Goal: Contribute content: Contribute content

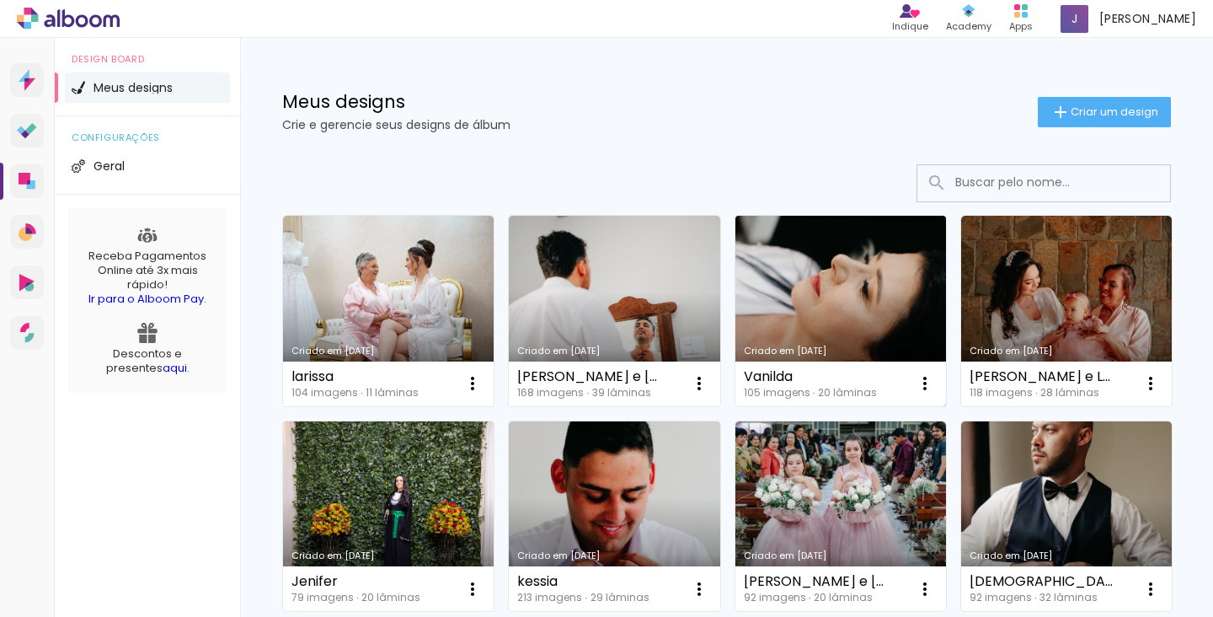
click at [825, 330] on link "Criado em [DATE]" at bounding box center [840, 311] width 211 height 190
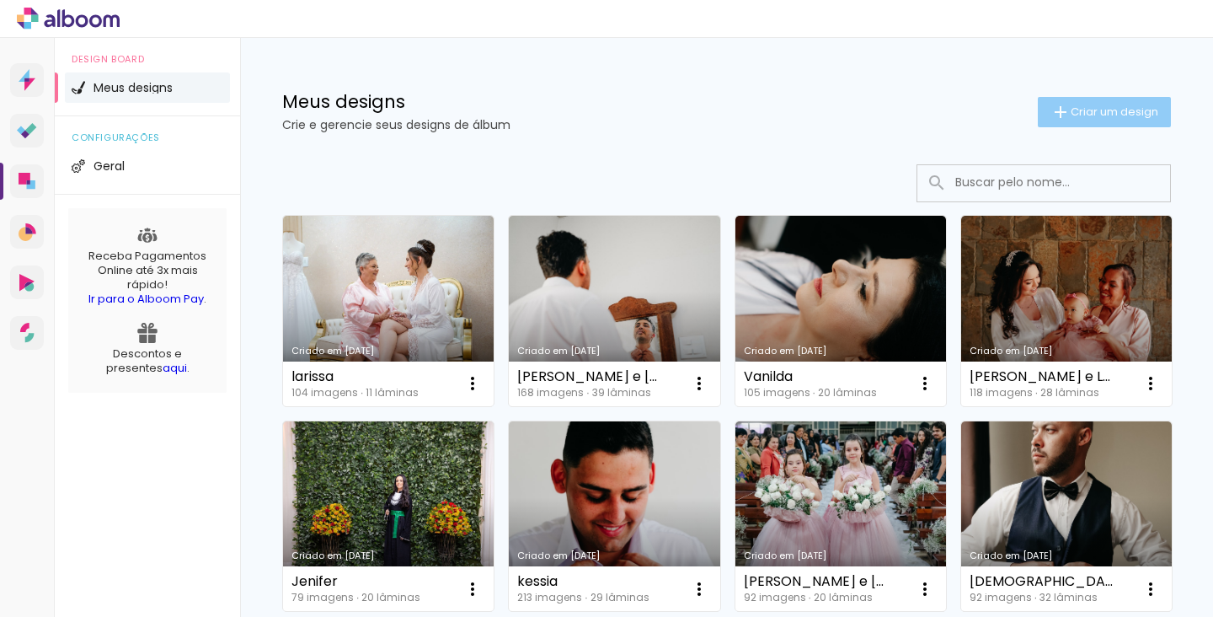
click at [1084, 117] on span "Criar um design" at bounding box center [1115, 111] width 88 height 11
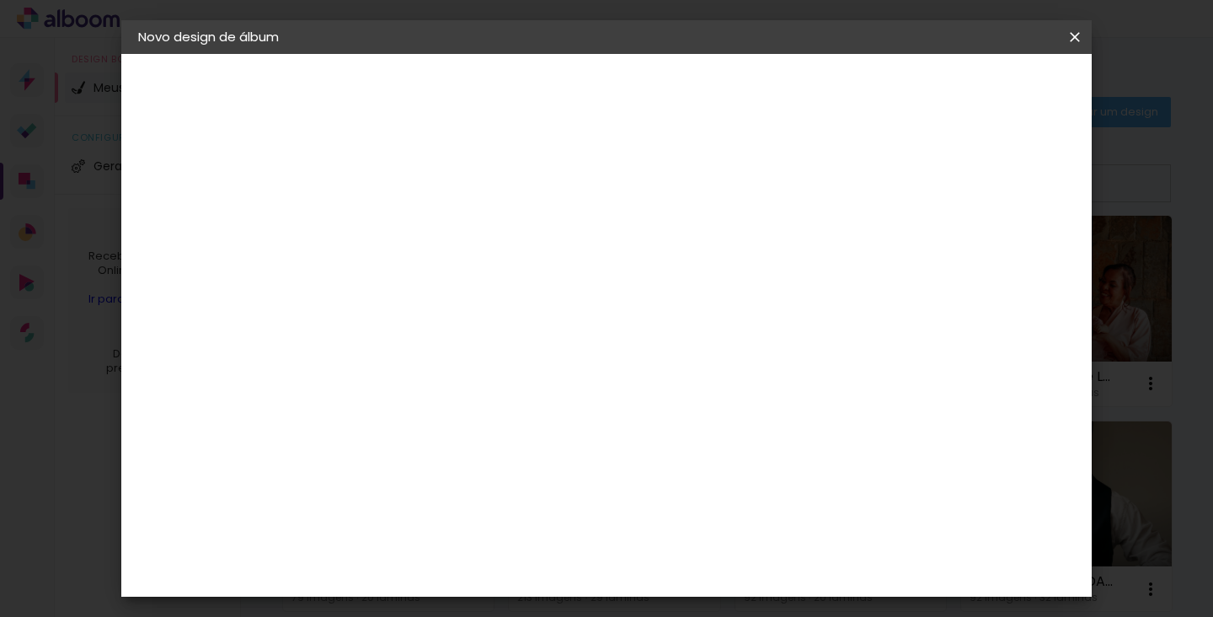
click at [414, 227] on input at bounding box center [414, 226] width 0 height 26
type input "Isadora"
type paper-input "Isadora"
click at [586, 93] on paper-button "Avançar" at bounding box center [545, 89] width 83 height 29
click at [729, 93] on div "Voltar Avançar" at bounding box center [645, 89] width 168 height 29
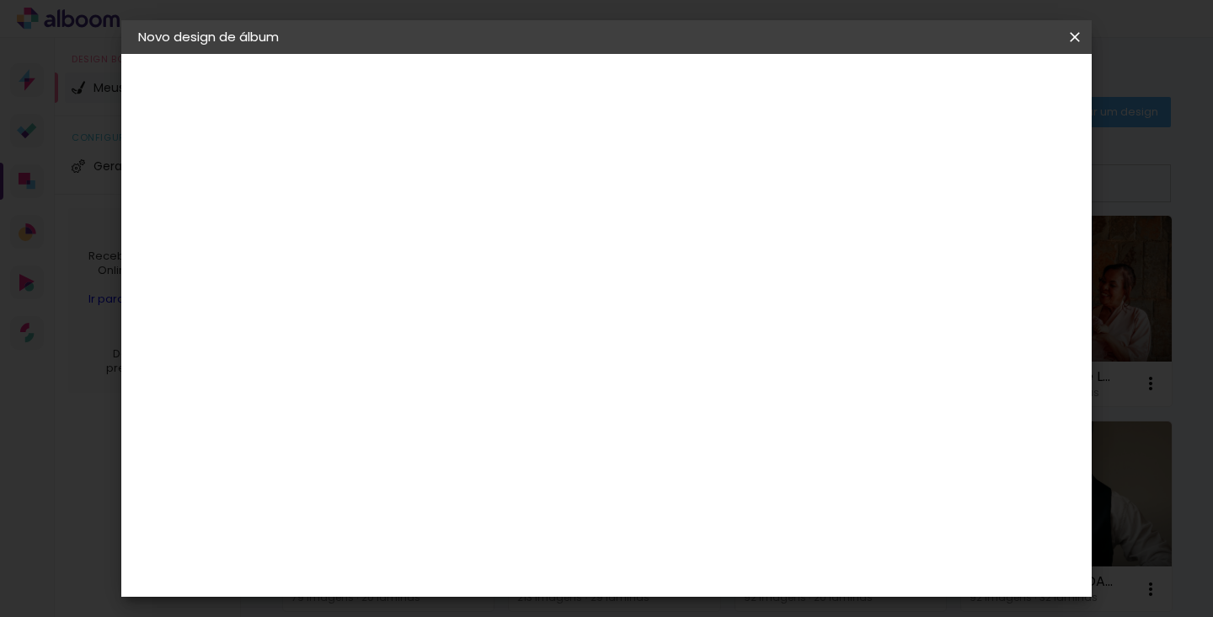
click at [729, 291] on div at bounding box center [649, 289] width 162 height 22
click at [0, 0] on slot "Tamanho Livre" at bounding box center [0, 0] width 0 height 0
click at [0, 0] on slot "Avançar" at bounding box center [0, 0] width 0 height 0
click at [982, 95] on span "Iniciar design" at bounding box center [943, 89] width 77 height 12
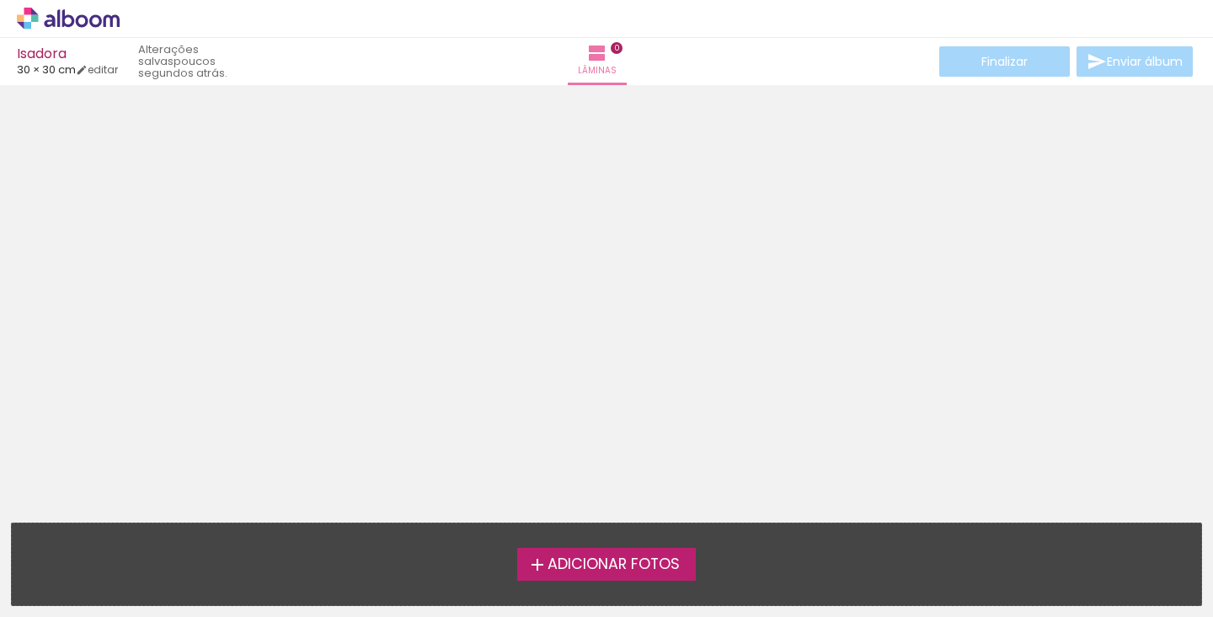
click at [610, 557] on span "Adicionar Fotos" at bounding box center [613, 564] width 132 height 15
click at [0, 0] on input "file" at bounding box center [0, 0] width 0 height 0
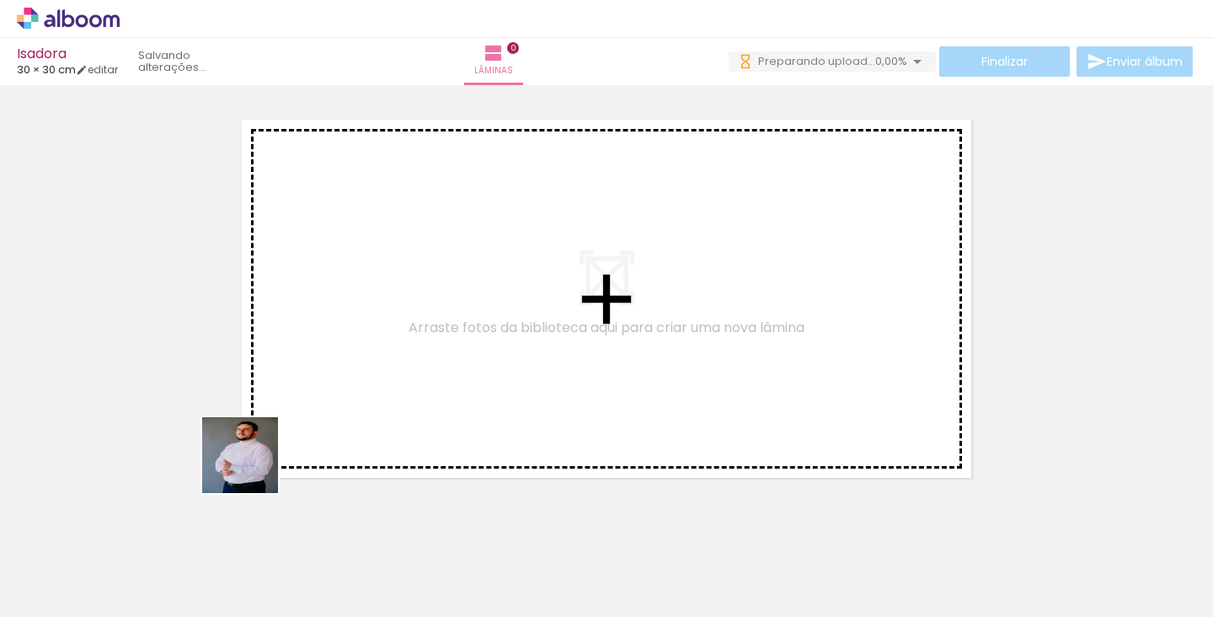
drag, startPoint x: 168, startPoint y: 568, endPoint x: 326, endPoint y: 354, distance: 266.2
click at [326, 354] on quentale-workspace at bounding box center [606, 308] width 1213 height 617
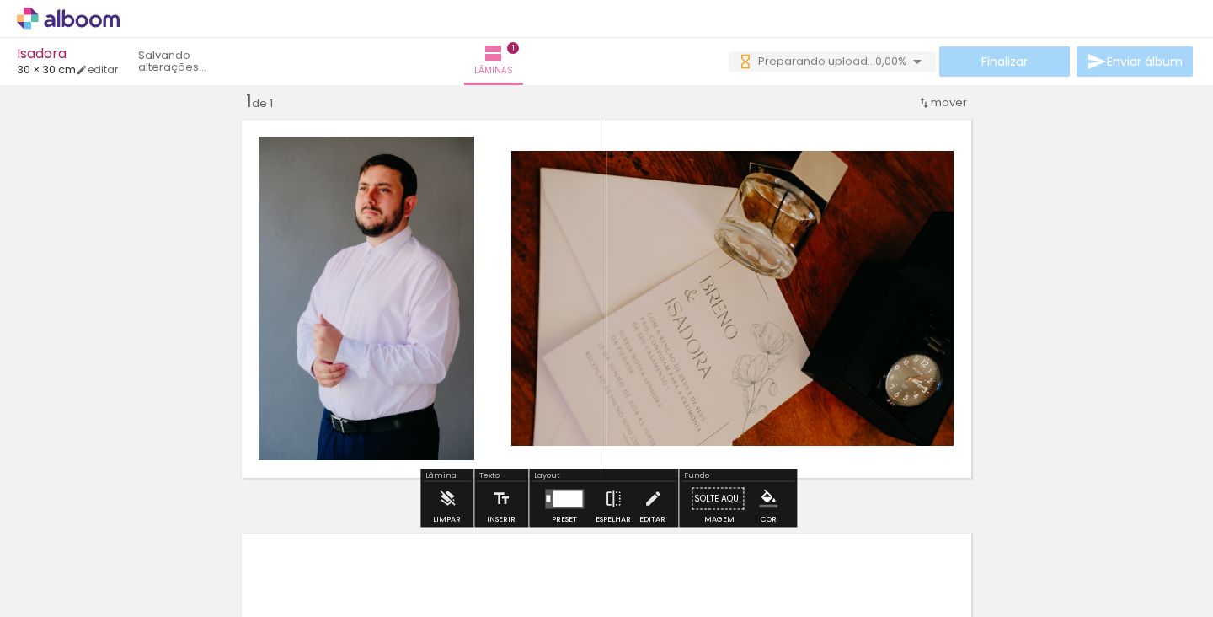
drag, startPoint x: 296, startPoint y: 558, endPoint x: 485, endPoint y: 267, distance: 346.9
click at [485, 267] on quentale-workspace at bounding box center [606, 308] width 1213 height 617
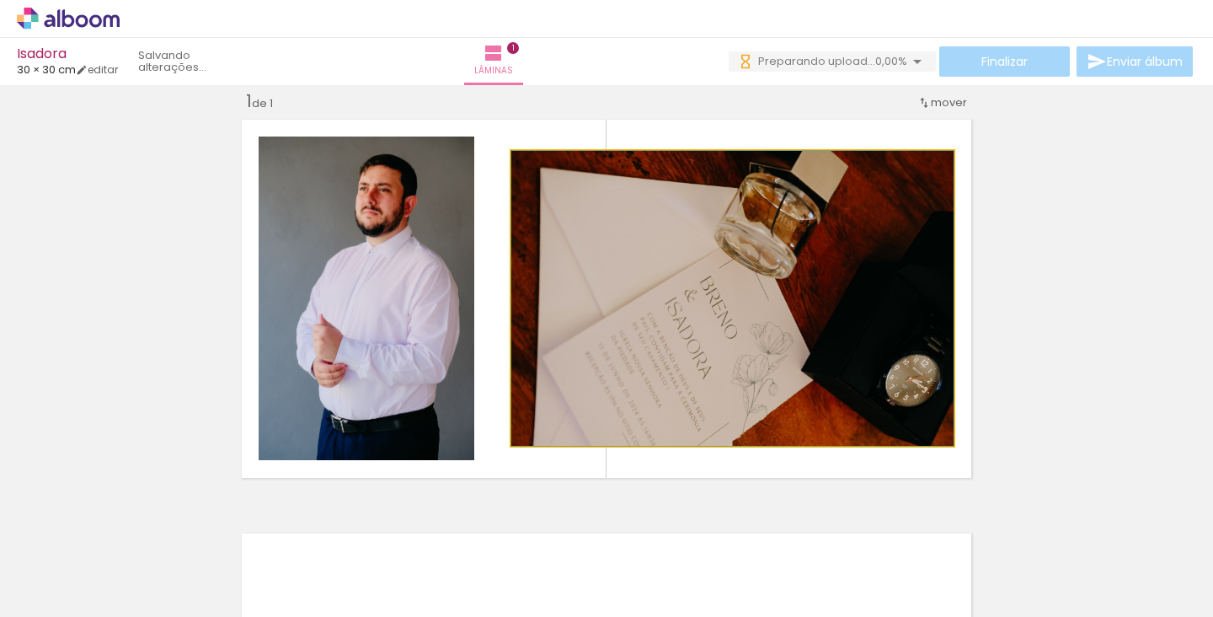
drag, startPoint x: 740, startPoint y: 252, endPoint x: 634, endPoint y: 260, distance: 105.6
click at [634, 260] on div at bounding box center [732, 298] width 442 height 295
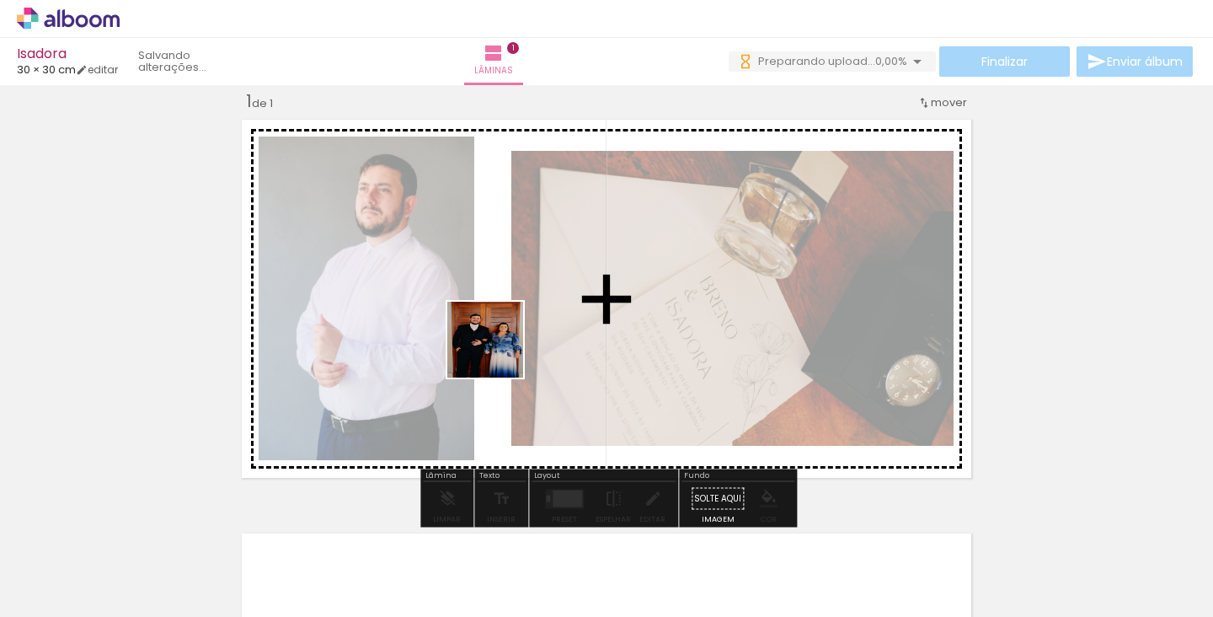
drag, startPoint x: 384, startPoint y: 566, endPoint x: 498, endPoint y: 352, distance: 242.3
click at [498, 352] on quentale-workspace at bounding box center [606, 308] width 1213 height 617
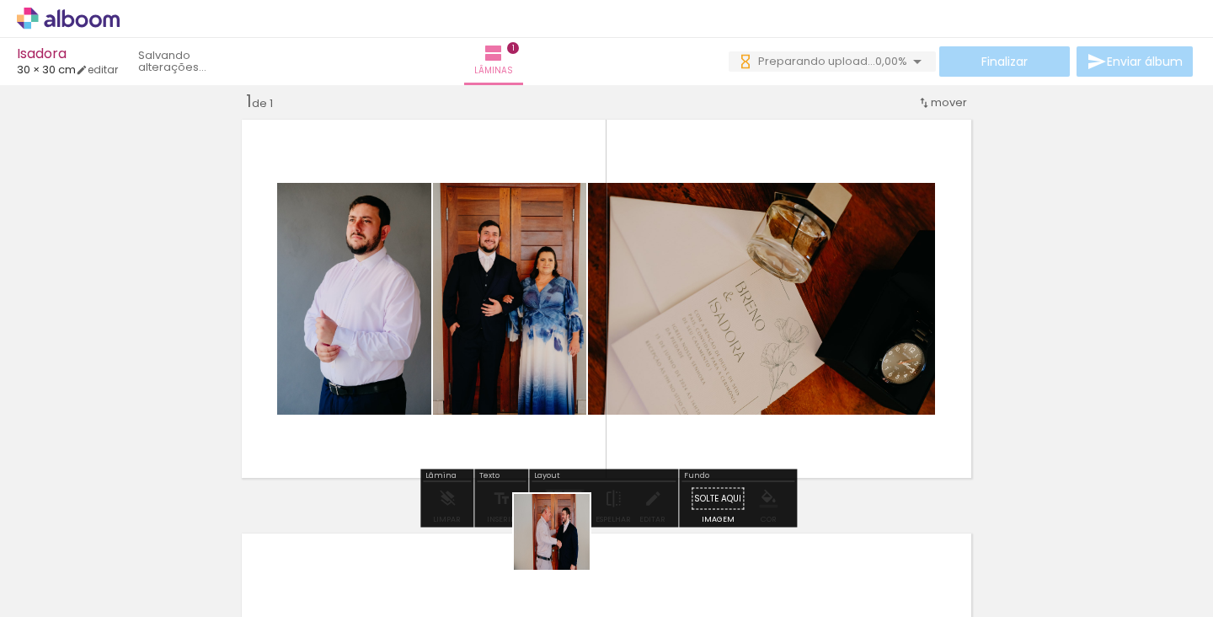
drag, startPoint x: 564, startPoint y: 544, endPoint x: 498, endPoint y: 308, distance: 245.0
click at [498, 308] on quentale-workspace at bounding box center [606, 308] width 1213 height 617
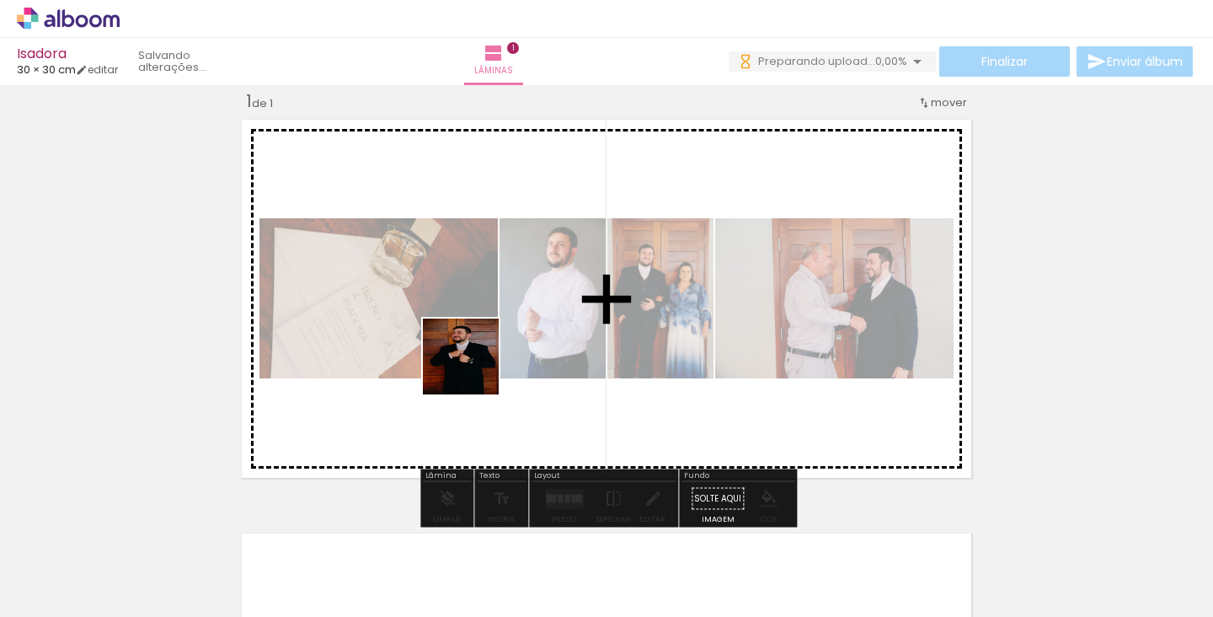
drag, startPoint x: 465, startPoint y: 537, endPoint x: 473, endPoint y: 358, distance: 179.6
click at [473, 358] on quentale-workspace at bounding box center [606, 308] width 1213 height 617
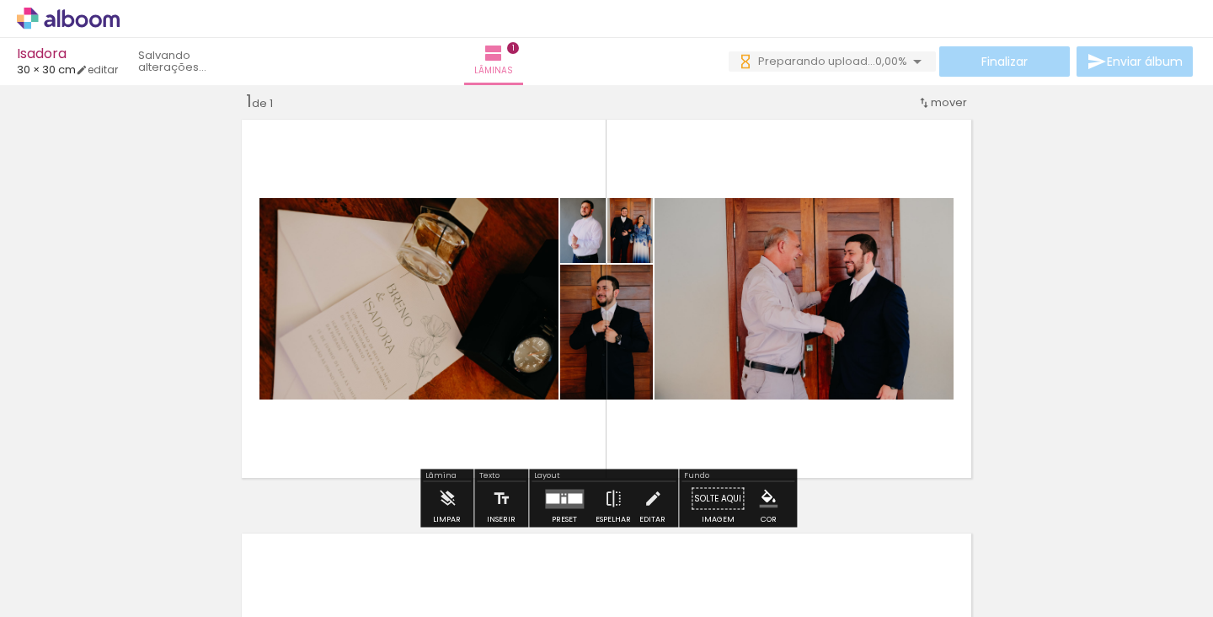
click at [568, 495] on div at bounding box center [575, 498] width 14 height 10
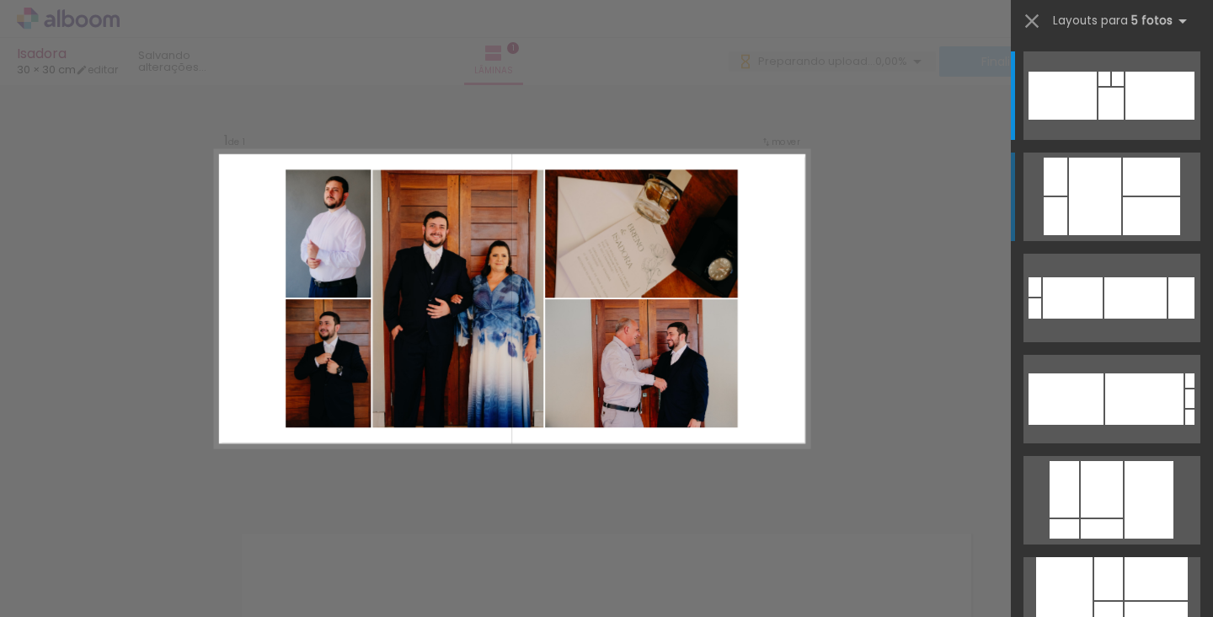
click at [1127, 195] on div at bounding box center [1151, 177] width 57 height 38
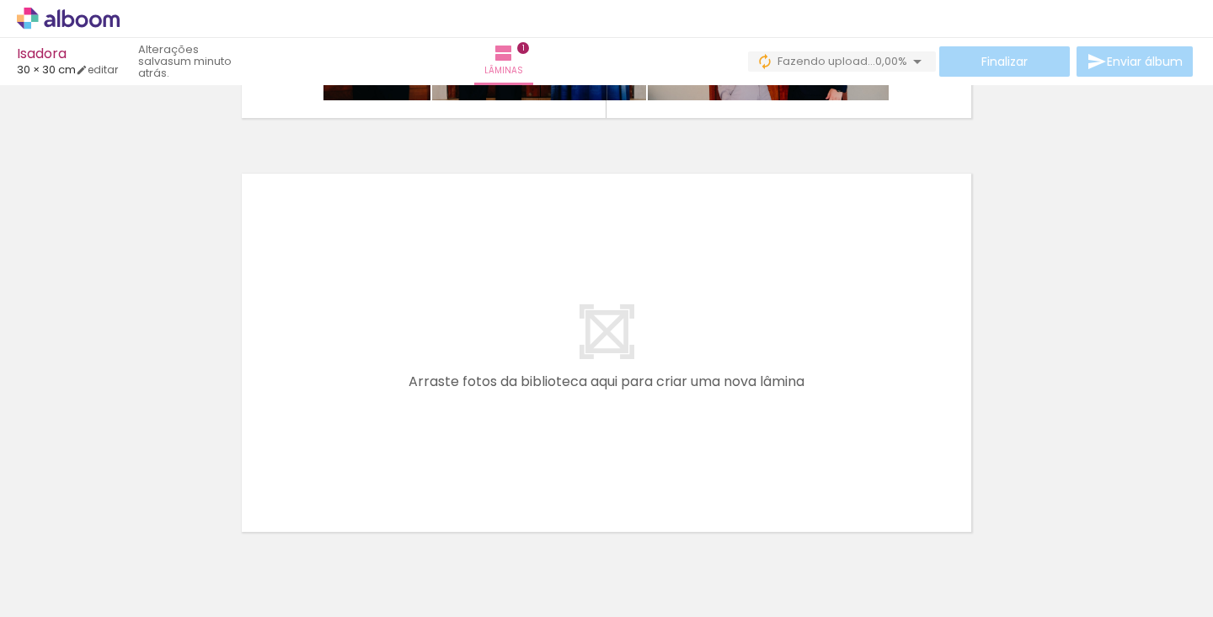
scroll to position [382, 0]
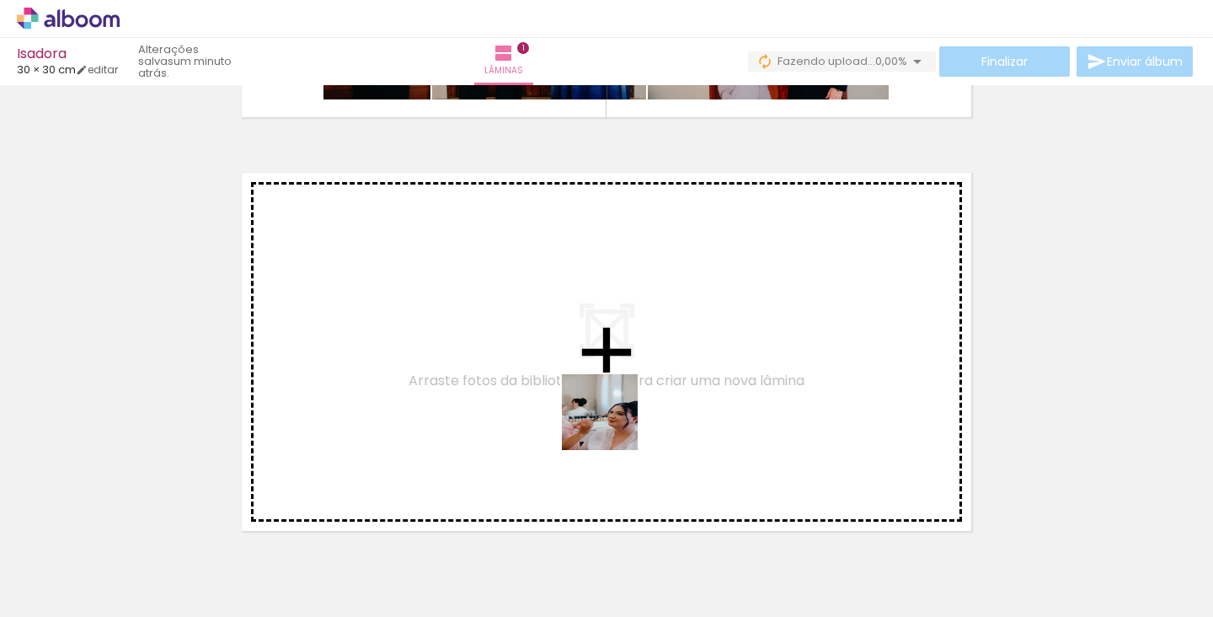
drag, startPoint x: 647, startPoint y: 555, endPoint x: 611, endPoint y: 424, distance: 136.1
click at [611, 424] on quentale-workspace at bounding box center [606, 308] width 1213 height 617
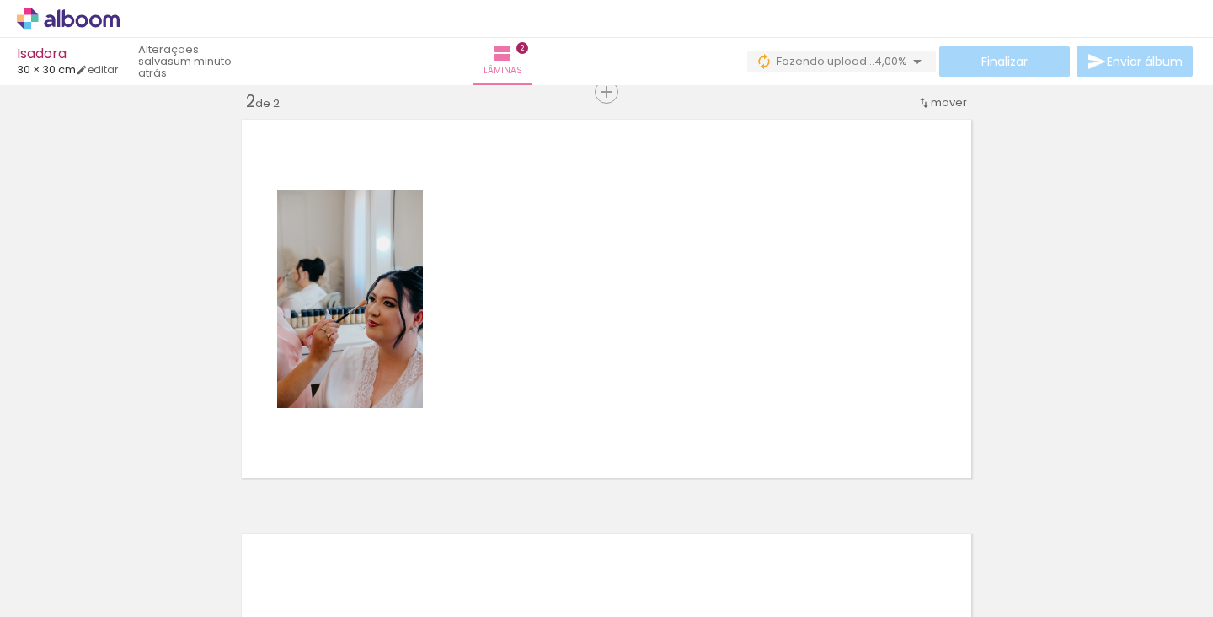
scroll to position [0, 281]
drag, startPoint x: 459, startPoint y: 584, endPoint x: 539, endPoint y: 507, distance: 110.8
click at [482, 444] on quentale-workspace at bounding box center [606, 308] width 1213 height 617
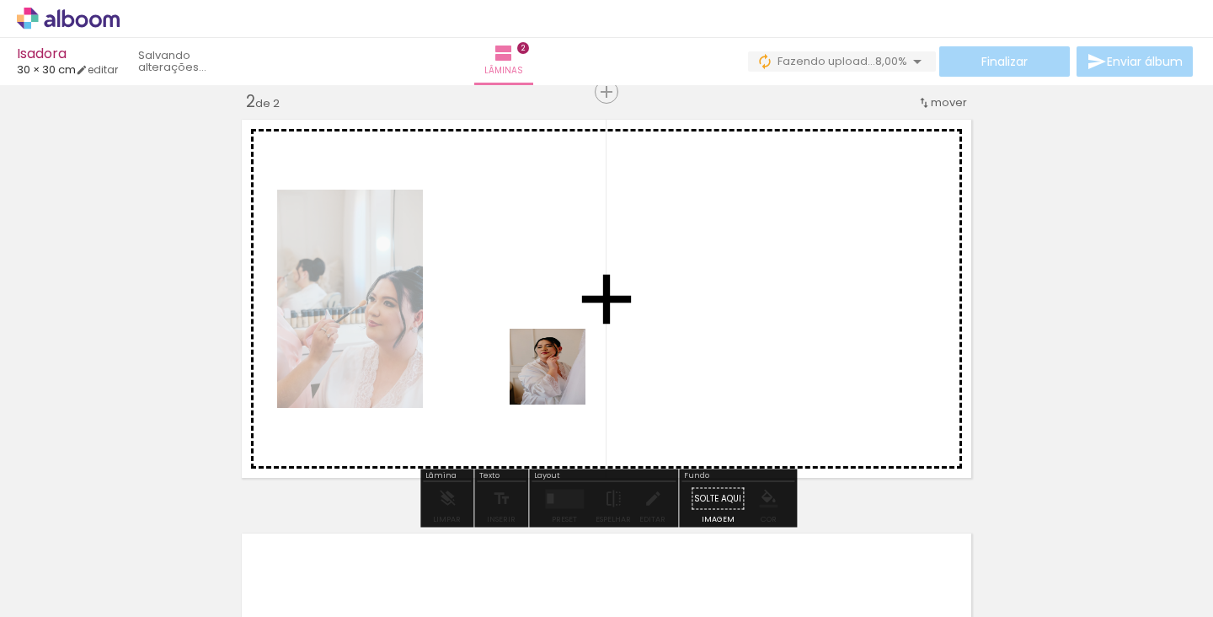
drag, startPoint x: 560, startPoint y: 563, endPoint x: 560, endPoint y: 378, distance: 185.3
click at [560, 378] on quentale-workspace at bounding box center [606, 308] width 1213 height 617
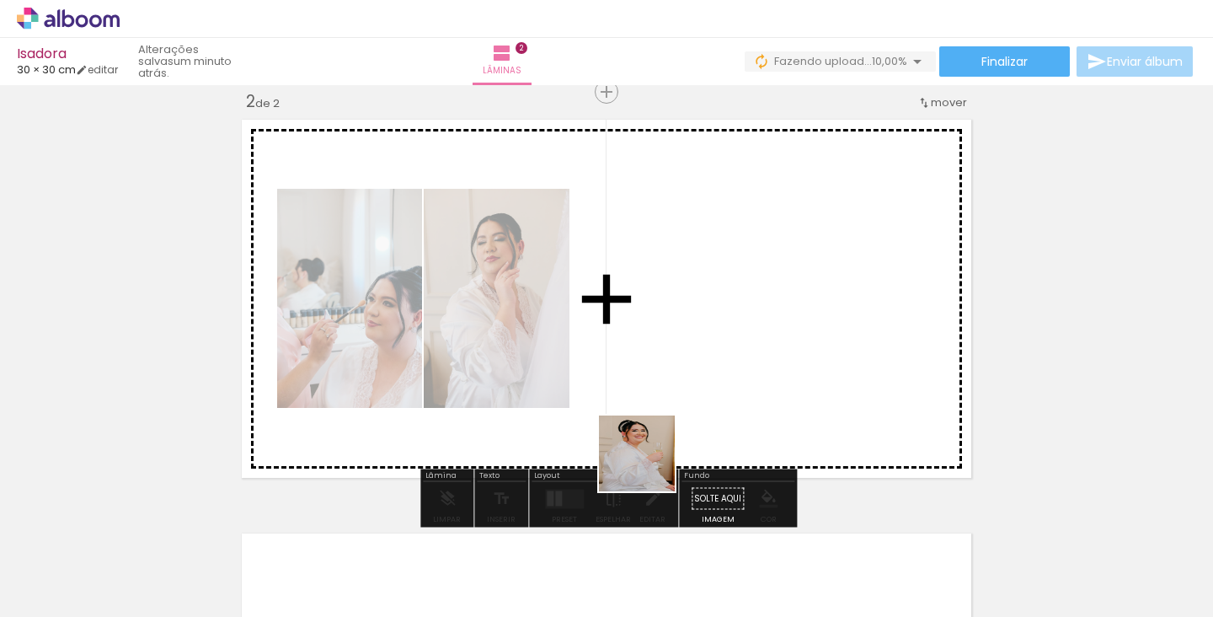
drag, startPoint x: 649, startPoint y: 561, endPoint x: 649, endPoint y: 376, distance: 184.5
click at [649, 376] on quentale-workspace at bounding box center [606, 308] width 1213 height 617
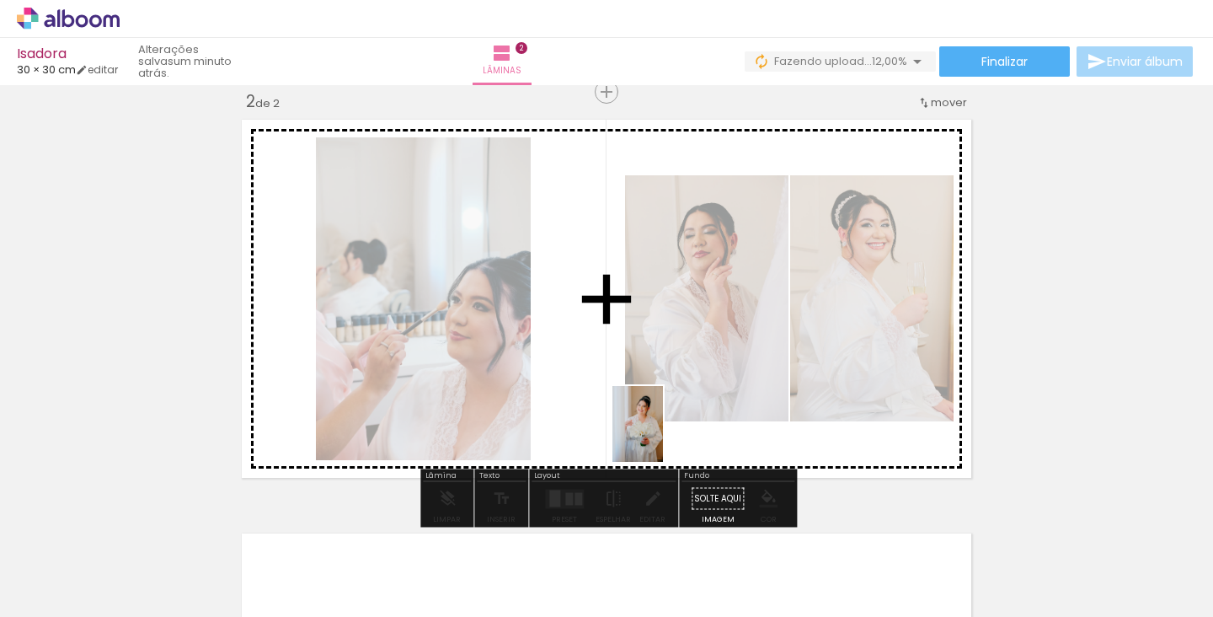
drag, startPoint x: 747, startPoint y: 553, endPoint x: 638, endPoint y: 418, distance: 173.6
click at [638, 418] on quentale-workspace at bounding box center [606, 308] width 1213 height 617
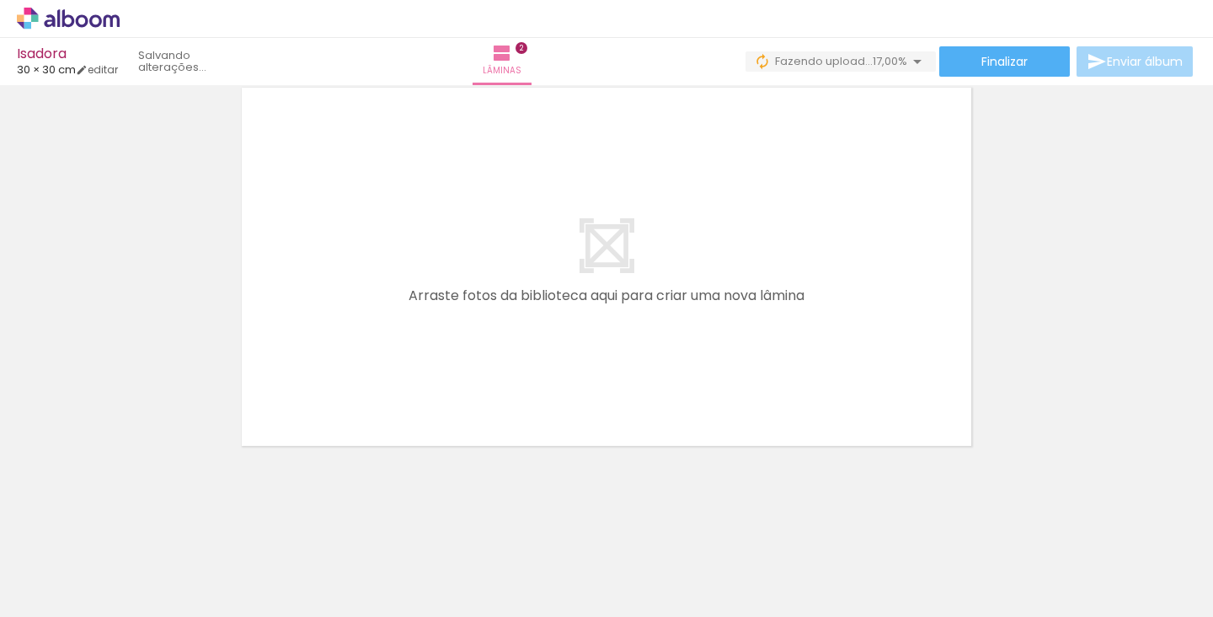
scroll to position [880, 0]
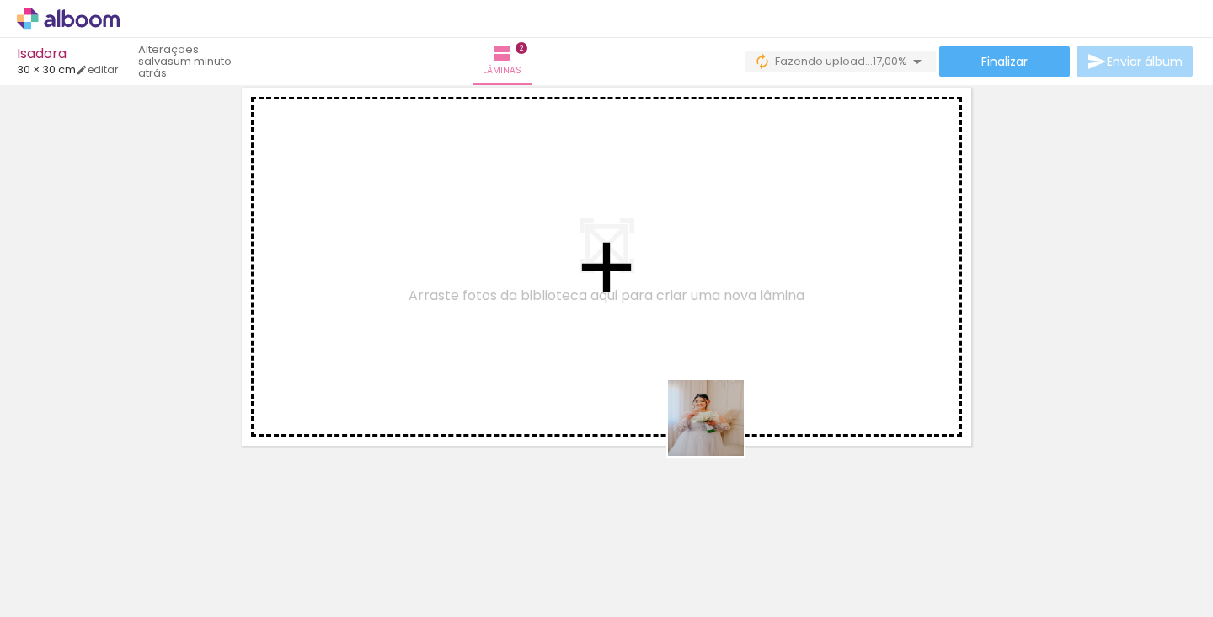
drag, startPoint x: 829, startPoint y: 563, endPoint x: 673, endPoint y: 360, distance: 256.6
click at [673, 360] on quentale-workspace at bounding box center [606, 308] width 1213 height 617
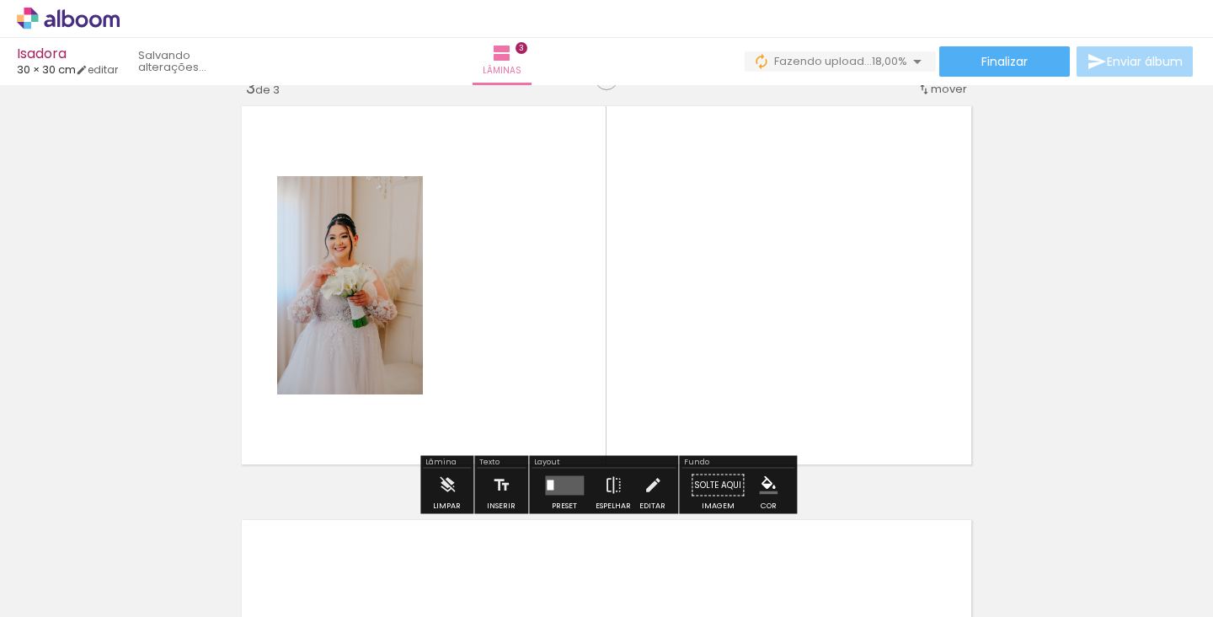
scroll to position [848, 0]
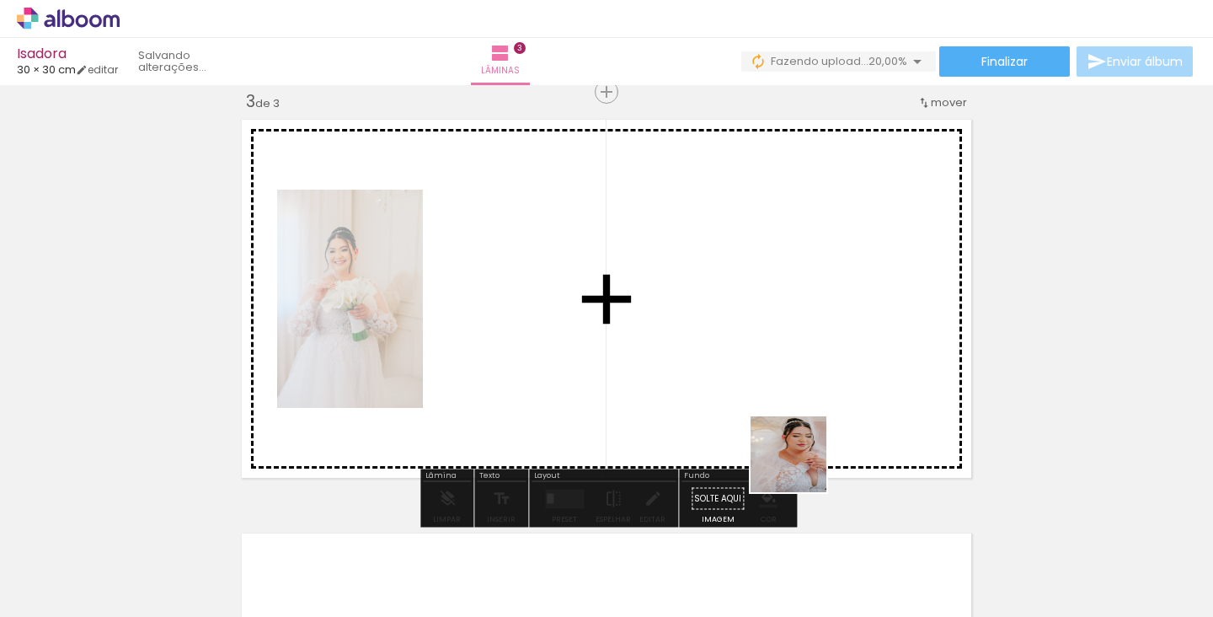
drag, startPoint x: 929, startPoint y: 563, endPoint x: 727, endPoint y: 427, distance: 243.9
click at [727, 427] on quentale-workspace at bounding box center [606, 308] width 1213 height 617
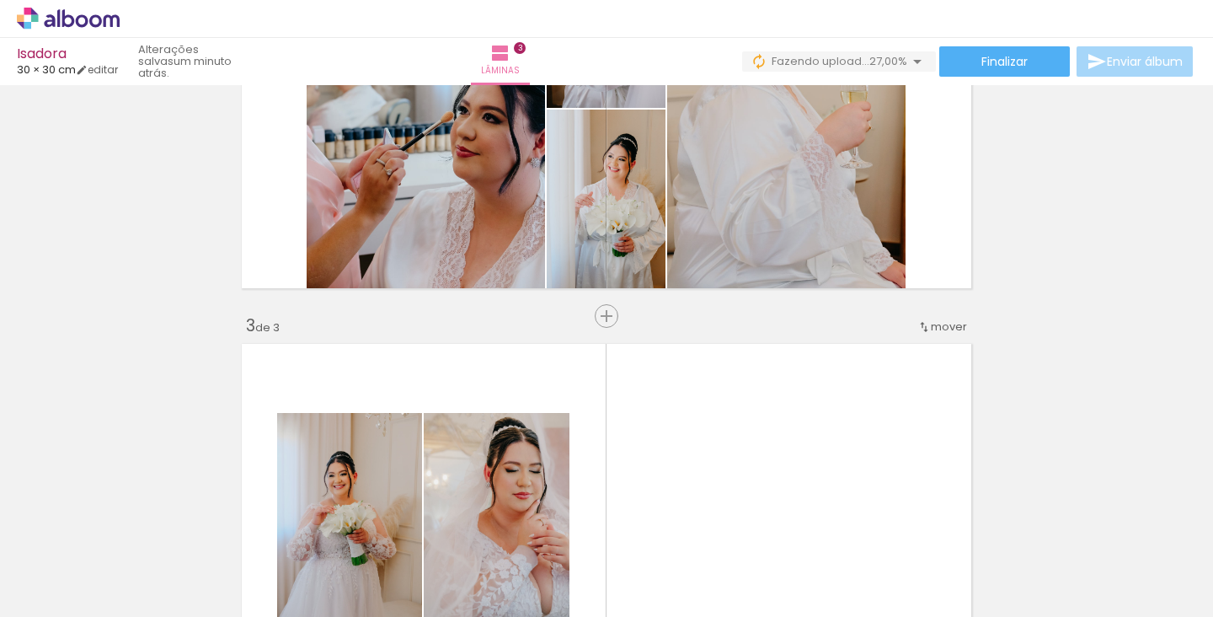
scroll to position [602, 0]
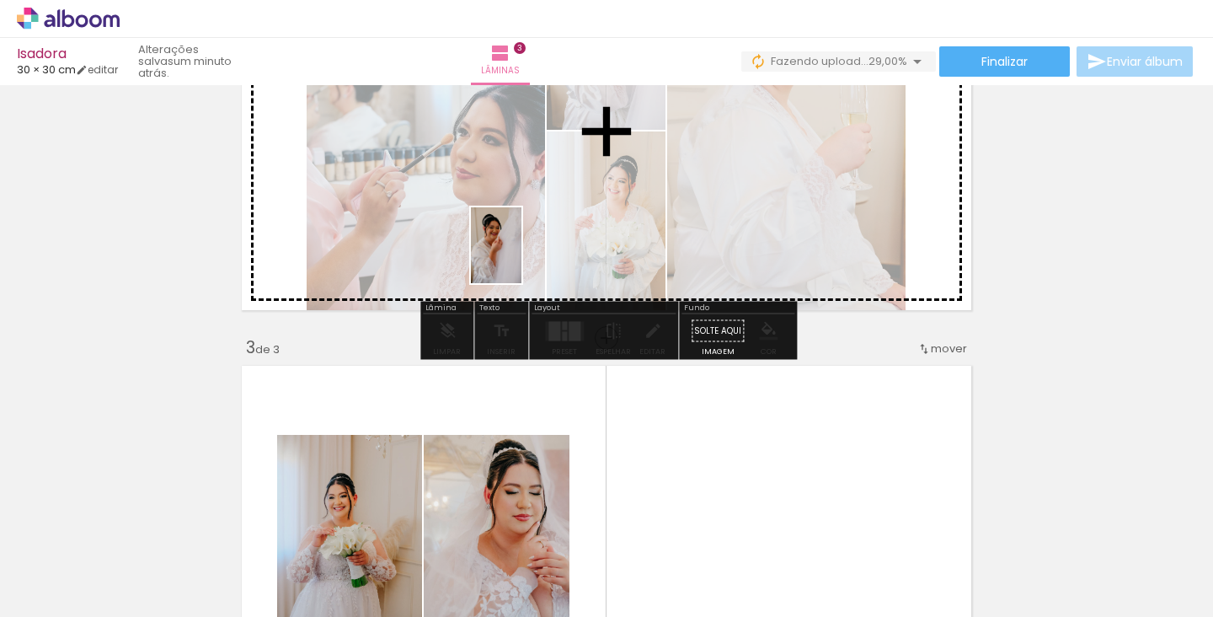
drag, startPoint x: 483, startPoint y: 393, endPoint x: 521, endPoint y: 257, distance: 141.0
click at [521, 257] on quentale-workspace at bounding box center [606, 308] width 1213 height 617
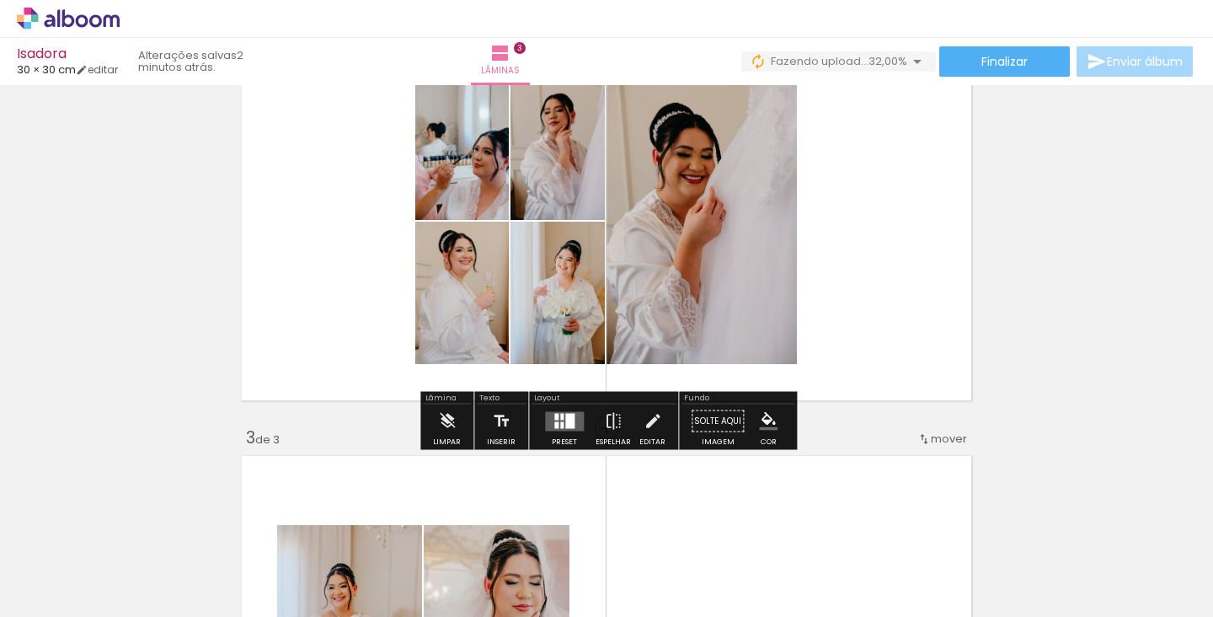
click at [560, 414] on div at bounding box center [561, 416] width 3 height 7
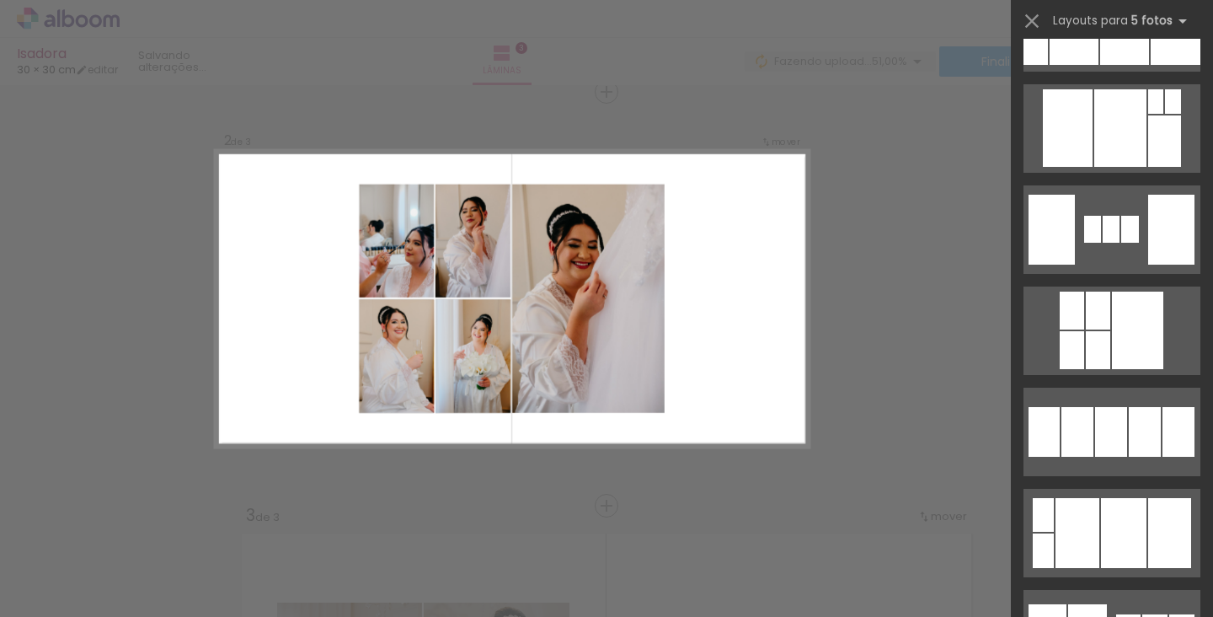
scroll to position [2443, 0]
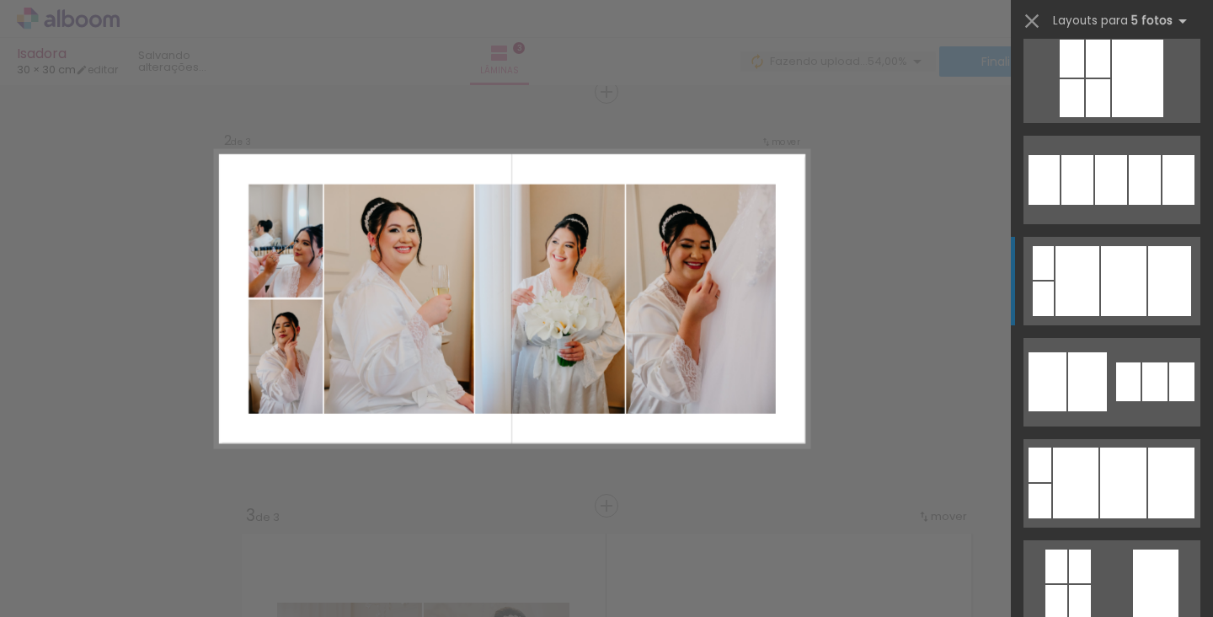
click at [1103, 292] on div at bounding box center [1123, 281] width 45 height 70
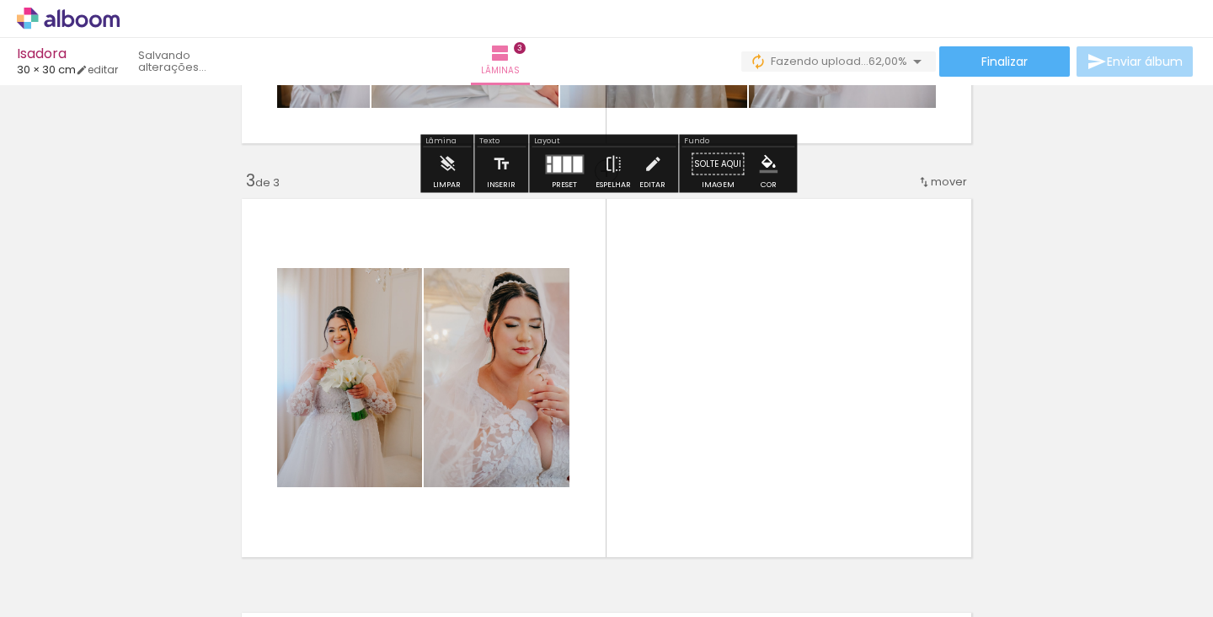
scroll to position [908, 0]
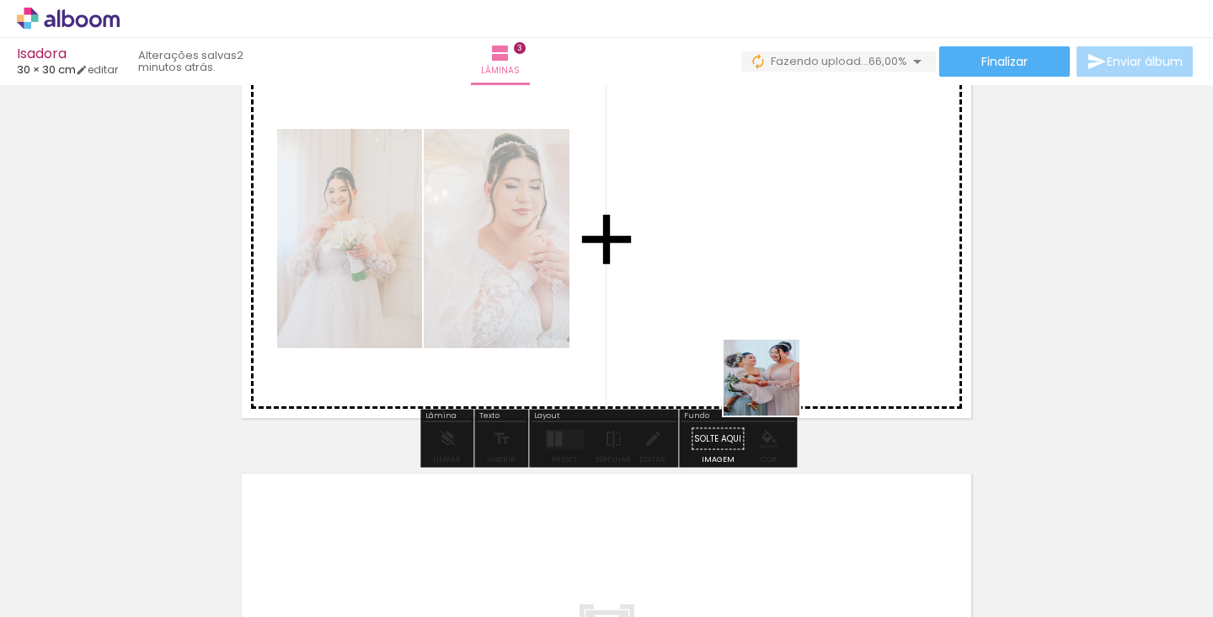
drag, startPoint x: 1017, startPoint y: 550, endPoint x: 745, endPoint y: 363, distance: 329.4
click at [745, 363] on quentale-workspace at bounding box center [606, 308] width 1213 height 617
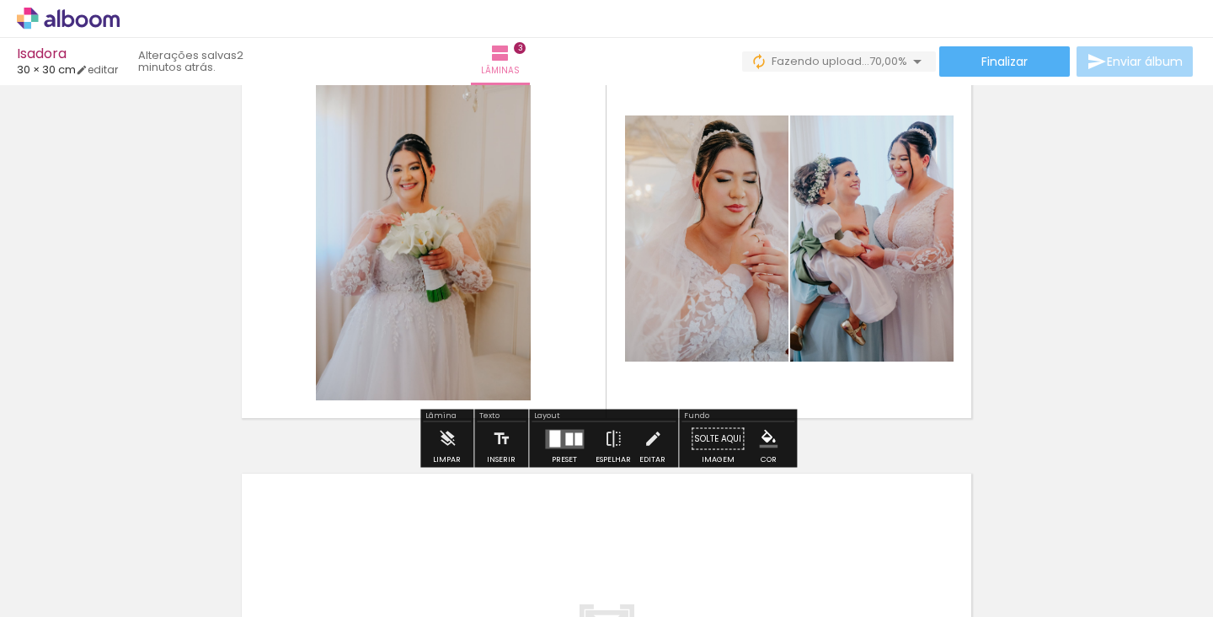
click at [569, 440] on div at bounding box center [569, 438] width 8 height 13
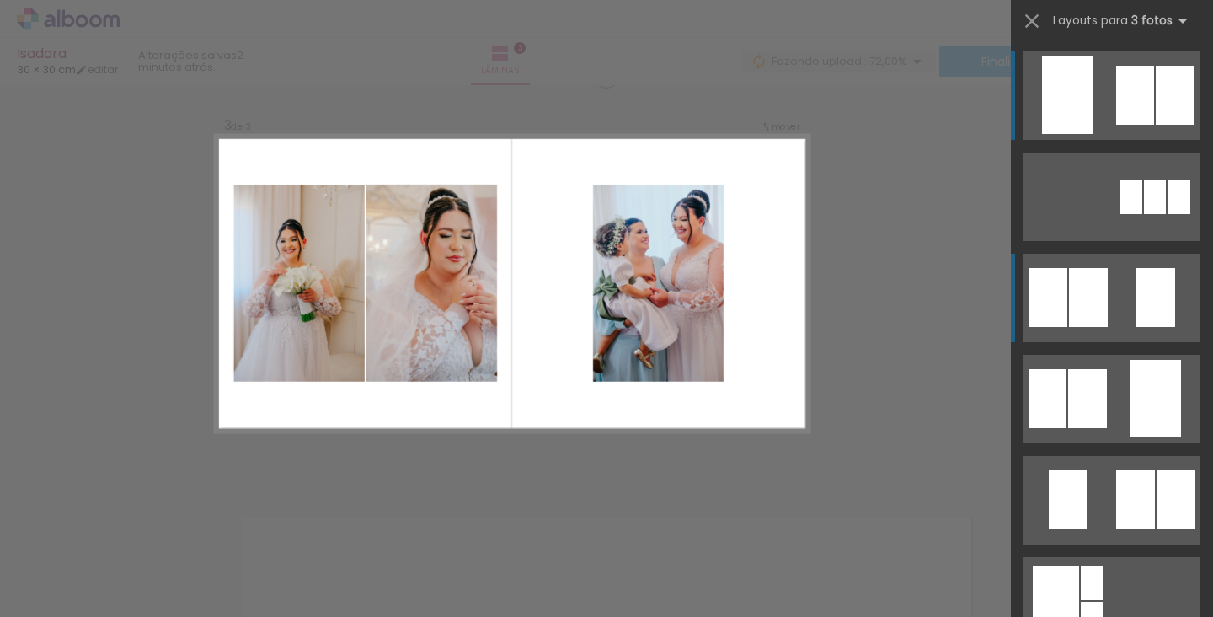
scroll to position [848, 0]
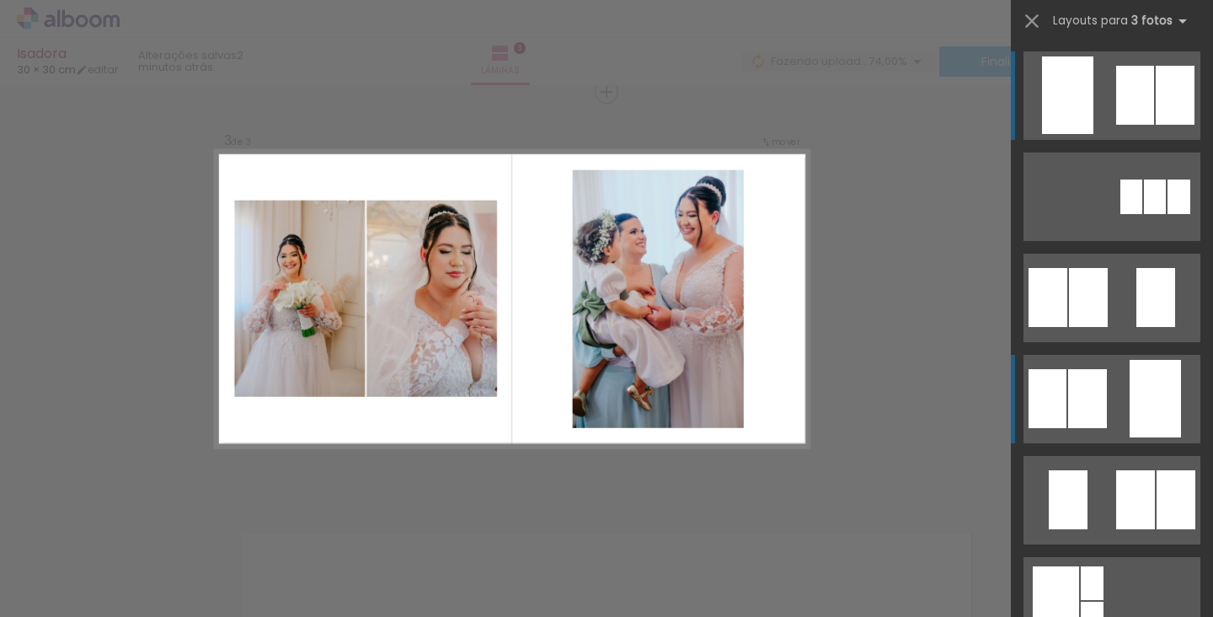
click at [1085, 403] on div at bounding box center [1087, 398] width 39 height 59
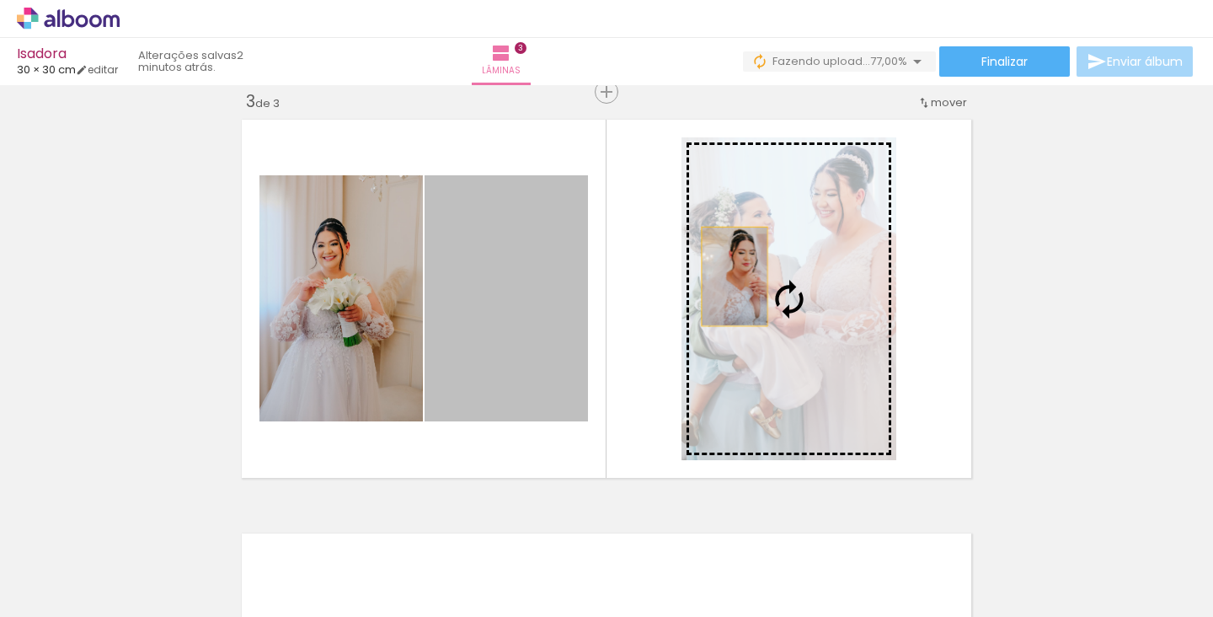
drag, startPoint x: 511, startPoint y: 334, endPoint x: 734, endPoint y: 276, distance: 230.4
click at [0, 0] on slot at bounding box center [0, 0] width 0 height 0
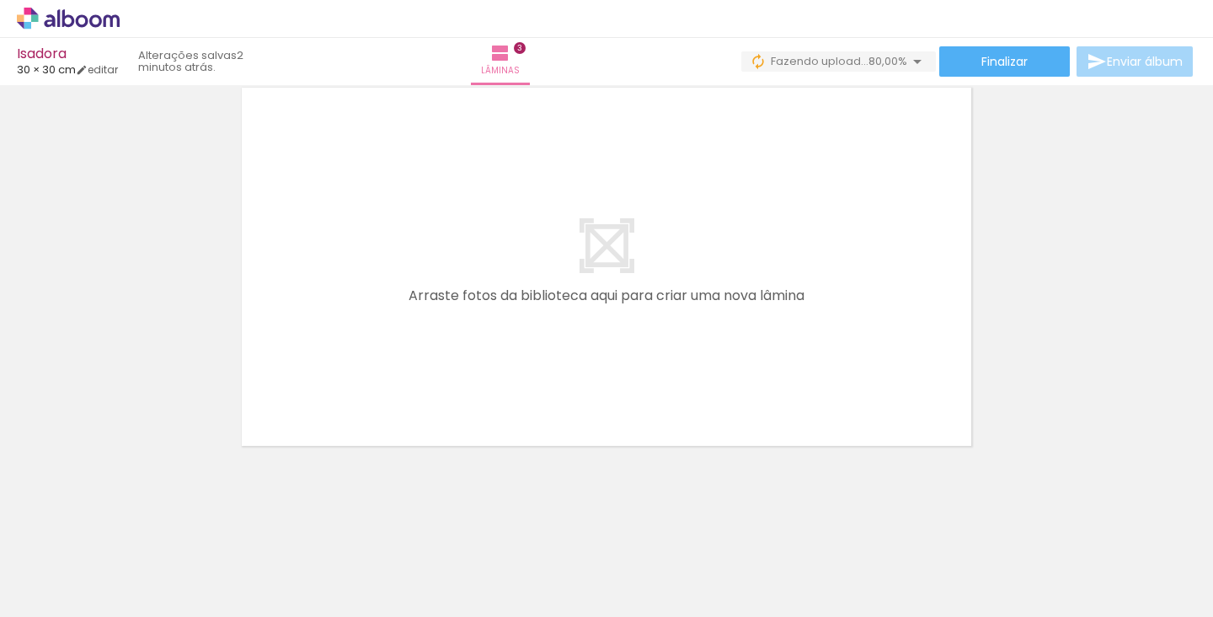
scroll to position [0, 965]
drag, startPoint x: 447, startPoint y: 572, endPoint x: 447, endPoint y: 179, distance: 393.3
click at [447, 179] on quentale-workspace at bounding box center [606, 308] width 1213 height 617
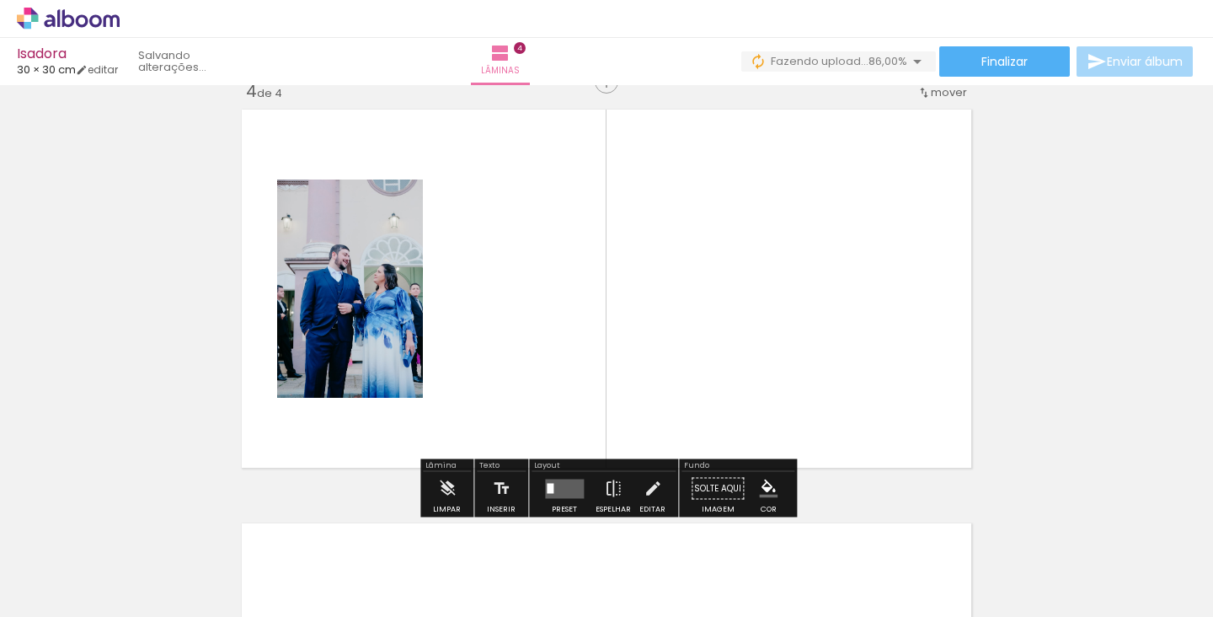
scroll to position [1262, 0]
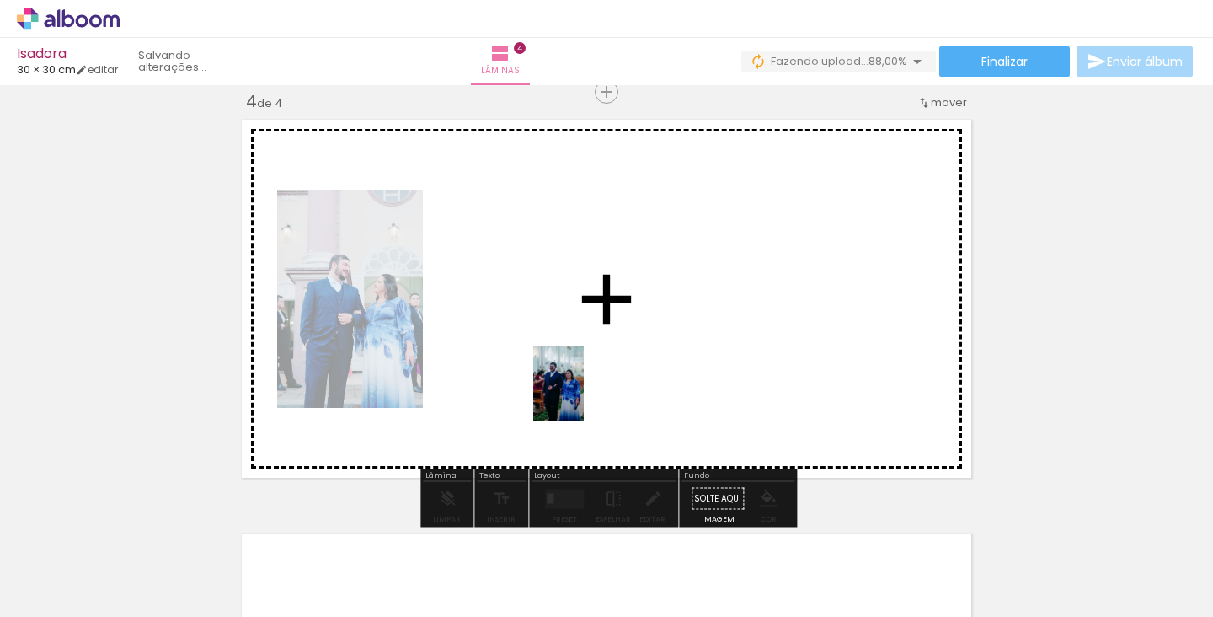
drag, startPoint x: 617, startPoint y: 549, endPoint x: 584, endPoint y: 396, distance: 157.0
click at [584, 396] on quentale-workspace at bounding box center [606, 308] width 1213 height 617
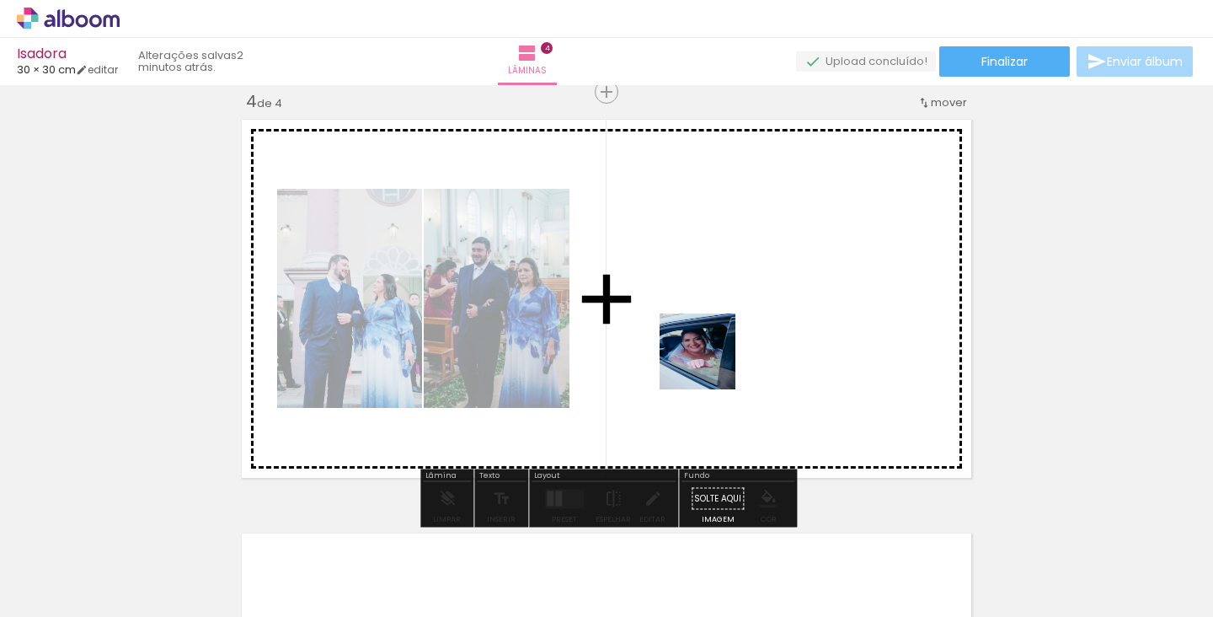
drag, startPoint x: 527, startPoint y: 535, endPoint x: 717, endPoint y: 357, distance: 259.8
click at [717, 357] on quentale-workspace at bounding box center [606, 308] width 1213 height 617
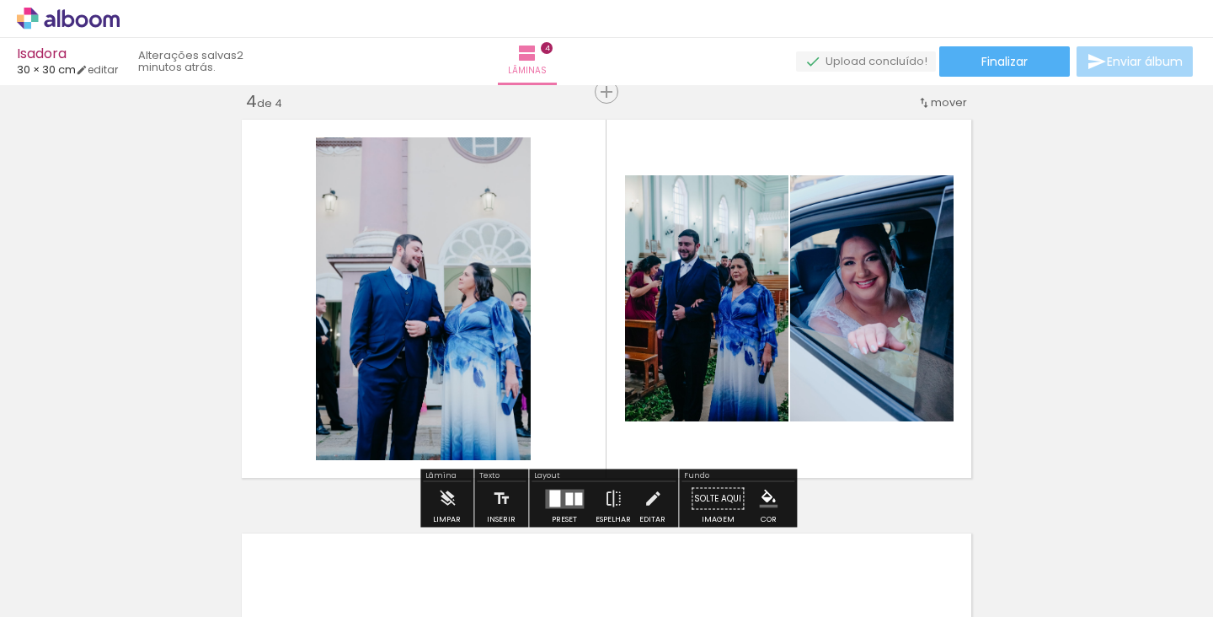
click at [560, 503] on quentale-layouter at bounding box center [564, 498] width 39 height 19
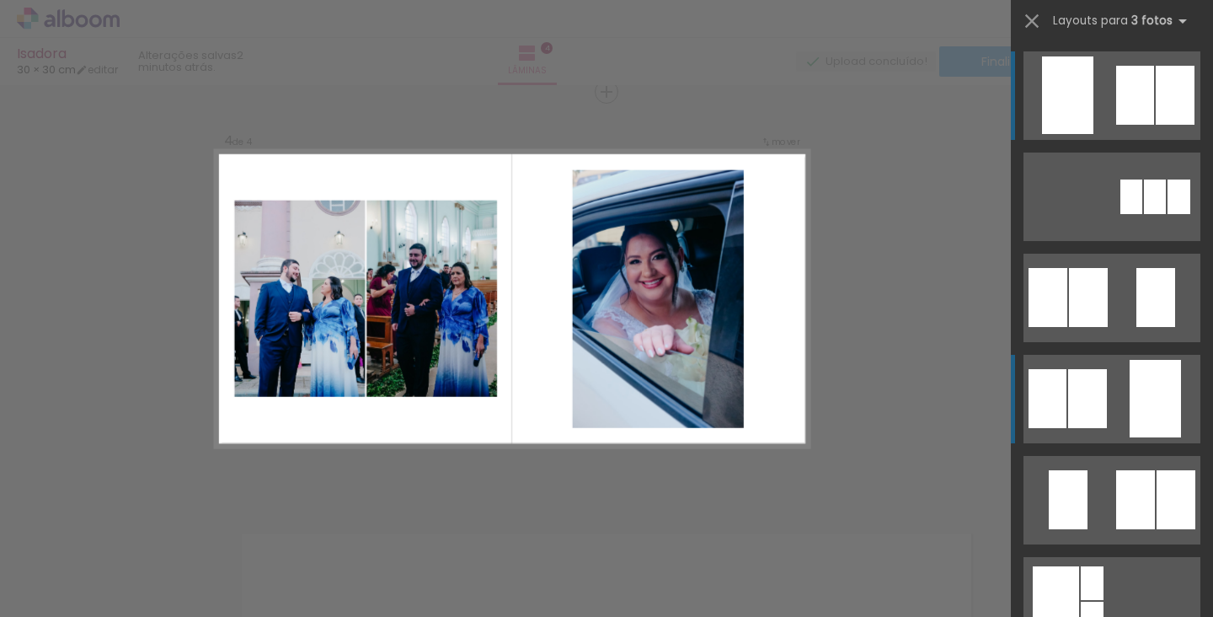
click at [1129, 380] on quentale-layouter at bounding box center [1111, 399] width 177 height 88
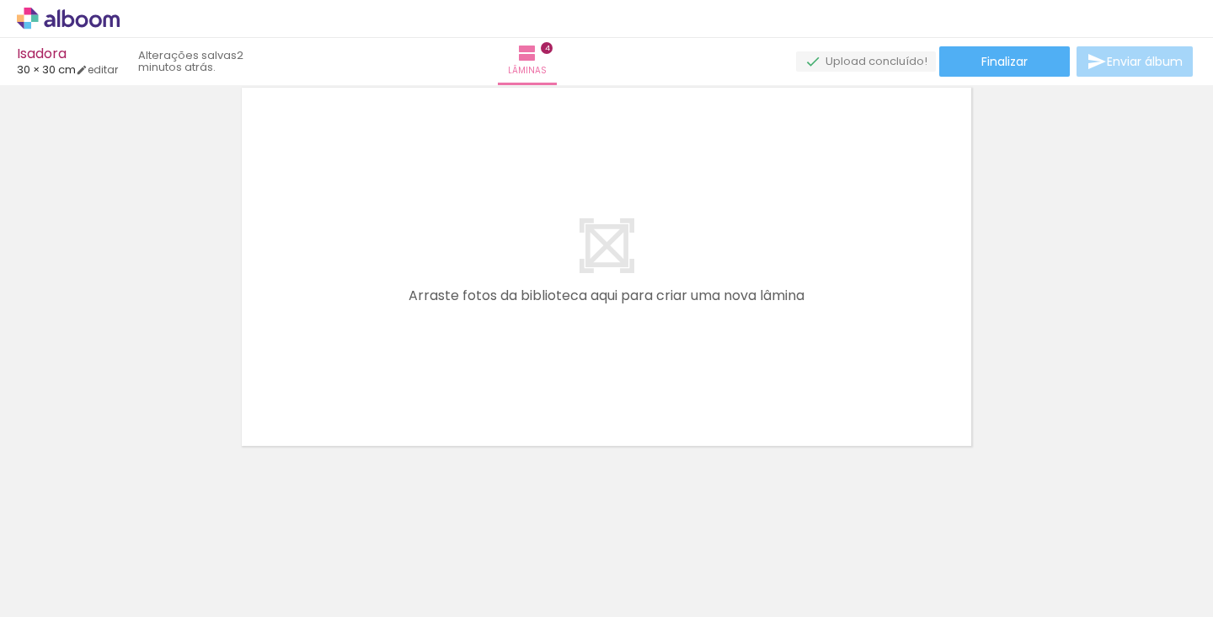
scroll to position [1707, 0]
drag, startPoint x: 823, startPoint y: 568, endPoint x: 706, endPoint y: 344, distance: 252.8
click at [706, 344] on quentale-workspace at bounding box center [606, 308] width 1213 height 617
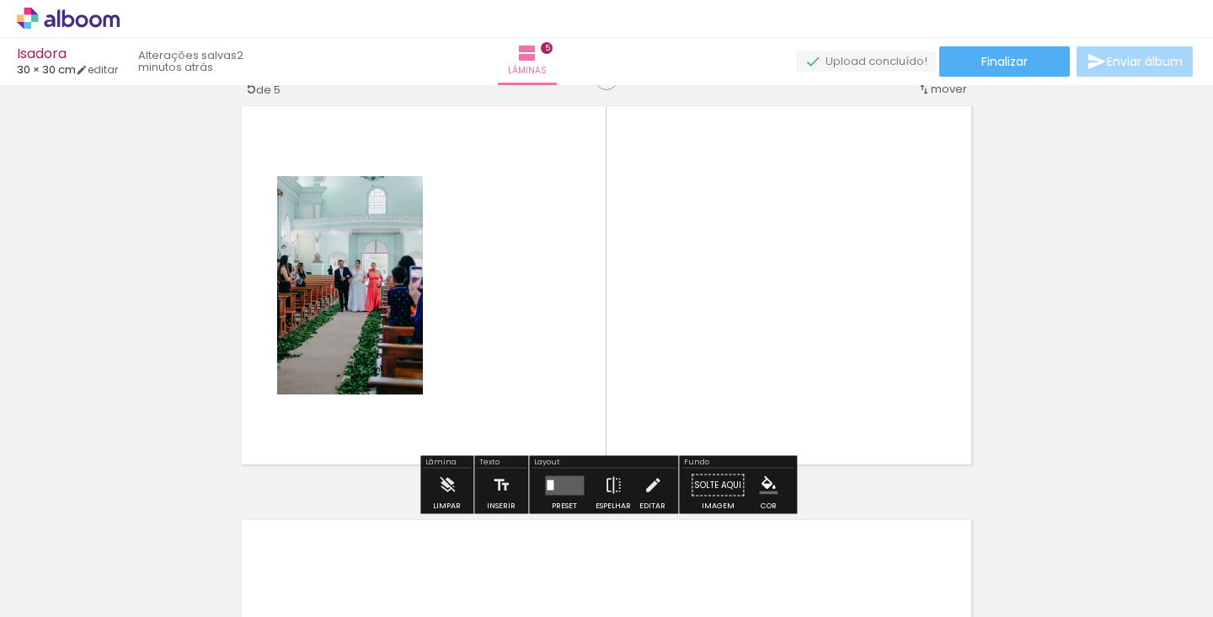
scroll to position [1675, 0]
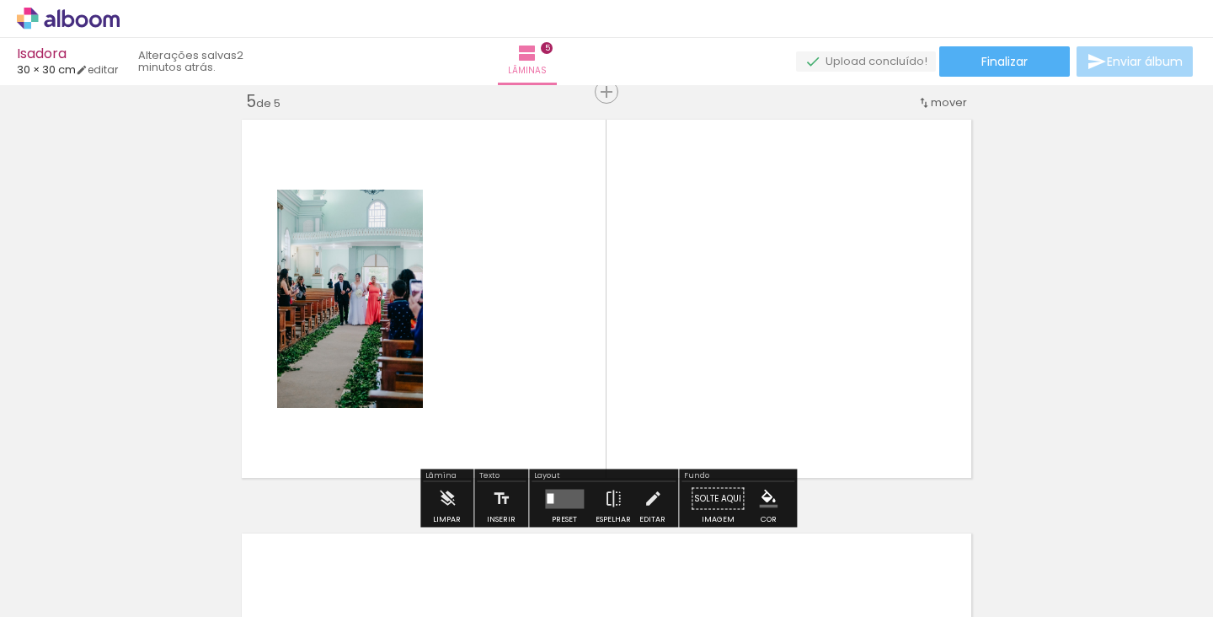
drag, startPoint x: 911, startPoint y: 556, endPoint x: 801, endPoint y: 355, distance: 228.8
click at [801, 355] on quentale-workspace at bounding box center [606, 308] width 1213 height 617
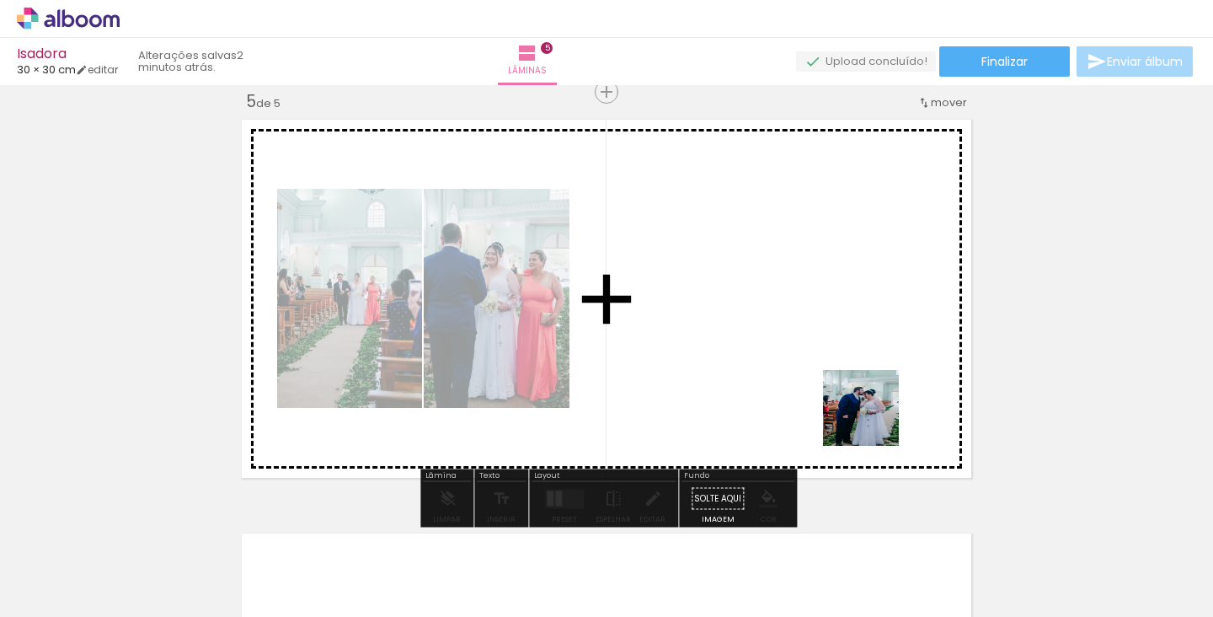
drag, startPoint x: 1011, startPoint y: 565, endPoint x: 764, endPoint y: 345, distance: 330.5
click at [764, 345] on quentale-workspace at bounding box center [606, 308] width 1213 height 617
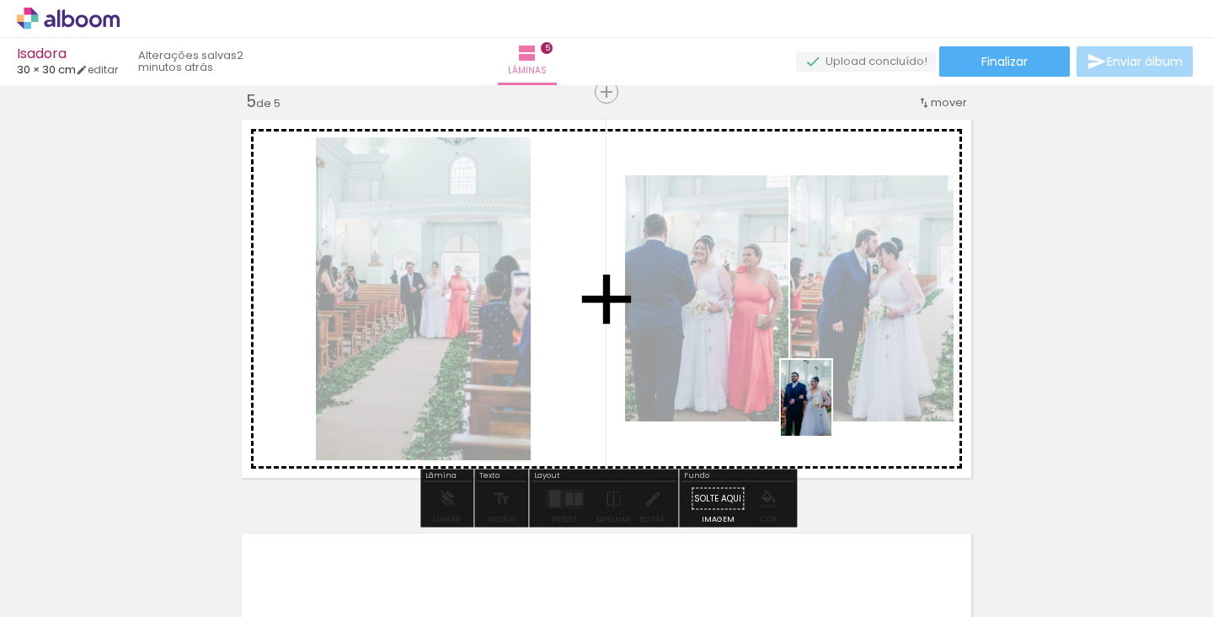
drag, startPoint x: 1097, startPoint y: 566, endPoint x: 825, endPoint y: 407, distance: 315.2
click at [825, 407] on quentale-workspace at bounding box center [606, 308] width 1213 height 617
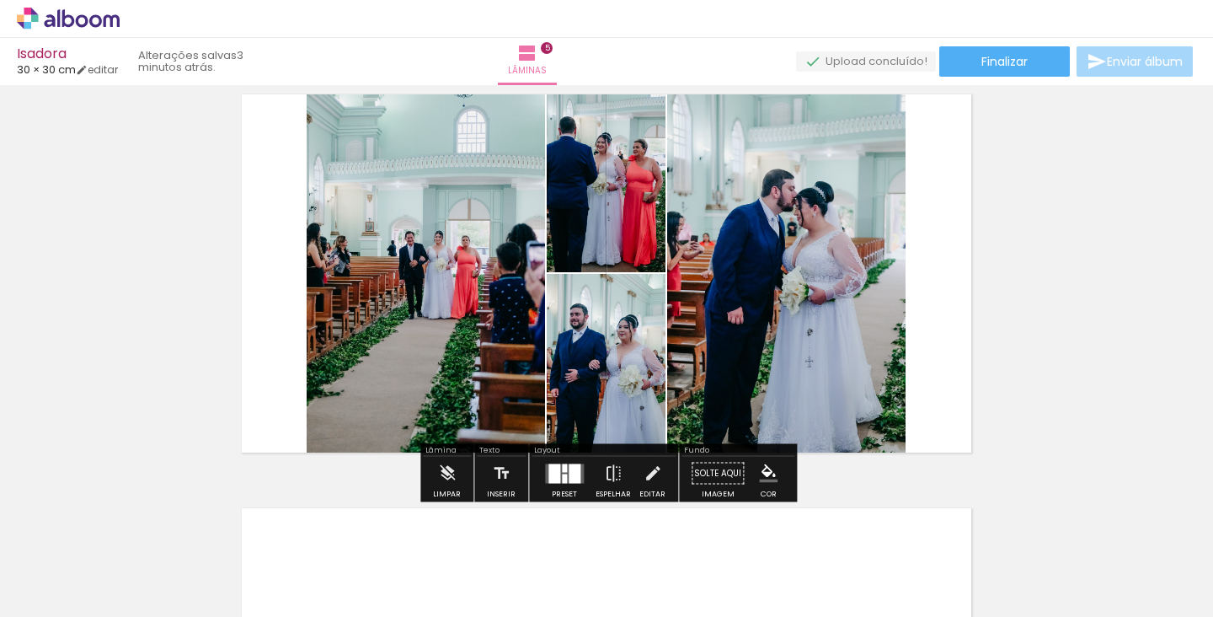
scroll to position [1705, 0]
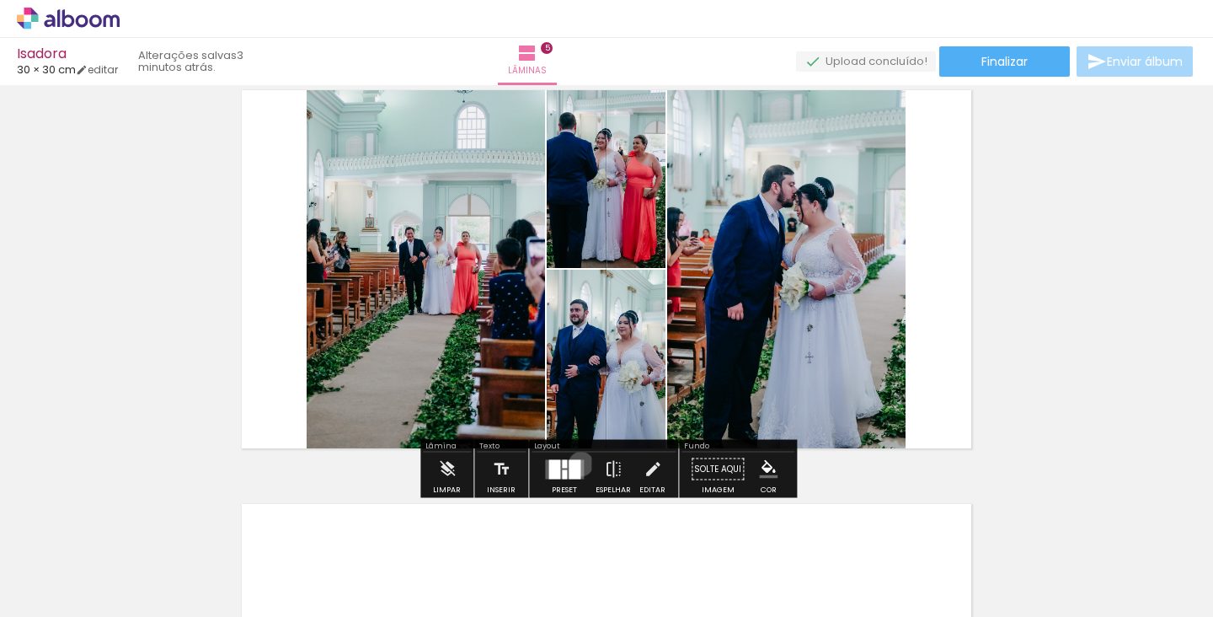
click at [577, 464] on div at bounding box center [575, 468] width 12 height 19
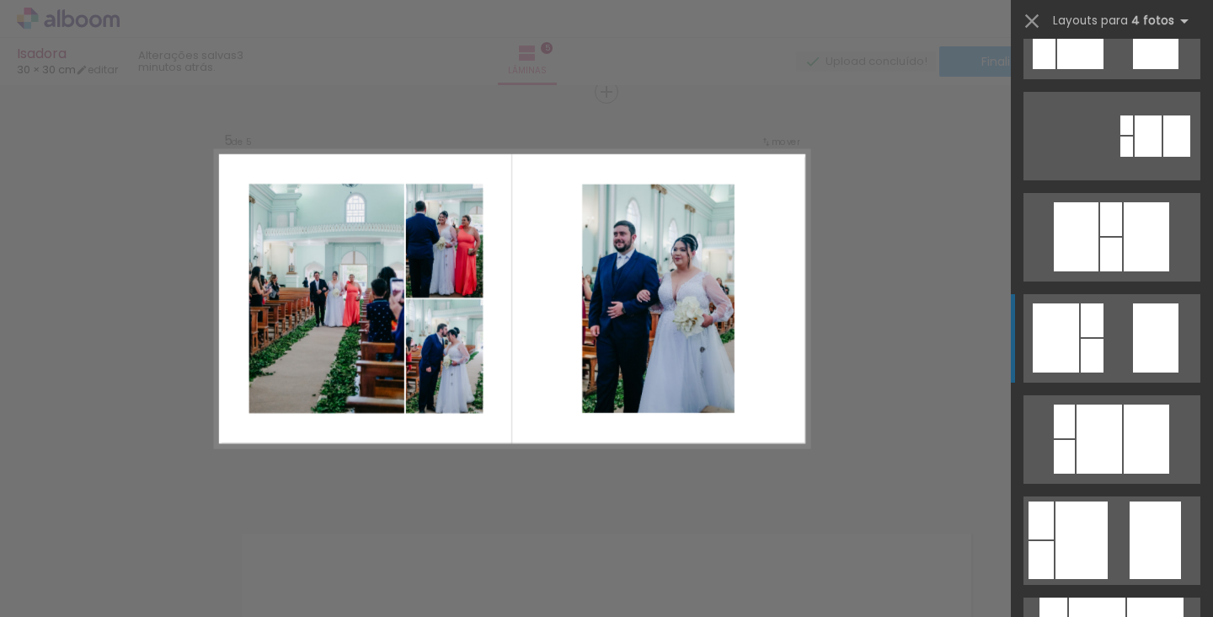
scroll to position [276, 0]
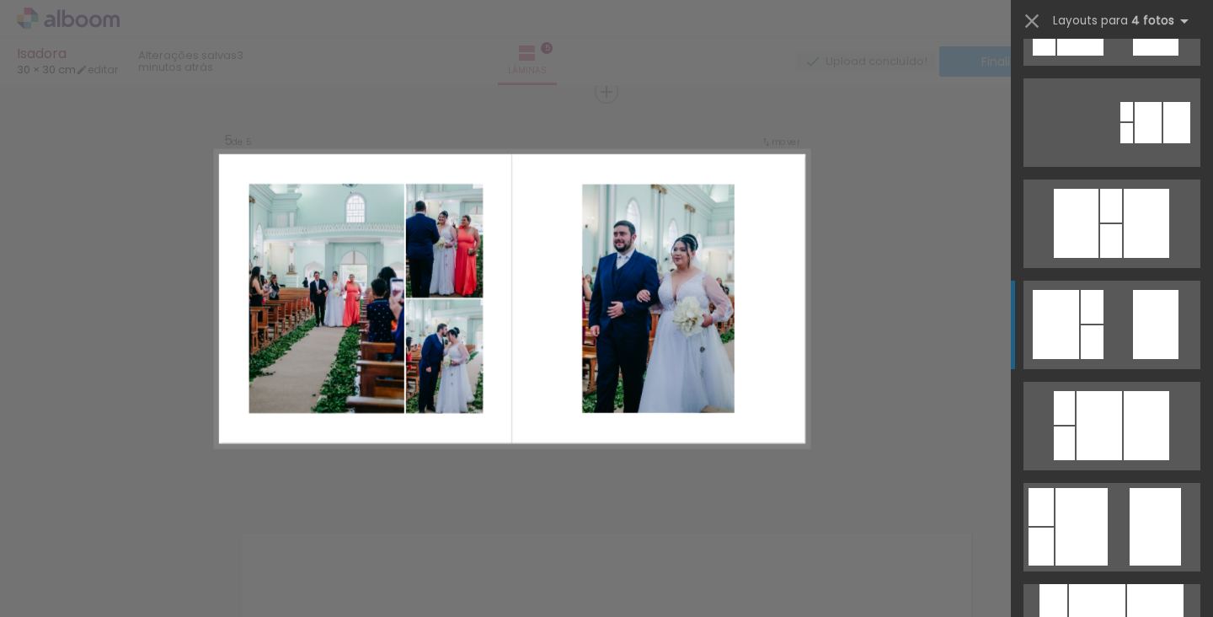
click at [1113, 302] on quentale-layouter at bounding box center [1111, 324] width 177 height 88
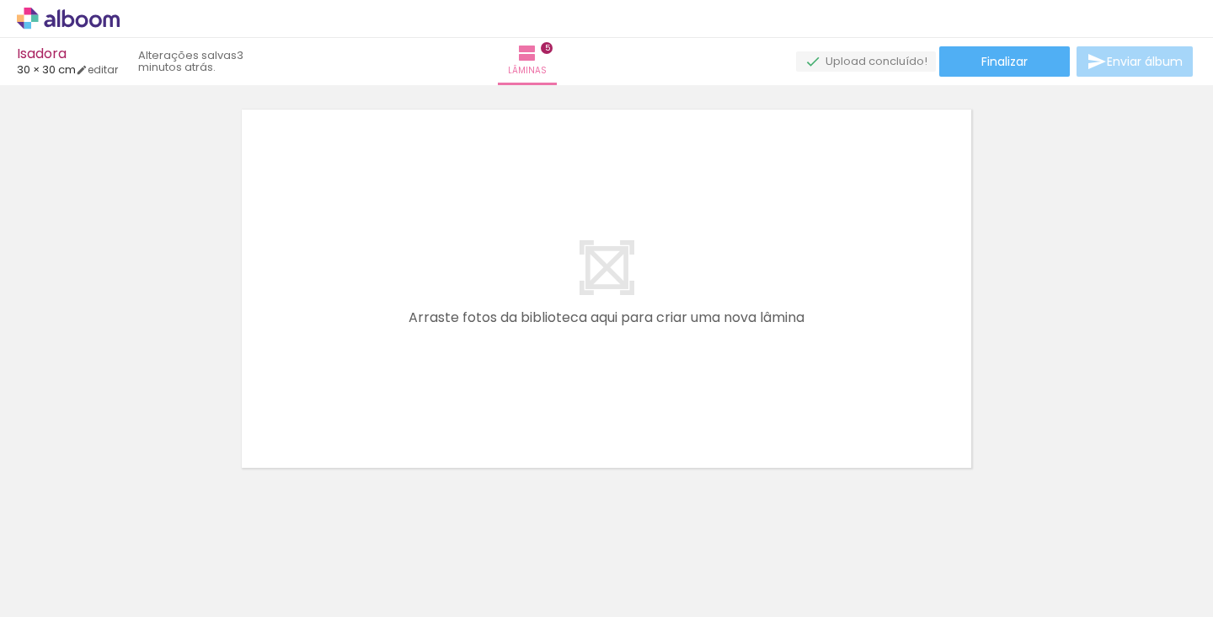
scroll to position [0, 1615]
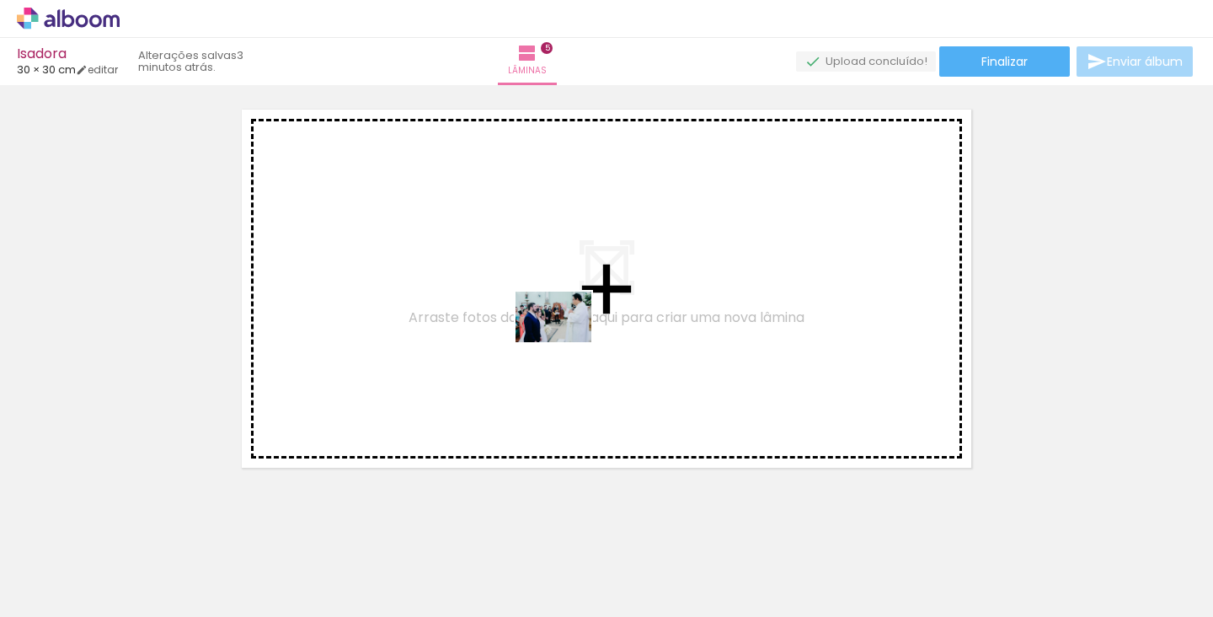
drag, startPoint x: 563, startPoint y: 577, endPoint x: 566, endPoint y: 342, distance: 235.0
click at [566, 342] on quentale-workspace at bounding box center [606, 308] width 1213 height 617
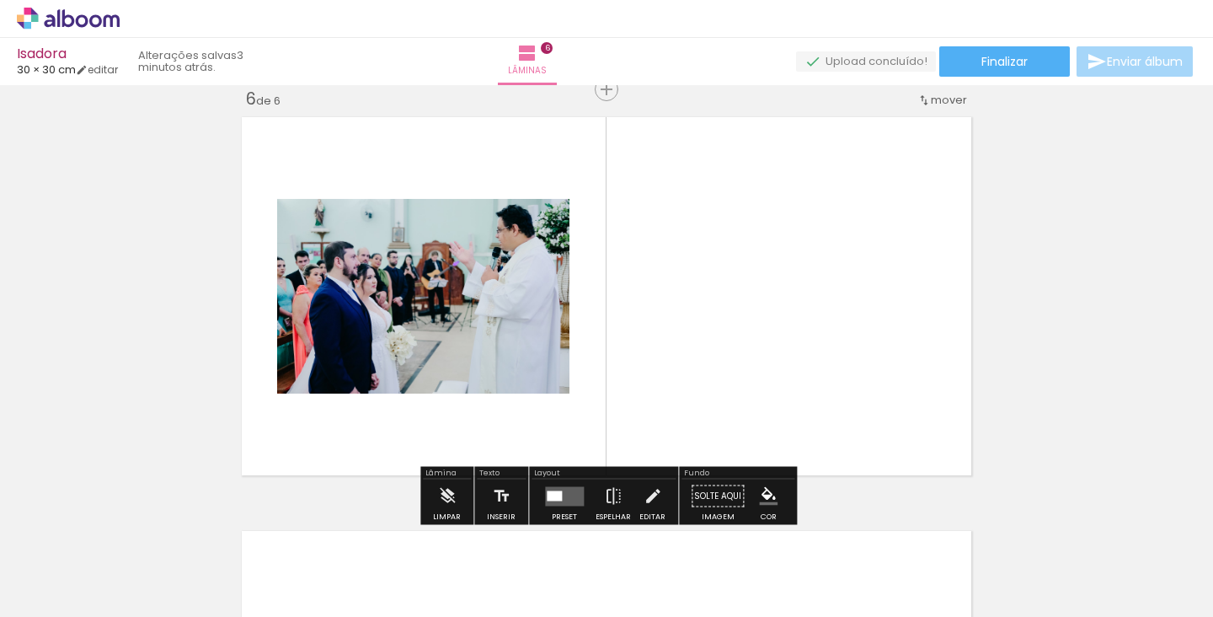
scroll to position [2089, 0]
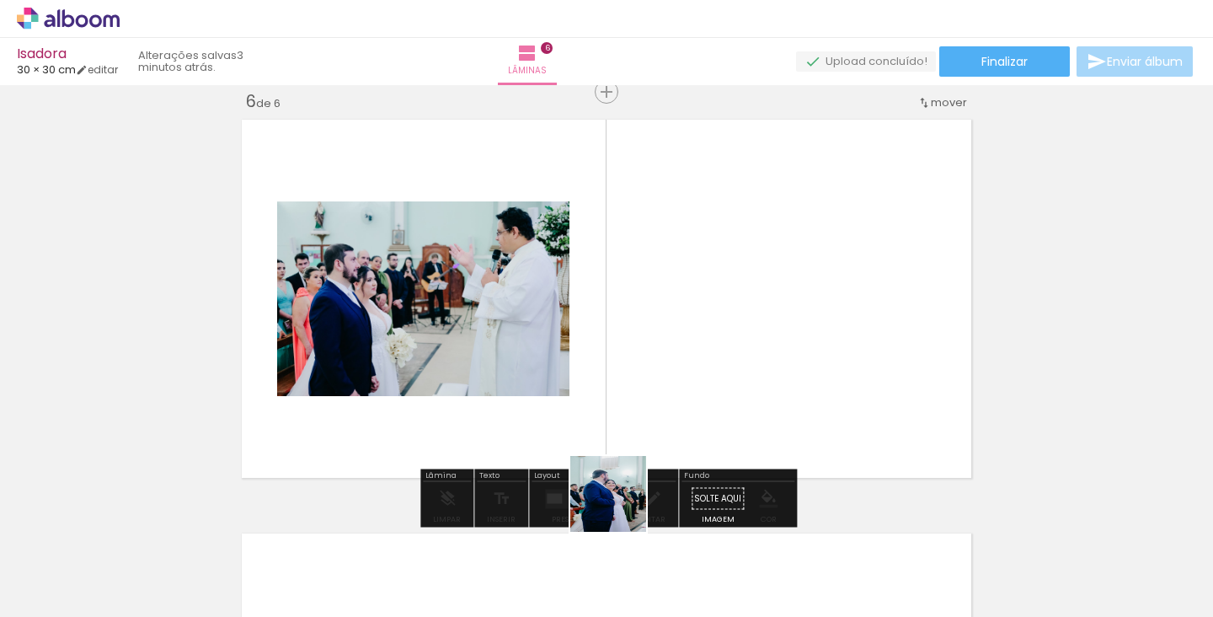
drag, startPoint x: 621, startPoint y: 574, endPoint x: 638, endPoint y: 289, distance: 286.1
click at [635, 281] on quentale-workspace at bounding box center [606, 308] width 1213 height 617
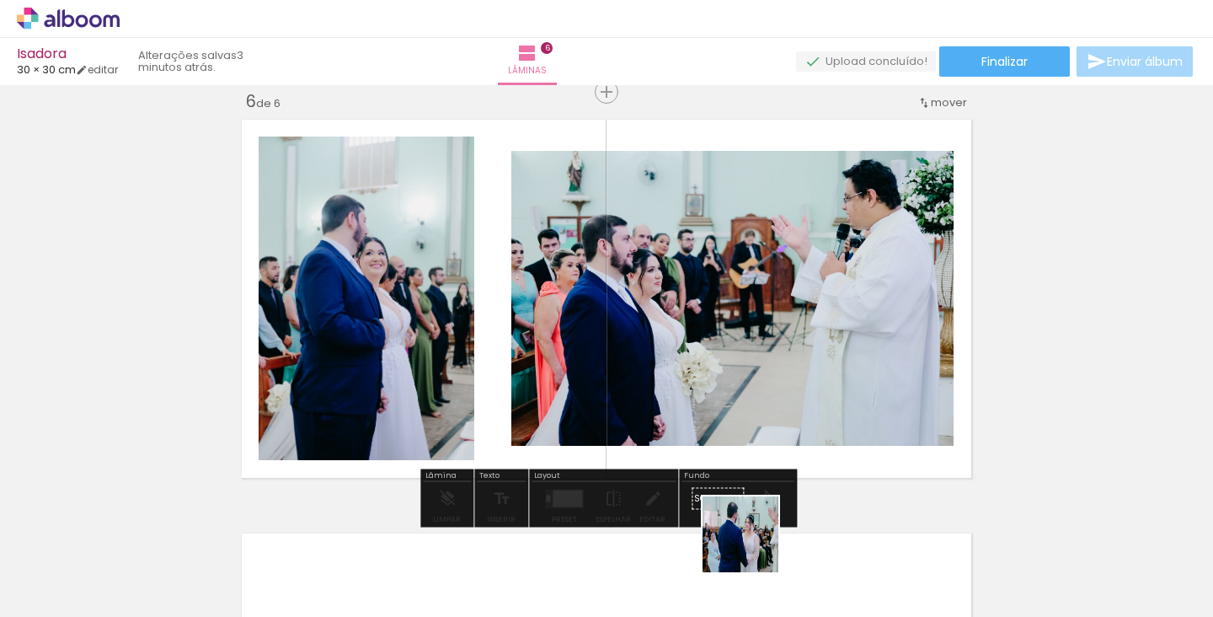
drag, startPoint x: 756, startPoint y: 579, endPoint x: 708, endPoint y: 287, distance: 295.4
click at [708, 287] on quentale-workspace at bounding box center [606, 308] width 1213 height 617
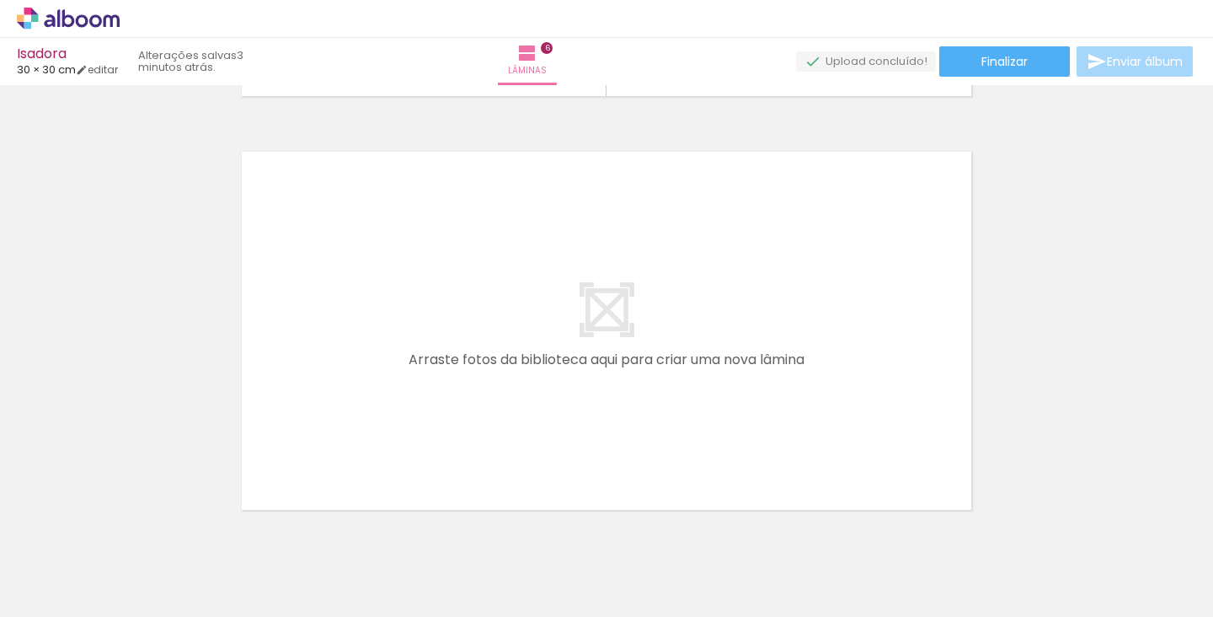
scroll to position [0, 1348]
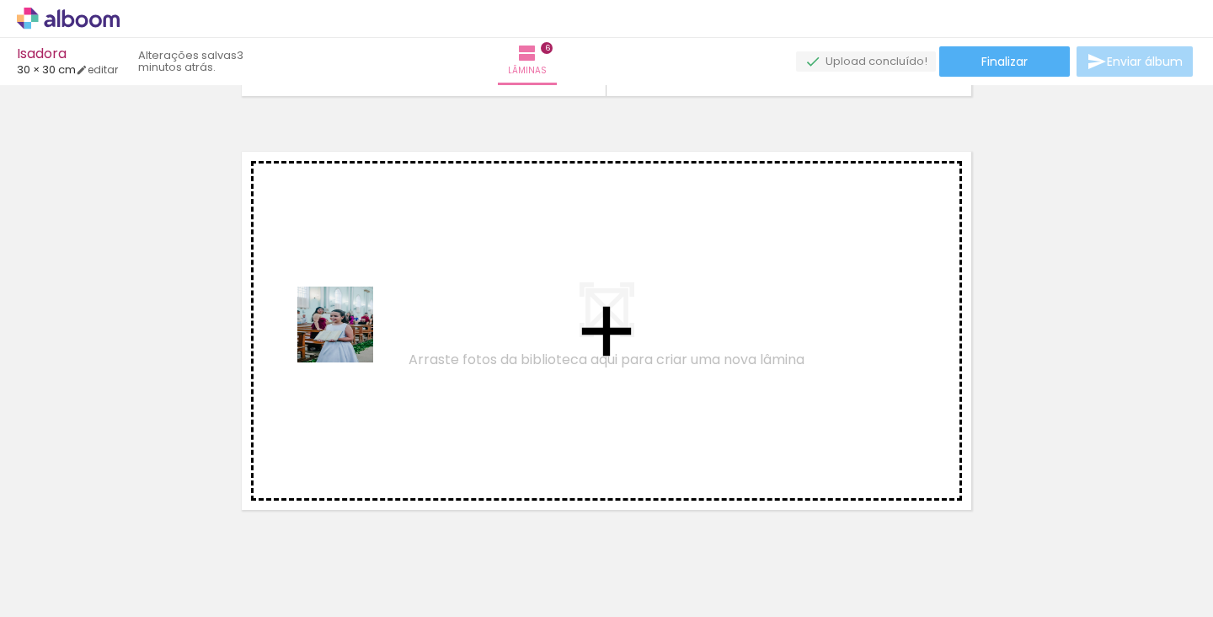
drag, startPoint x: 348, startPoint y: 542, endPoint x: 349, endPoint y: 248, distance: 294.0
click at [349, 248] on quentale-workspace at bounding box center [606, 308] width 1213 height 617
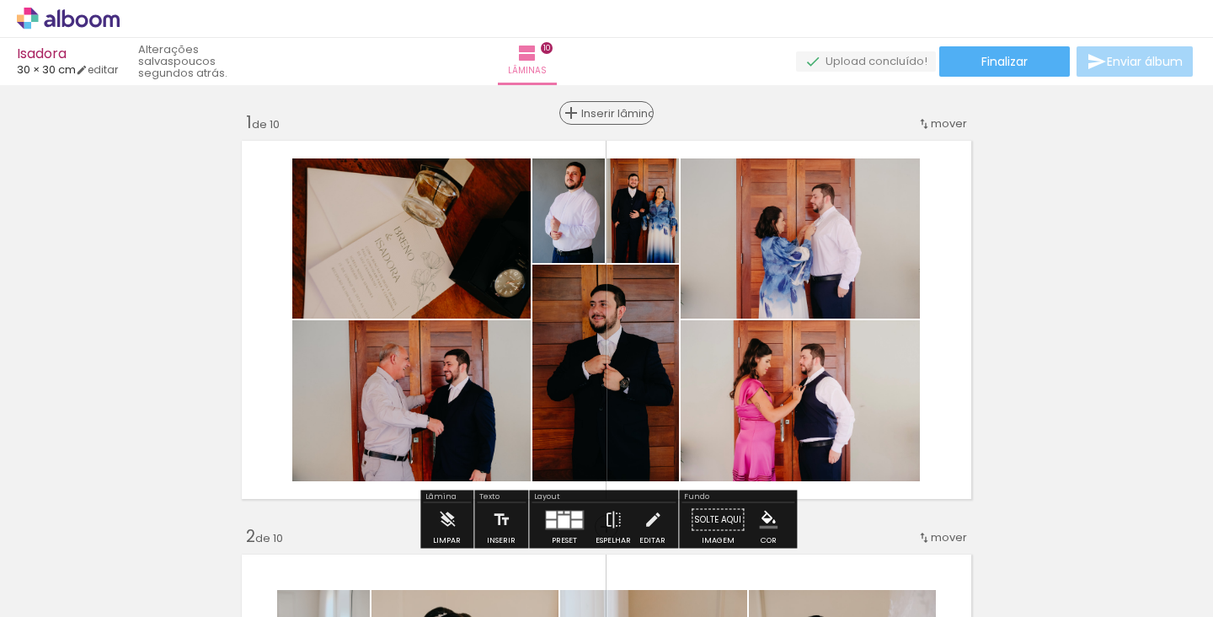
click at [602, 112] on span "Inserir lâmina" at bounding box center [614, 113] width 66 height 11
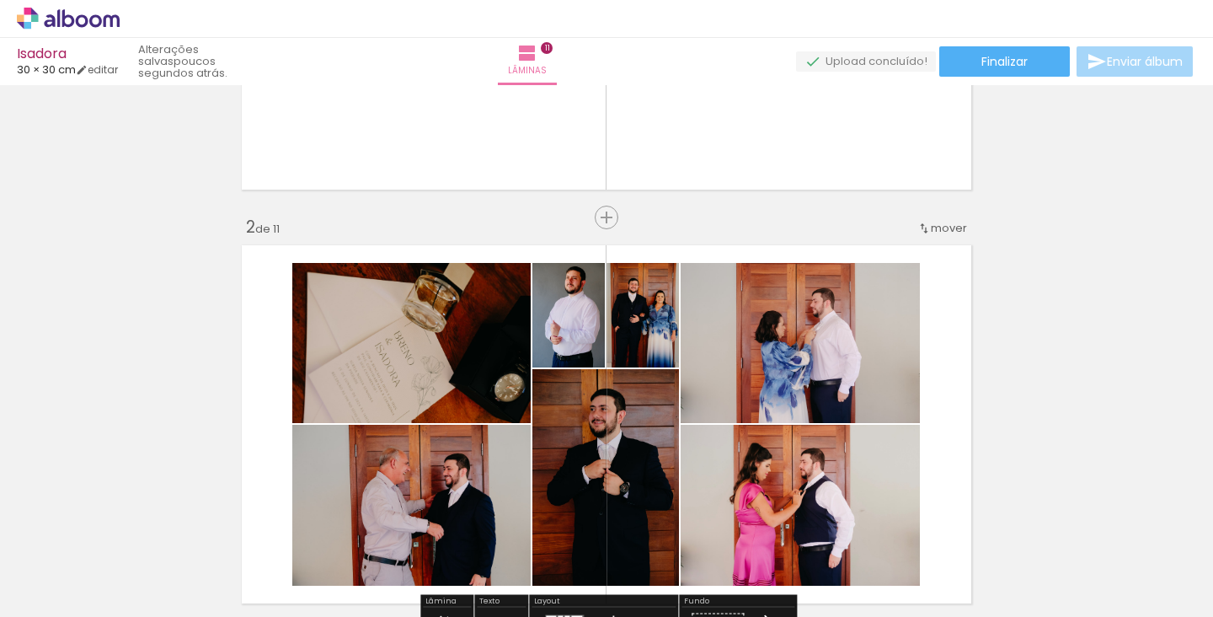
scroll to position [305, 0]
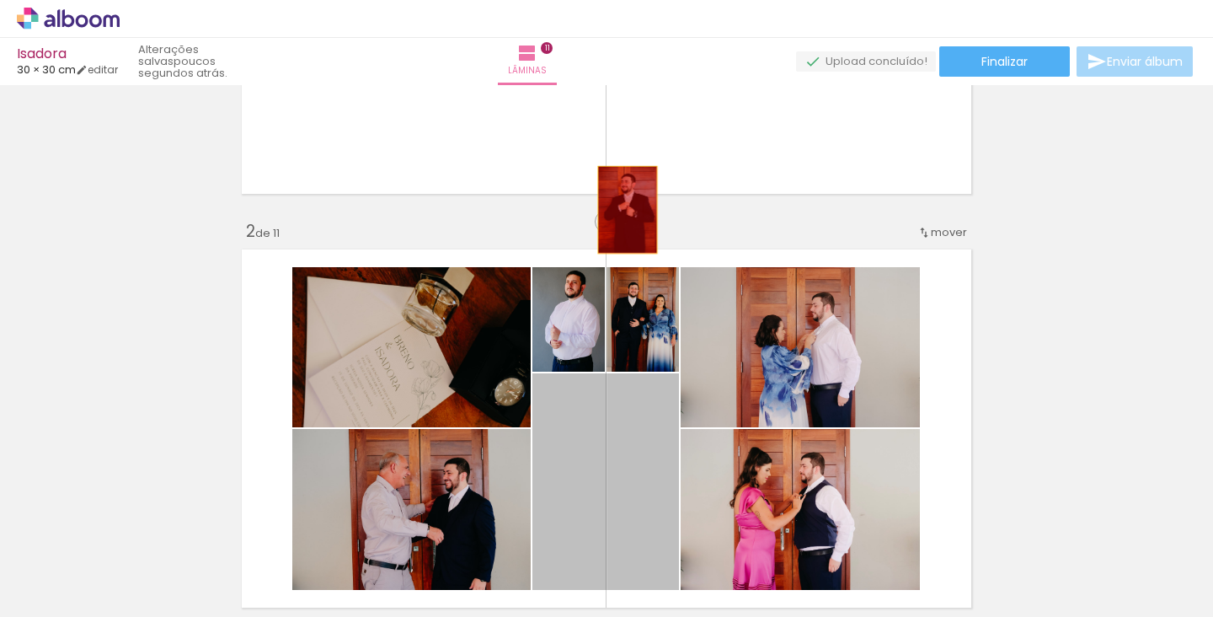
drag, startPoint x: 627, startPoint y: 449, endPoint x: 627, endPoint y: 210, distance: 239.2
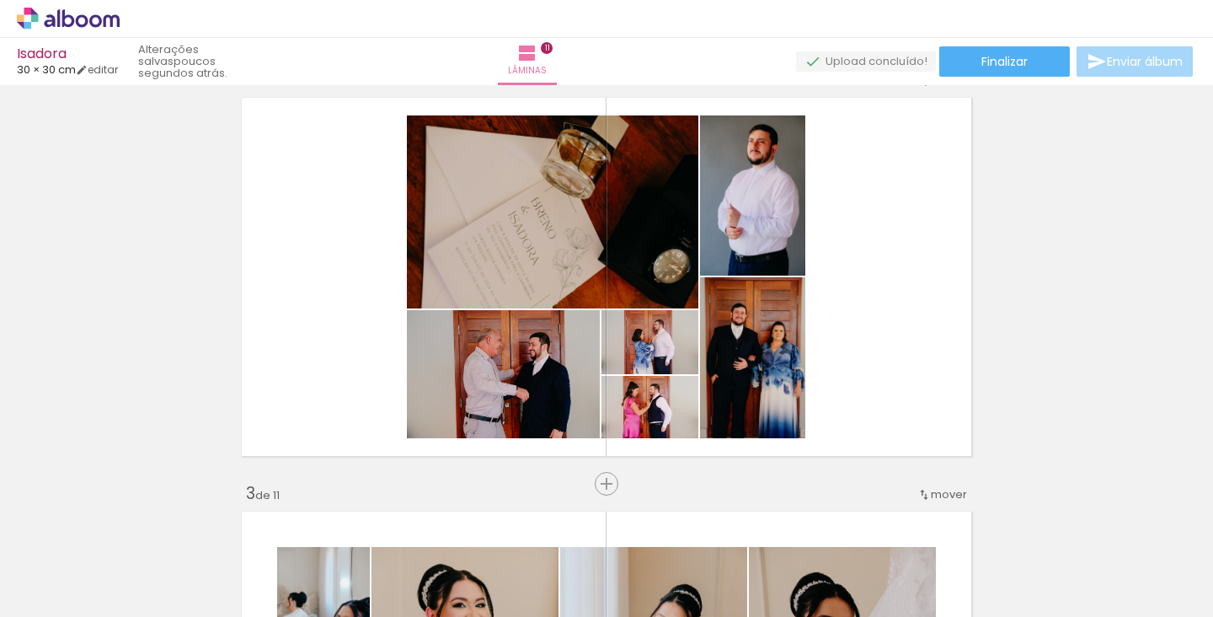
scroll to position [461, 0]
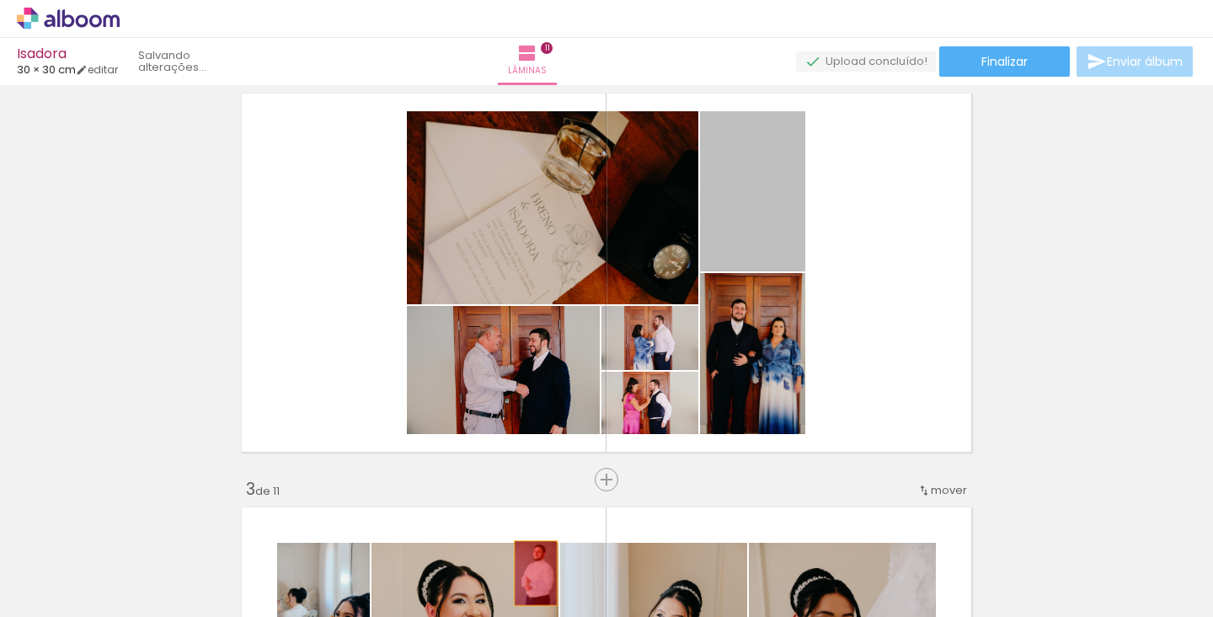
drag, startPoint x: 777, startPoint y: 203, endPoint x: 536, endPoint y: 573, distance: 441.8
click at [536, 573] on quentale-workspace at bounding box center [606, 308] width 1213 height 617
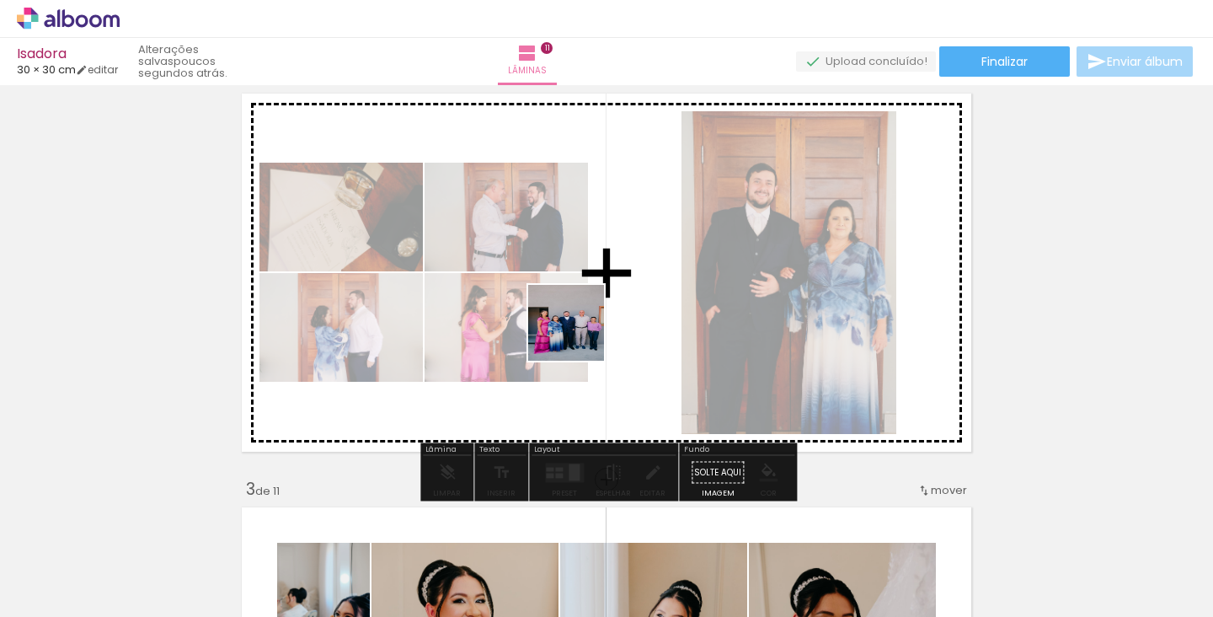
drag, startPoint x: 579, startPoint y: 555, endPoint x: 582, endPoint y: 250, distance: 304.9
click at [582, 250] on quentale-workspace at bounding box center [606, 308] width 1213 height 617
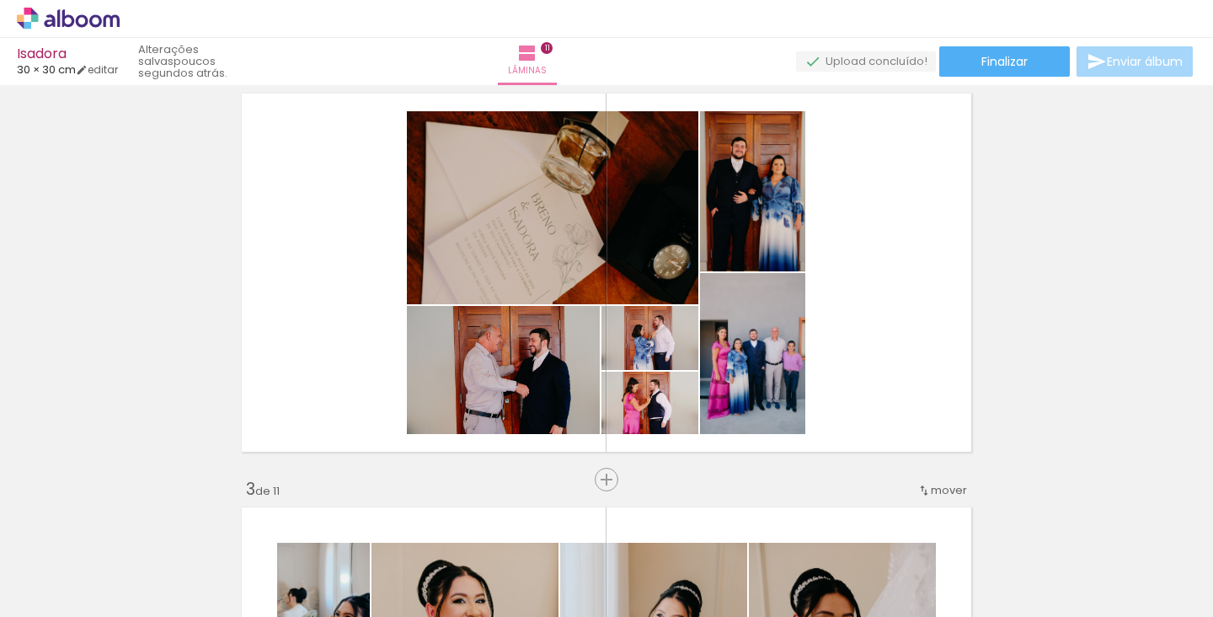
drag, startPoint x: 497, startPoint y: 554, endPoint x: 492, endPoint y: 351, distance: 203.1
click at [492, 351] on quentale-workspace at bounding box center [606, 308] width 1213 height 617
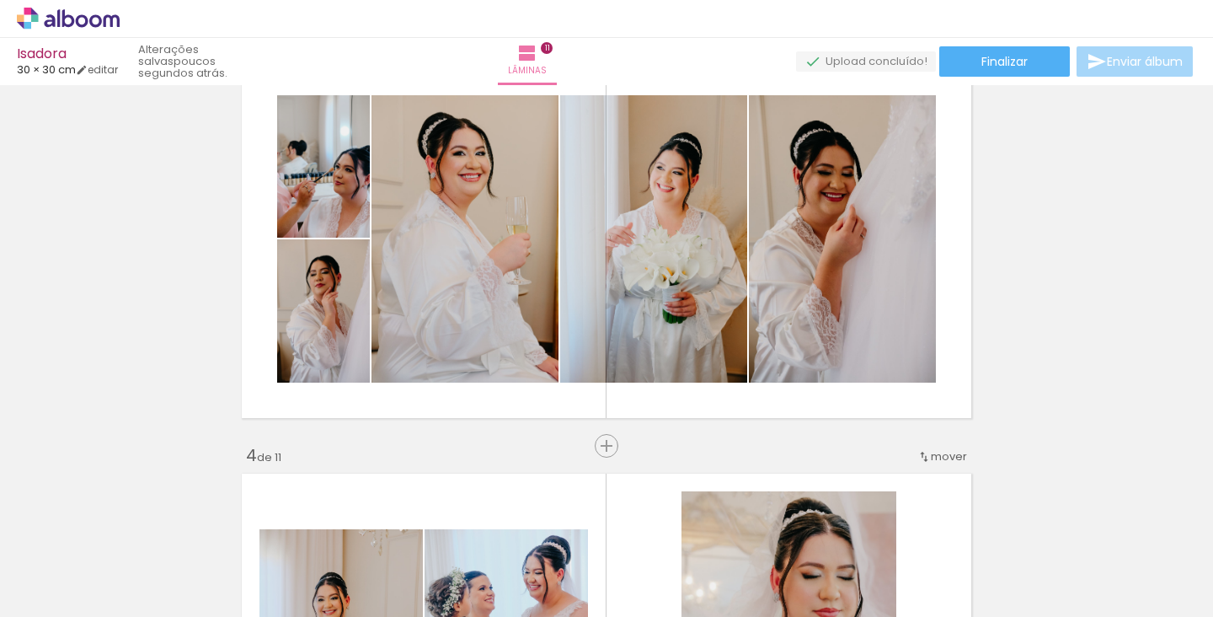
scroll to position [766, 0]
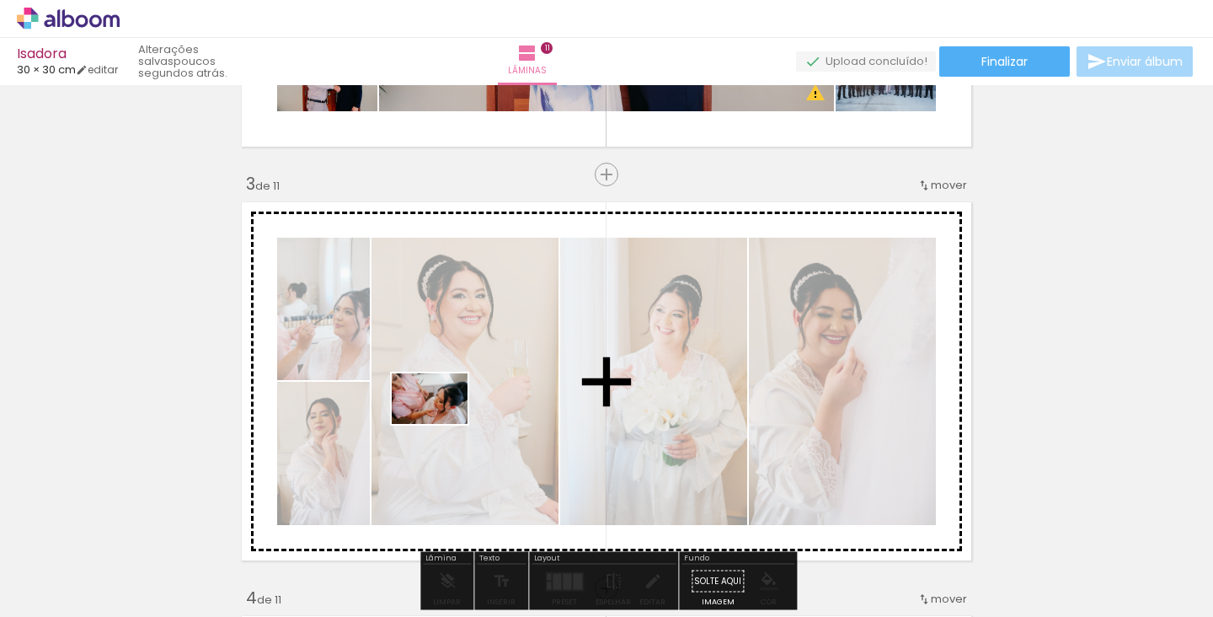
drag, startPoint x: 688, startPoint y: 576, endPoint x: 442, endPoint y: 424, distance: 289.4
click at [442, 424] on quentale-workspace at bounding box center [606, 308] width 1213 height 617
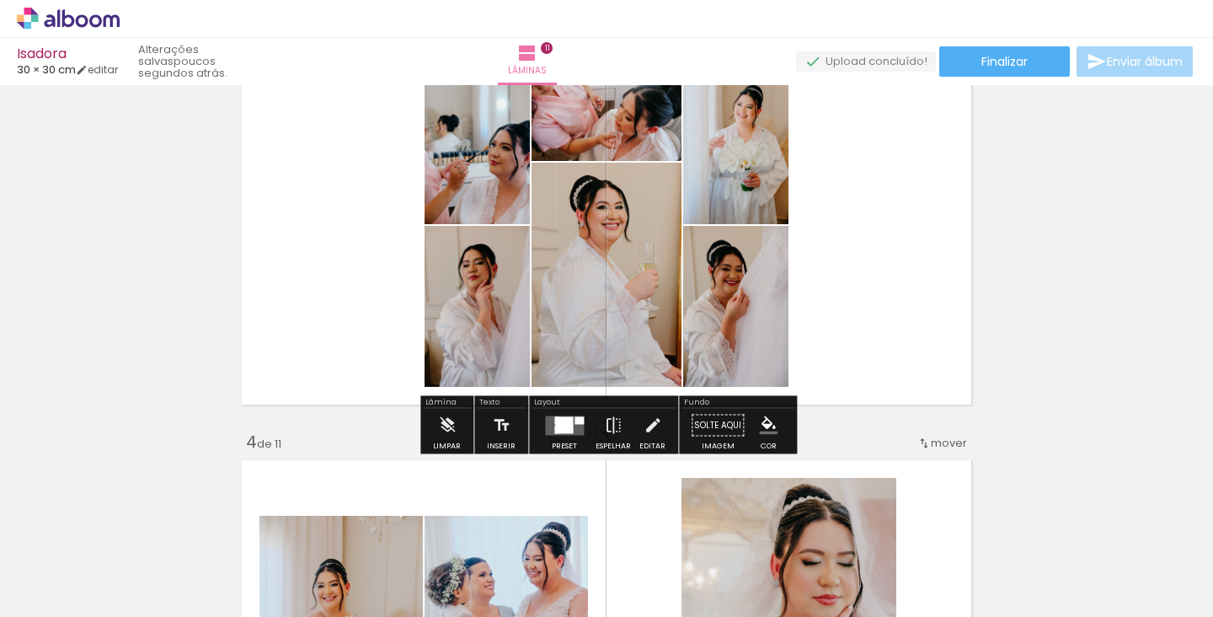
scroll to position [926, 0]
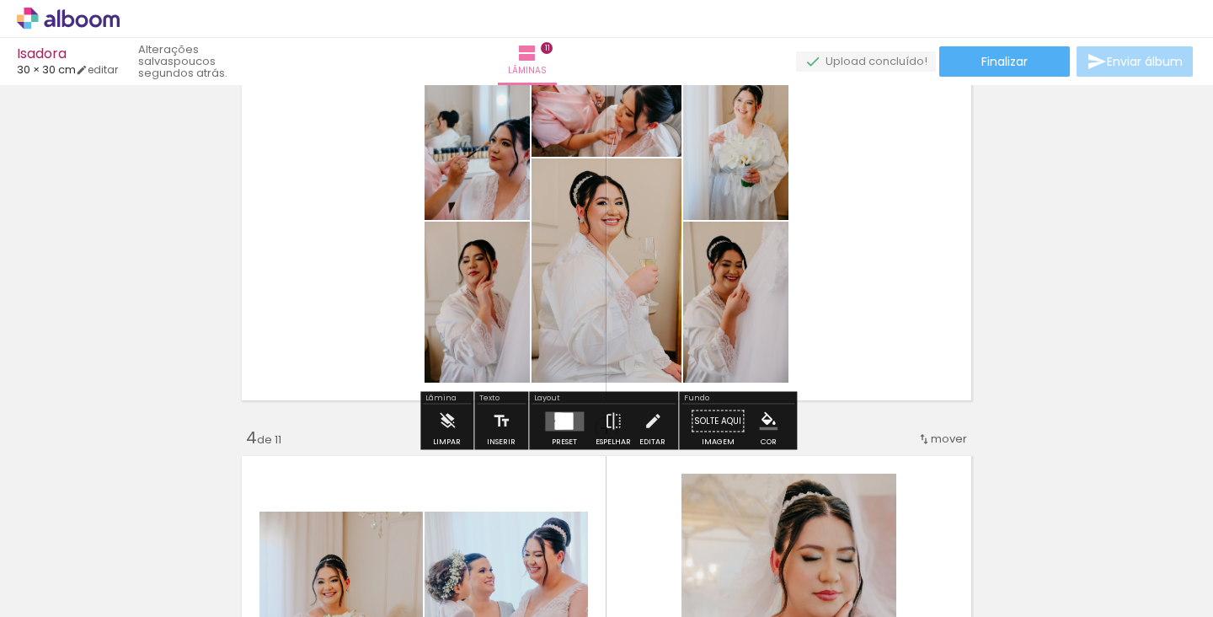
click at [564, 429] on div at bounding box center [564, 421] width 18 height 16
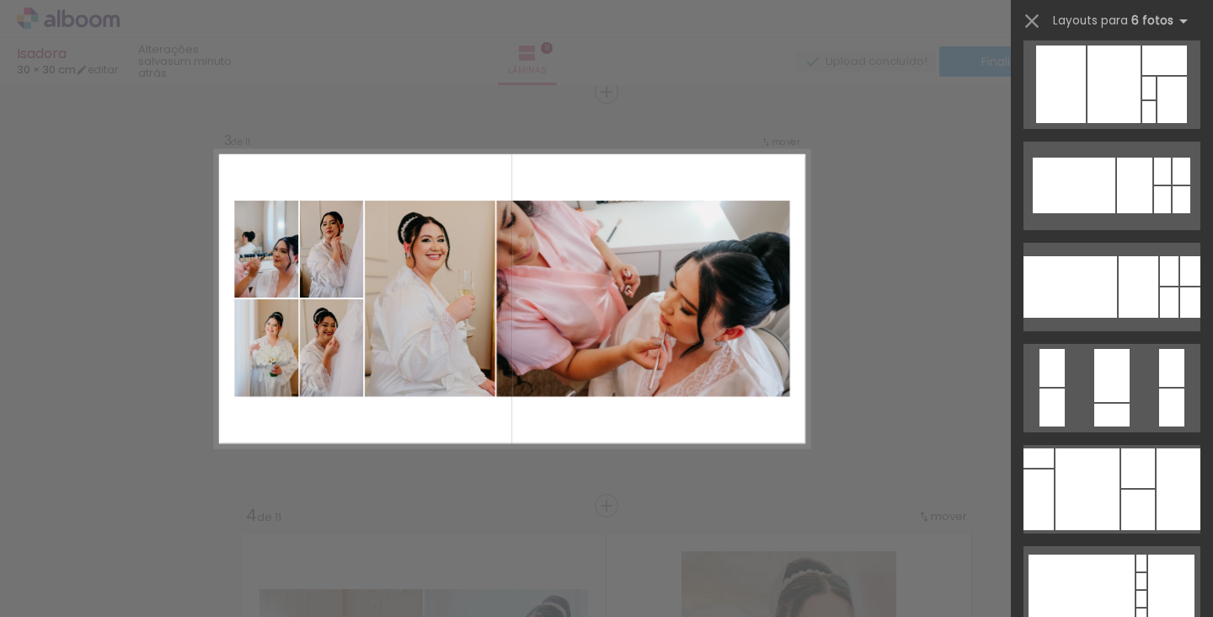
scroll to position [622, 0]
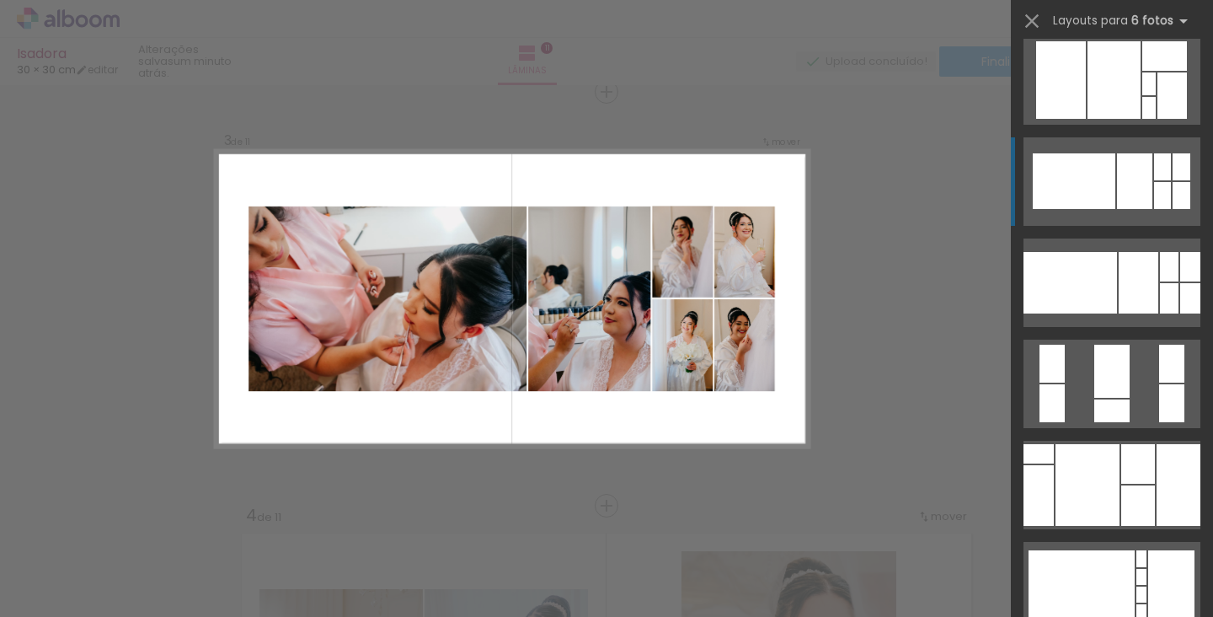
click at [1099, 199] on div at bounding box center [1074, 181] width 83 height 56
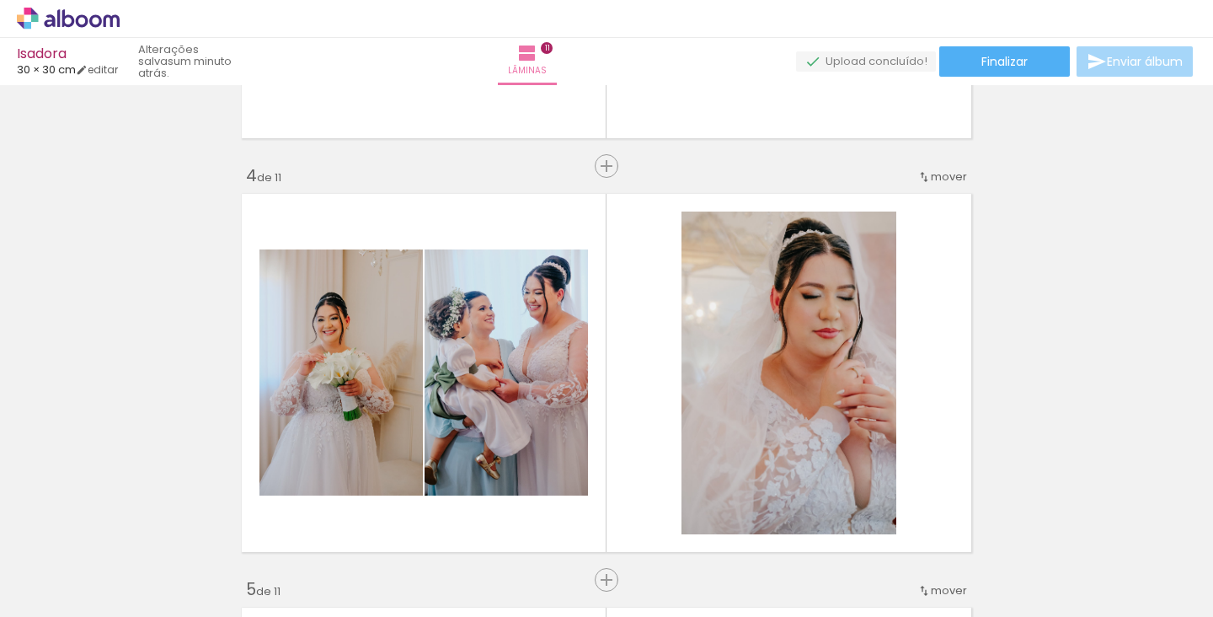
scroll to position [1196, 0]
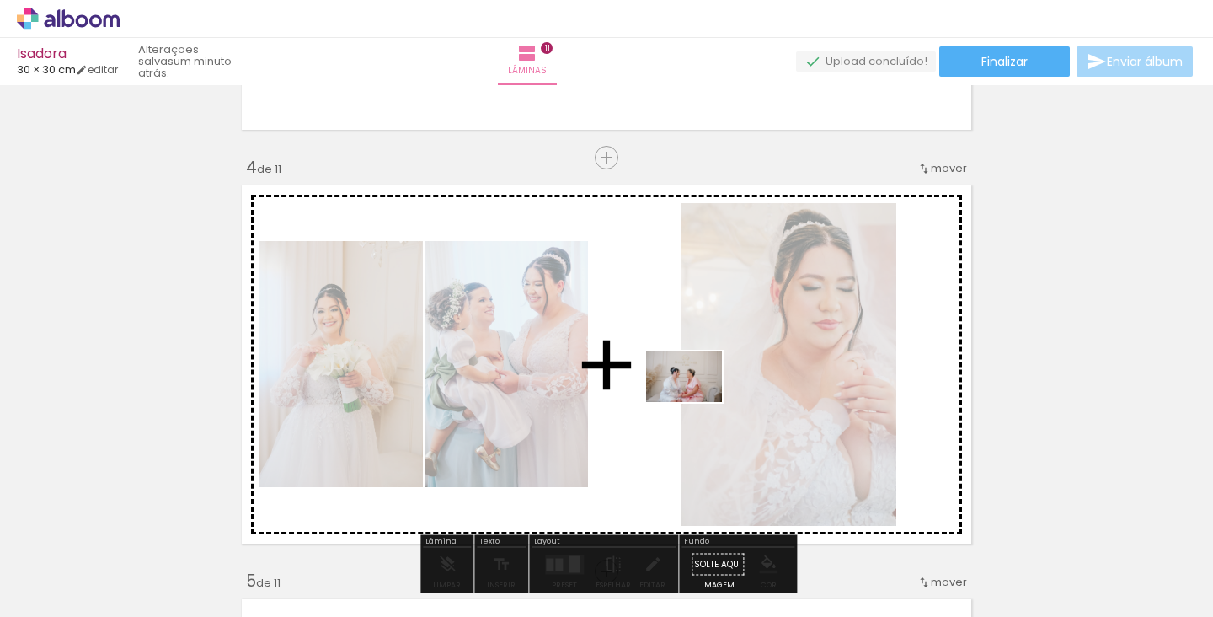
drag, startPoint x: 774, startPoint y: 565, endPoint x: 688, endPoint y: 400, distance: 186.1
click at [688, 400] on quentale-workspace at bounding box center [606, 308] width 1213 height 617
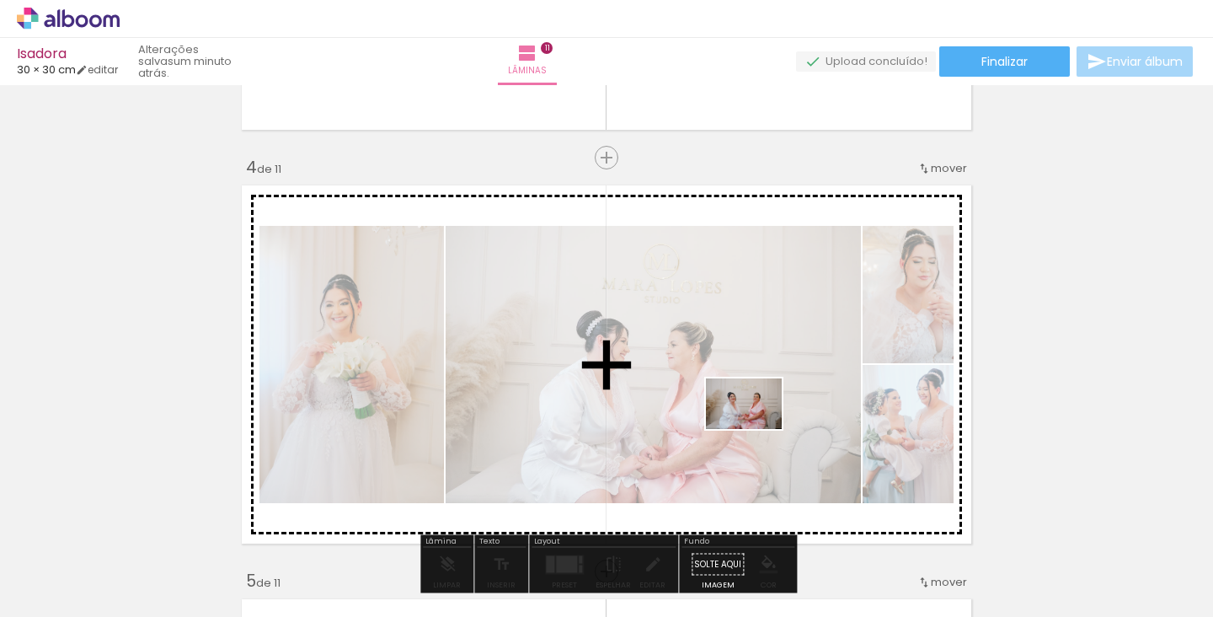
drag, startPoint x: 861, startPoint y: 573, endPoint x: 730, endPoint y: 382, distance: 231.5
click at [730, 382] on quentale-workspace at bounding box center [606, 308] width 1213 height 617
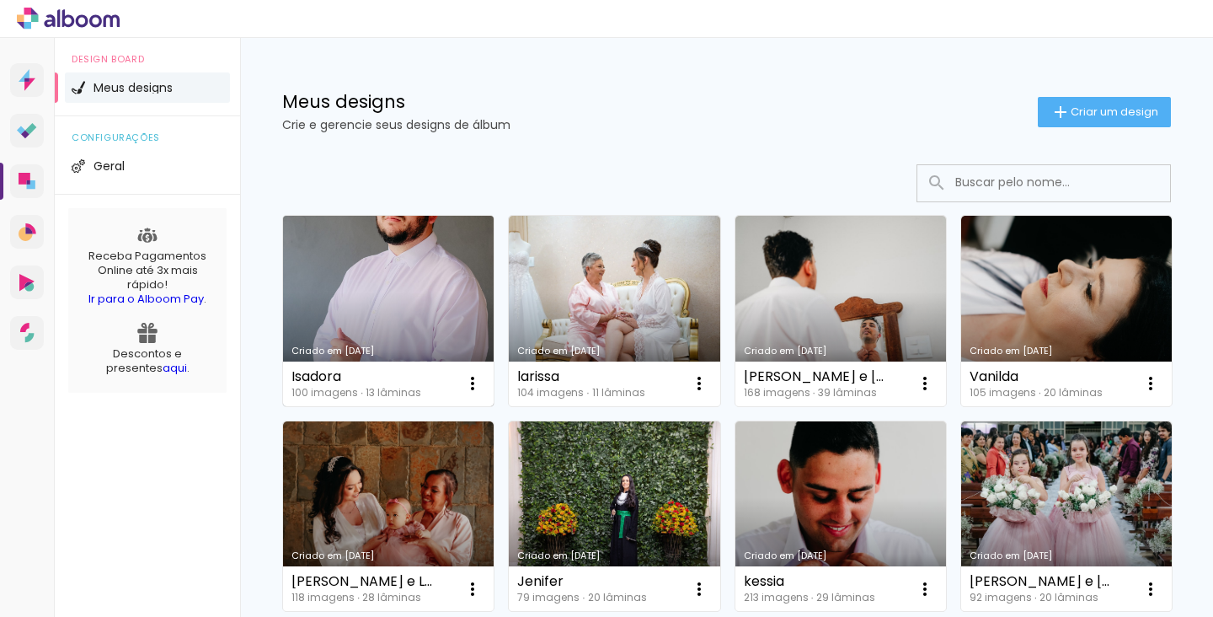
click at [371, 275] on link "Criado em [DATE]" at bounding box center [388, 311] width 211 height 190
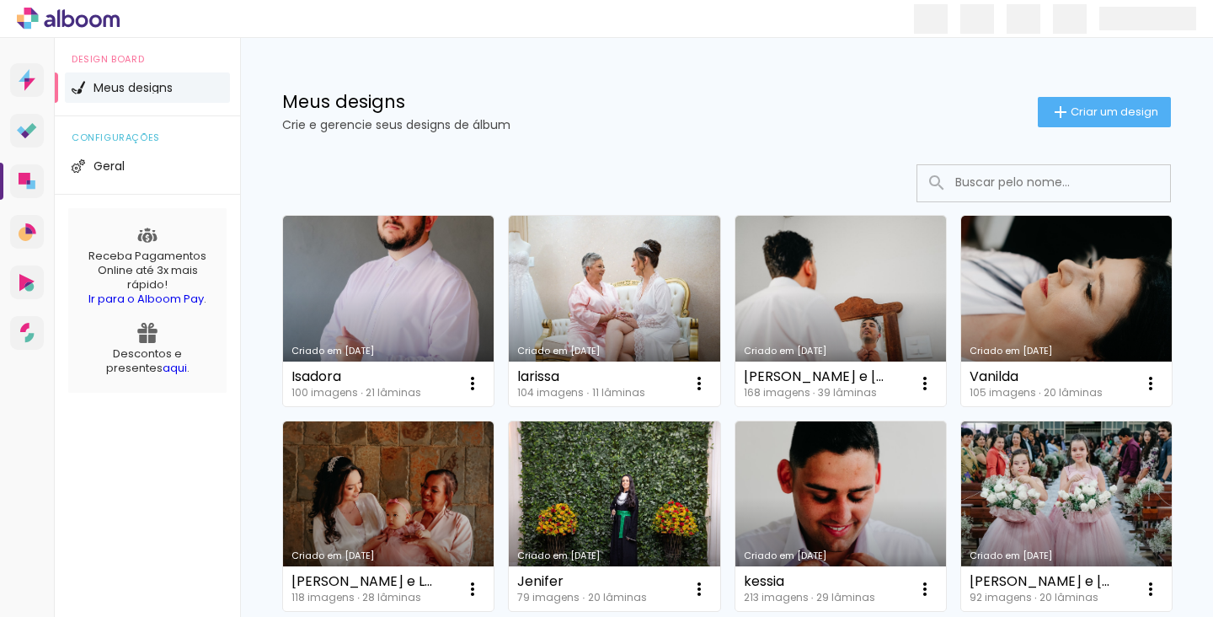
click at [1035, 179] on input at bounding box center [1067, 182] width 240 height 35
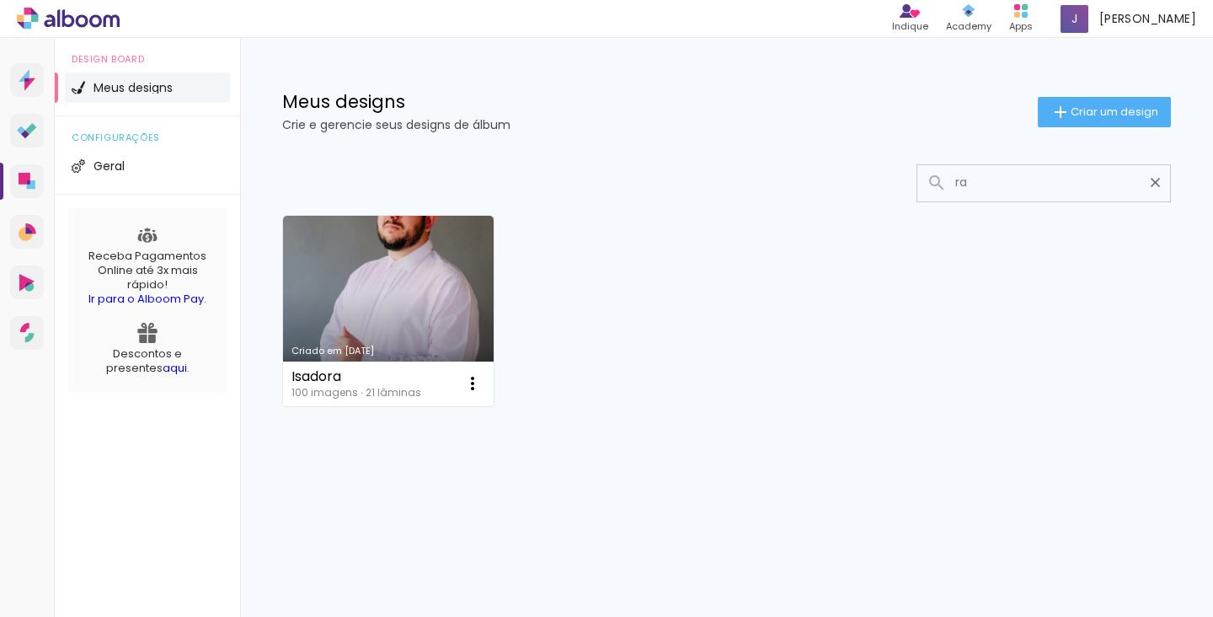
type input "r"
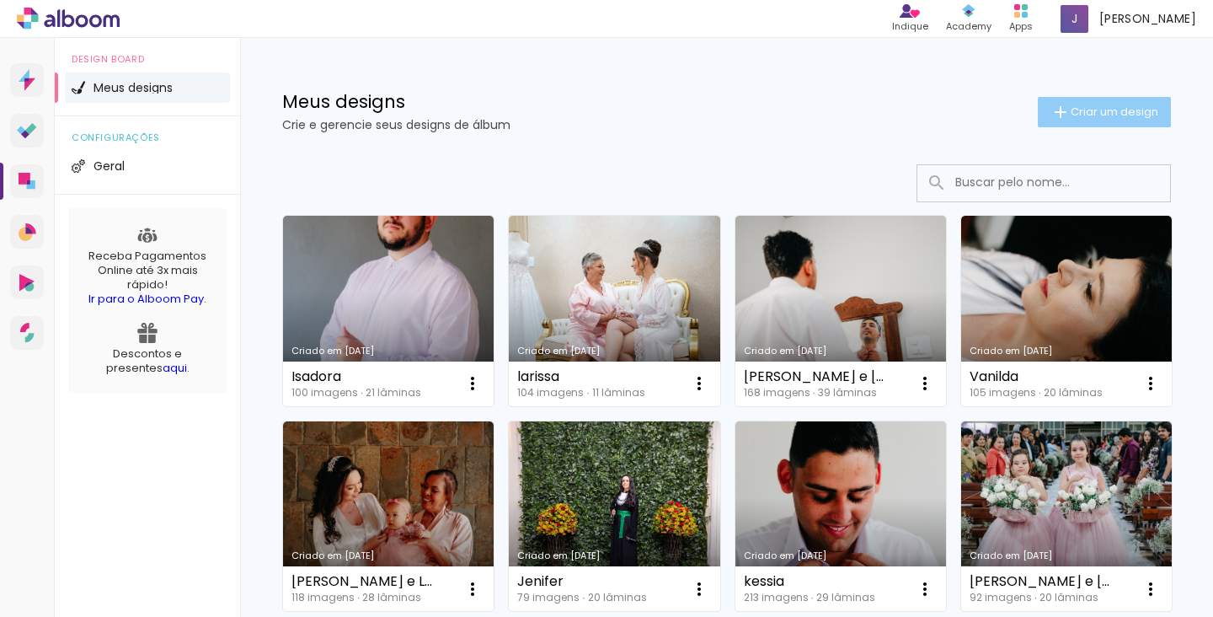
click at [1142, 109] on span "Criar um design" at bounding box center [1115, 111] width 88 height 11
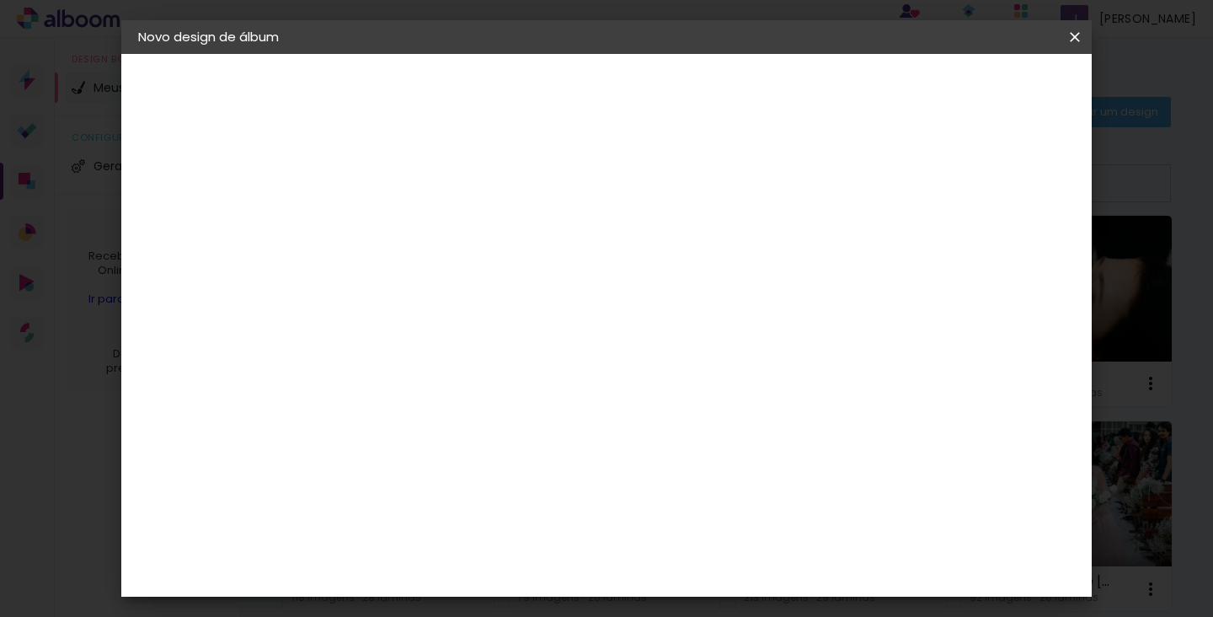
click at [414, 228] on input at bounding box center [414, 226] width 0 height 26
type input "raiane"
type paper-input "raiane"
click at [0, 0] on slot "Avançar" at bounding box center [0, 0] width 0 height 0
click at [729, 265] on paper-item "Tamanho Livre" at bounding box center [649, 256] width 162 height 37
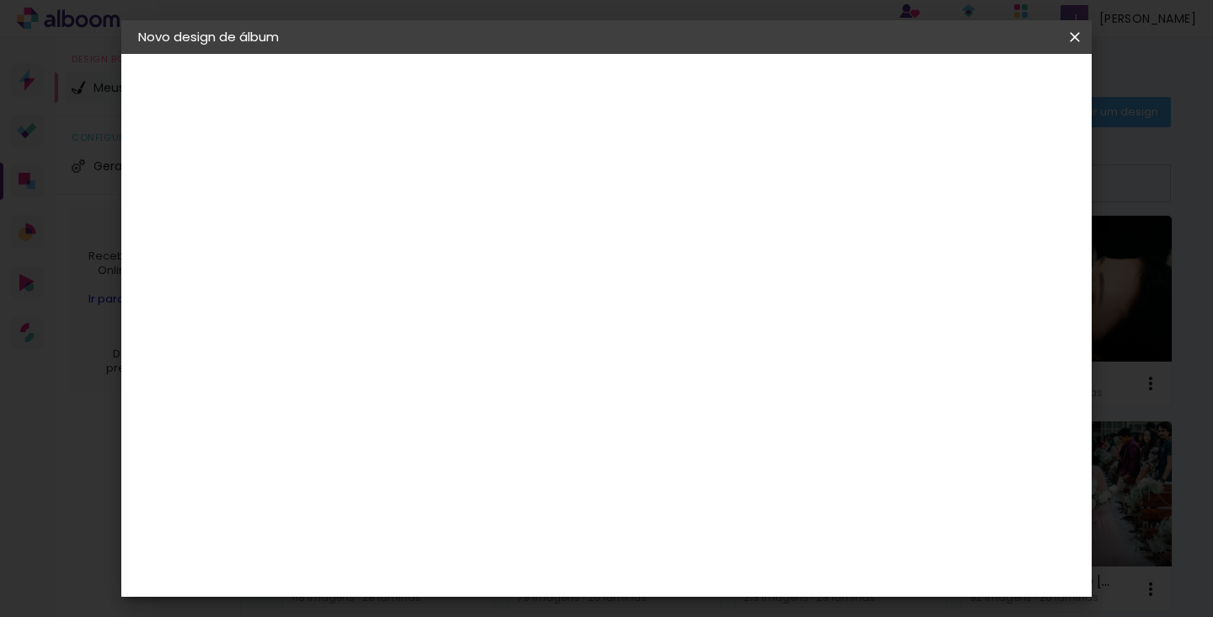
click at [729, 94] on paper-button "Avançar" at bounding box center [687, 89] width 83 height 29
click at [982, 94] on span "Iniciar design" at bounding box center [943, 89] width 77 height 12
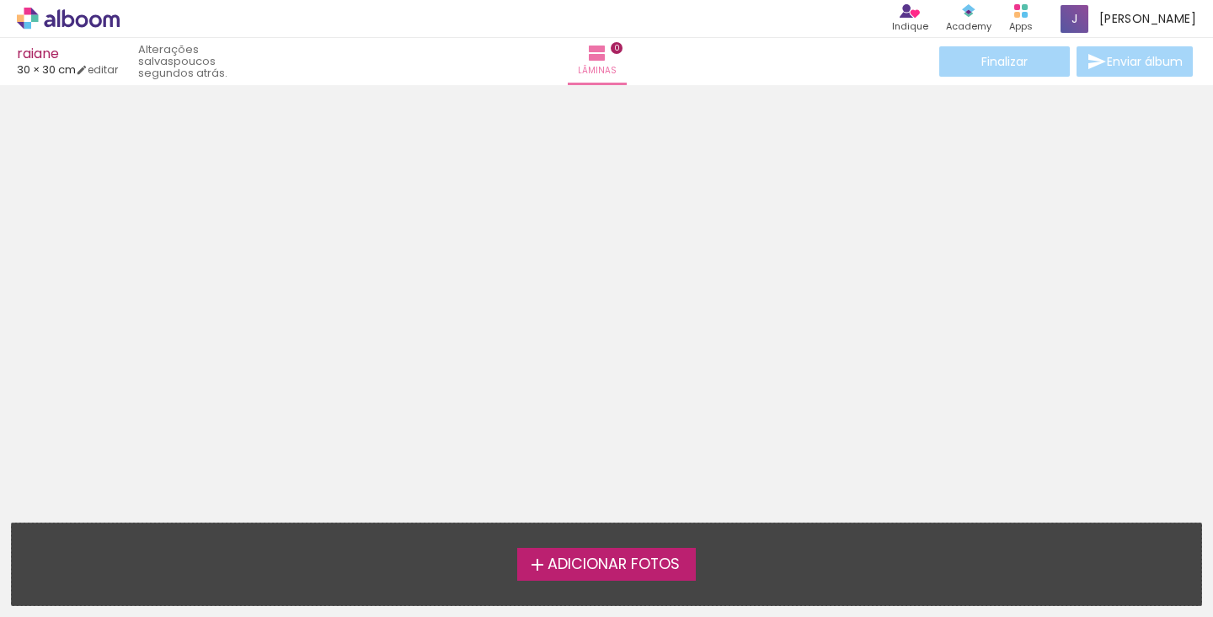
click at [572, 567] on span "Adicionar Fotos" at bounding box center [613, 564] width 132 height 15
click at [0, 0] on input "file" at bounding box center [0, 0] width 0 height 0
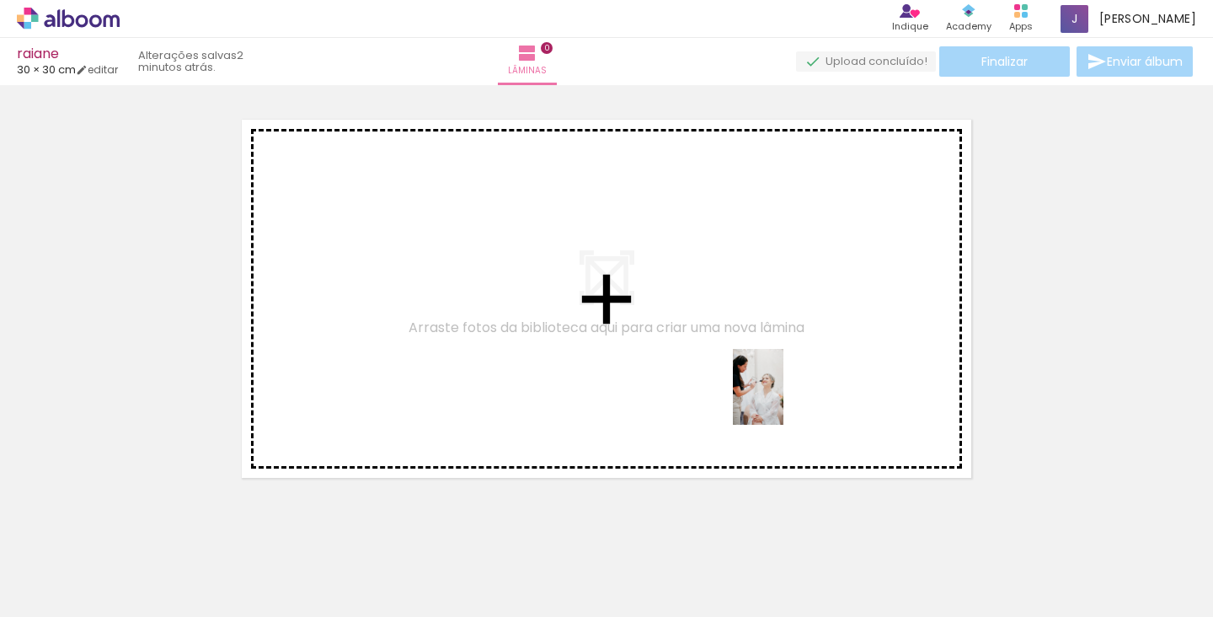
drag, startPoint x: 1157, startPoint y: 578, endPoint x: 783, endPoint y: 399, distance: 414.4
click at [783, 399] on quentale-workspace at bounding box center [606, 308] width 1213 height 617
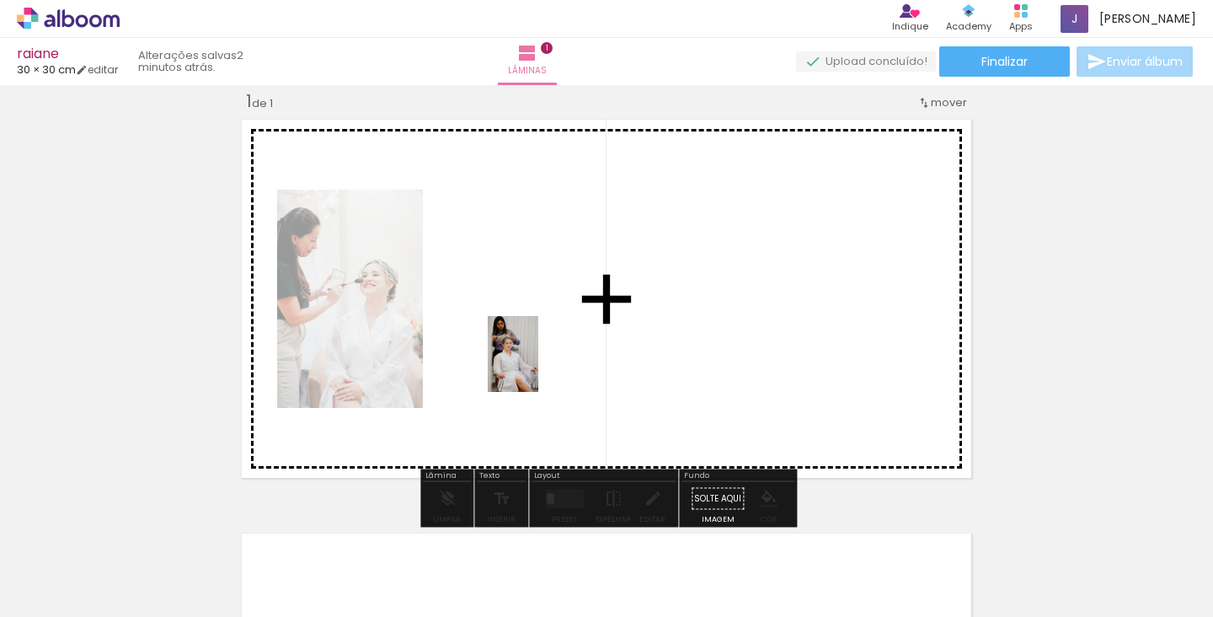
drag, startPoint x: 1080, startPoint y: 573, endPoint x: 538, endPoint y: 366, distance: 579.6
click at [538, 366] on quentale-workspace at bounding box center [606, 308] width 1213 height 617
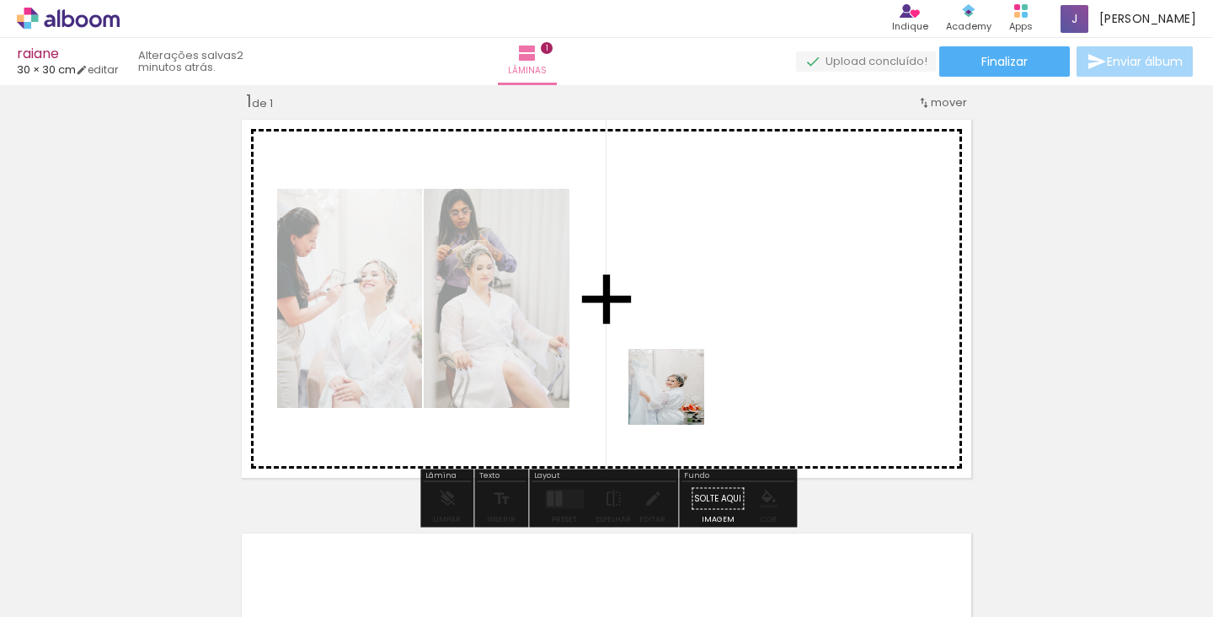
drag, startPoint x: 701, startPoint y: 559, endPoint x: 674, endPoint y: 389, distance: 172.3
click at [674, 389] on quentale-workspace at bounding box center [606, 308] width 1213 height 617
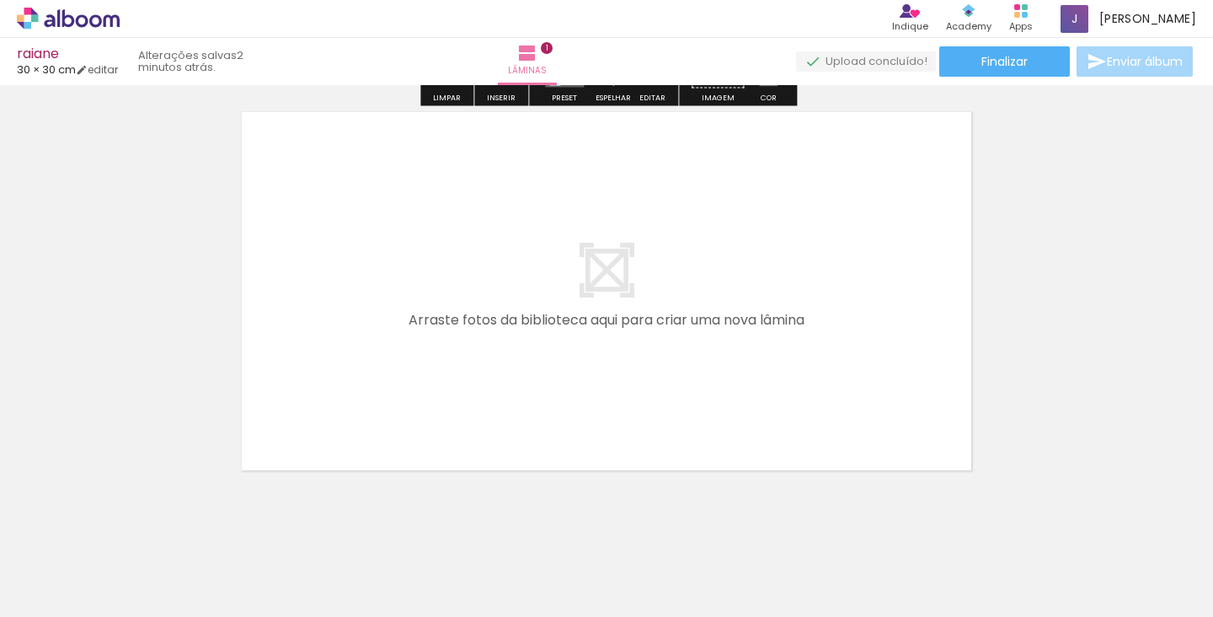
scroll to position [460, 0]
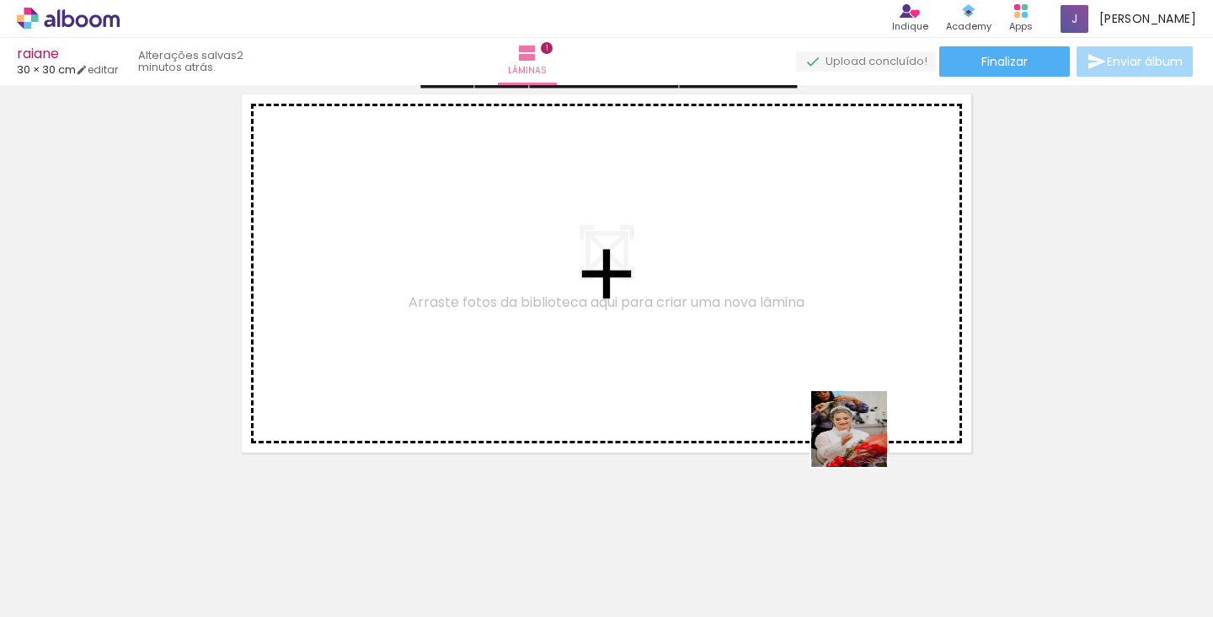
drag, startPoint x: 975, startPoint y: 557, endPoint x: 778, endPoint y: 341, distance: 291.6
click at [778, 341] on quentale-workspace at bounding box center [606, 308] width 1213 height 617
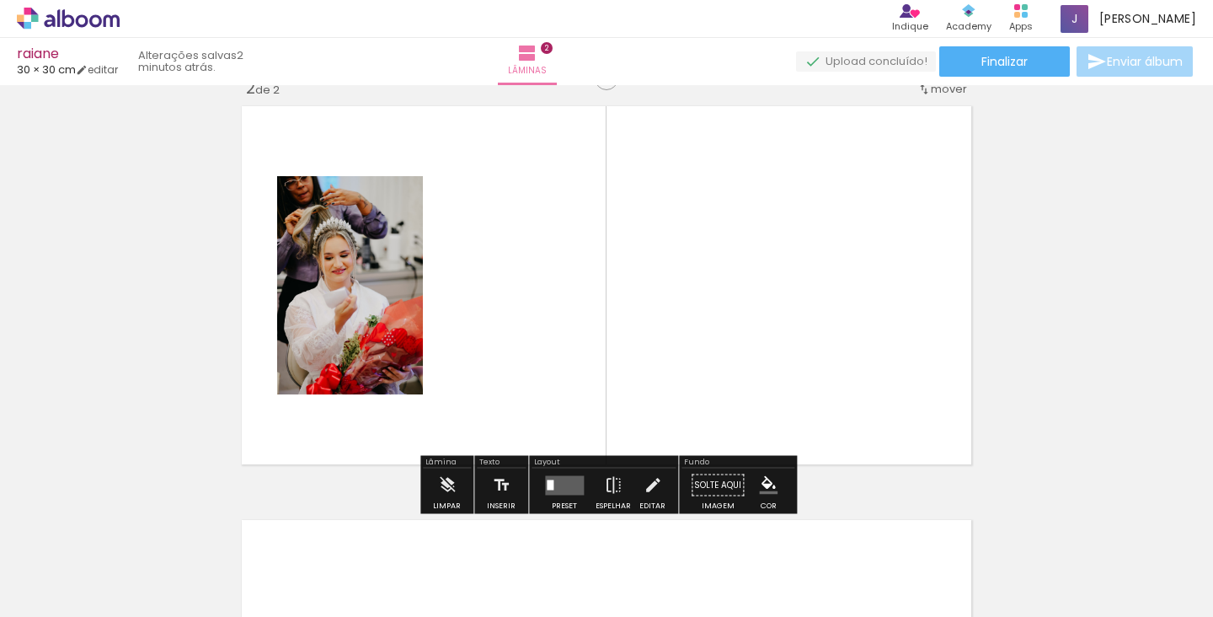
scroll to position [435, 0]
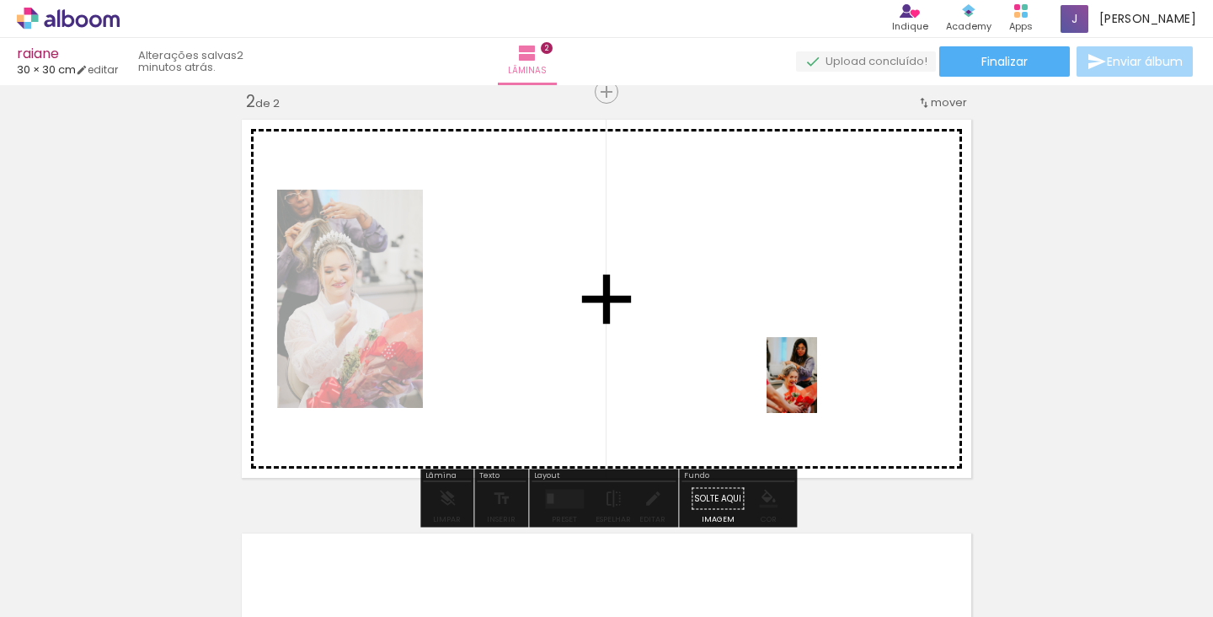
drag, startPoint x: 894, startPoint y: 563, endPoint x: 791, endPoint y: 358, distance: 229.4
click at [791, 358] on quentale-workspace at bounding box center [606, 308] width 1213 height 617
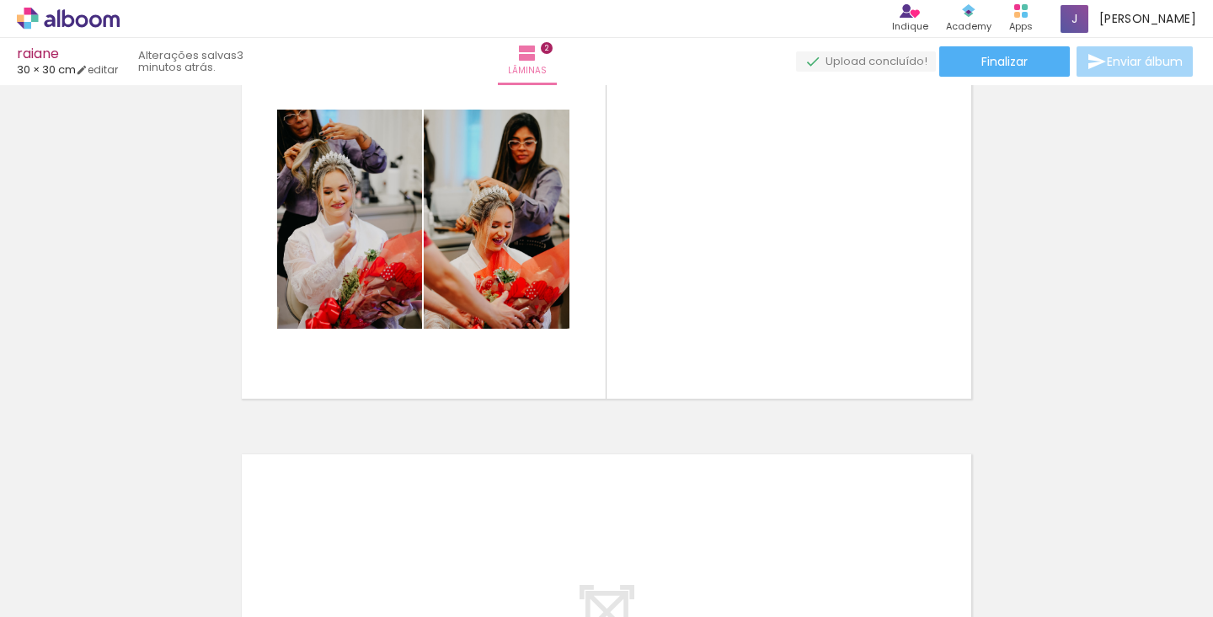
scroll to position [0, 0]
click at [781, 517] on iron-image at bounding box center [783, 559] width 59 height 87
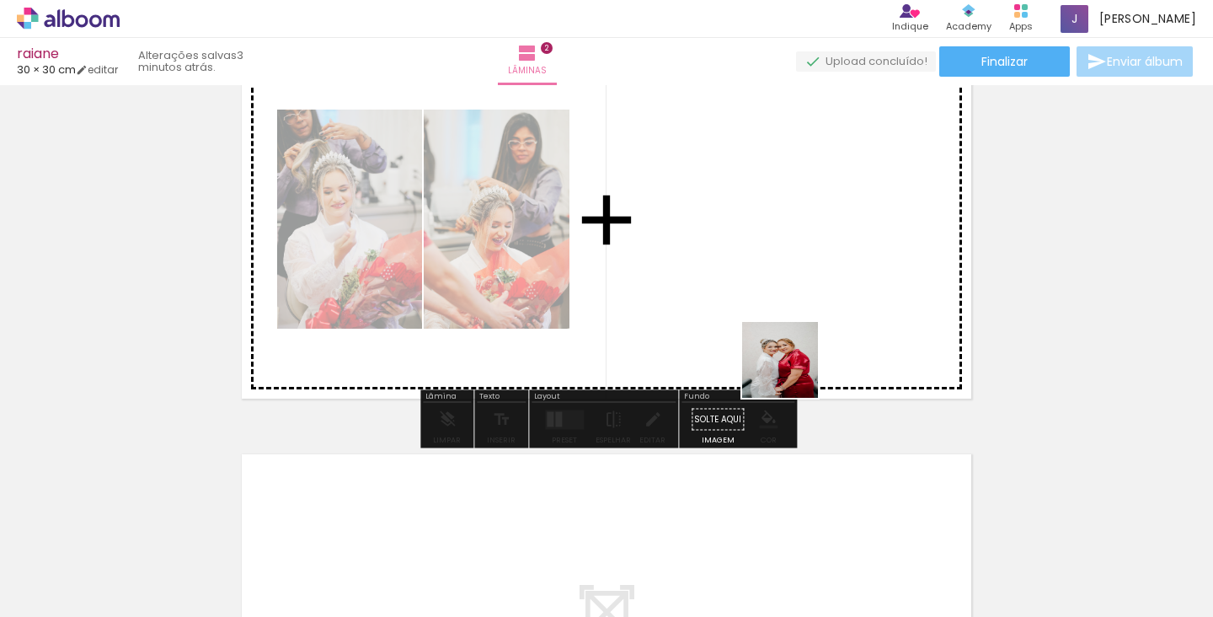
drag, startPoint x: 793, startPoint y: 565, endPoint x: 788, endPoint y: 260, distance: 304.9
click at [788, 260] on quentale-workspace at bounding box center [606, 308] width 1213 height 617
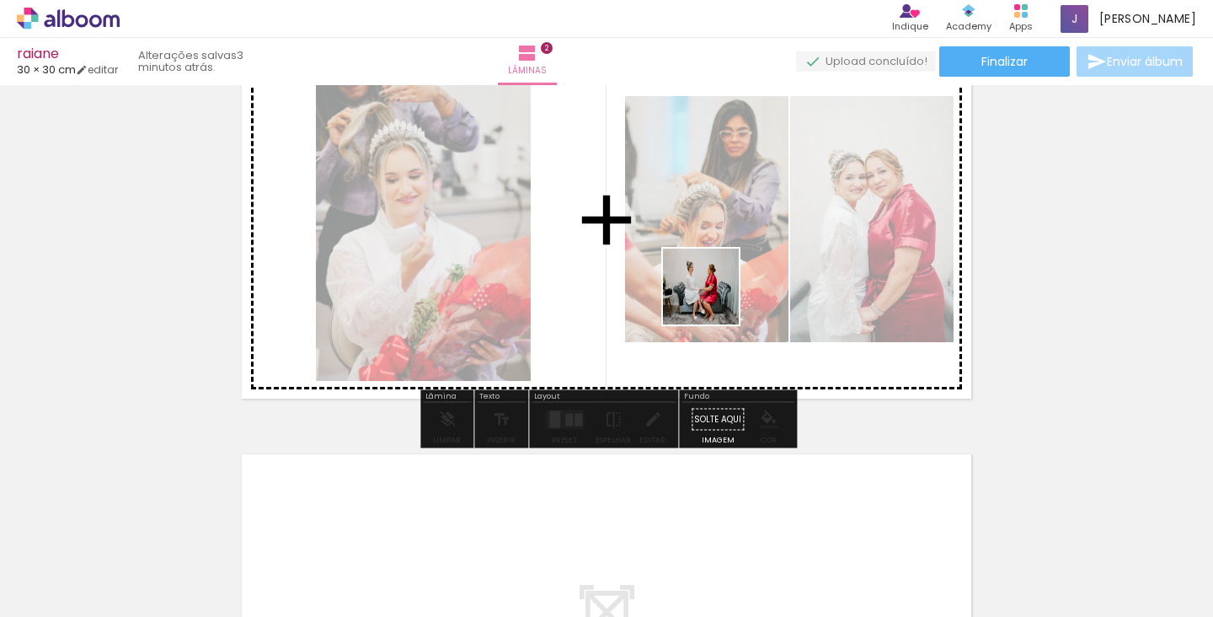
drag, startPoint x: 589, startPoint y: 574, endPoint x: 714, endPoint y: 288, distance: 312.7
click at [714, 288] on quentale-workspace at bounding box center [606, 308] width 1213 height 617
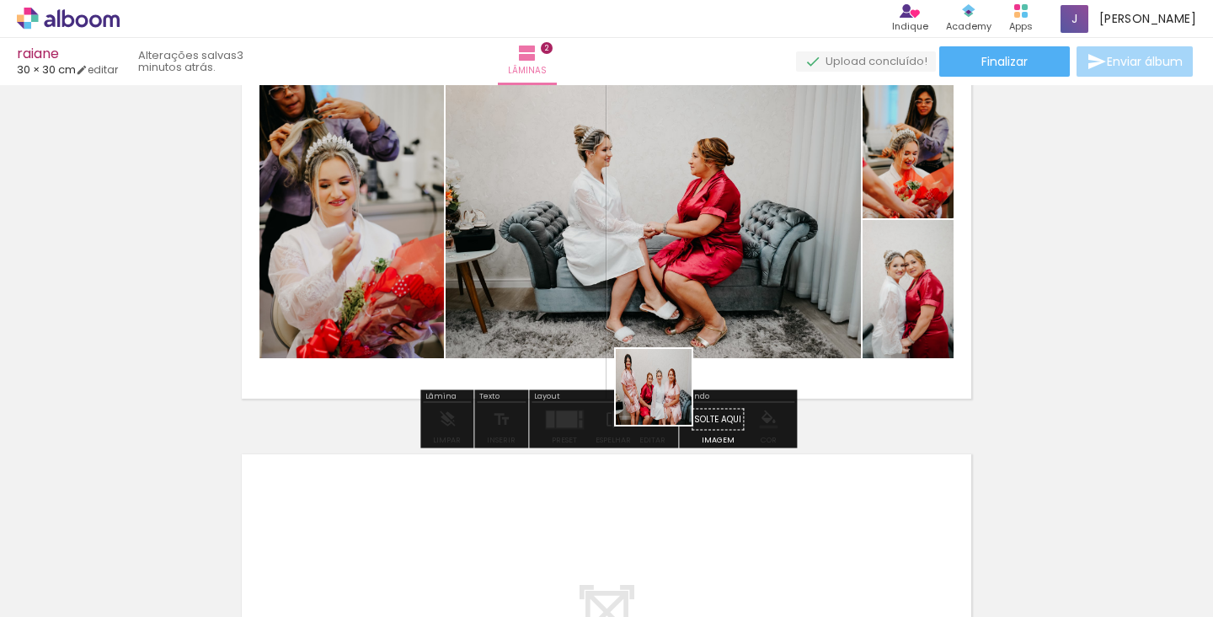
drag, startPoint x: 522, startPoint y: 563, endPoint x: 729, endPoint y: 298, distance: 336.6
click at [729, 298] on quentale-workspace at bounding box center [606, 308] width 1213 height 617
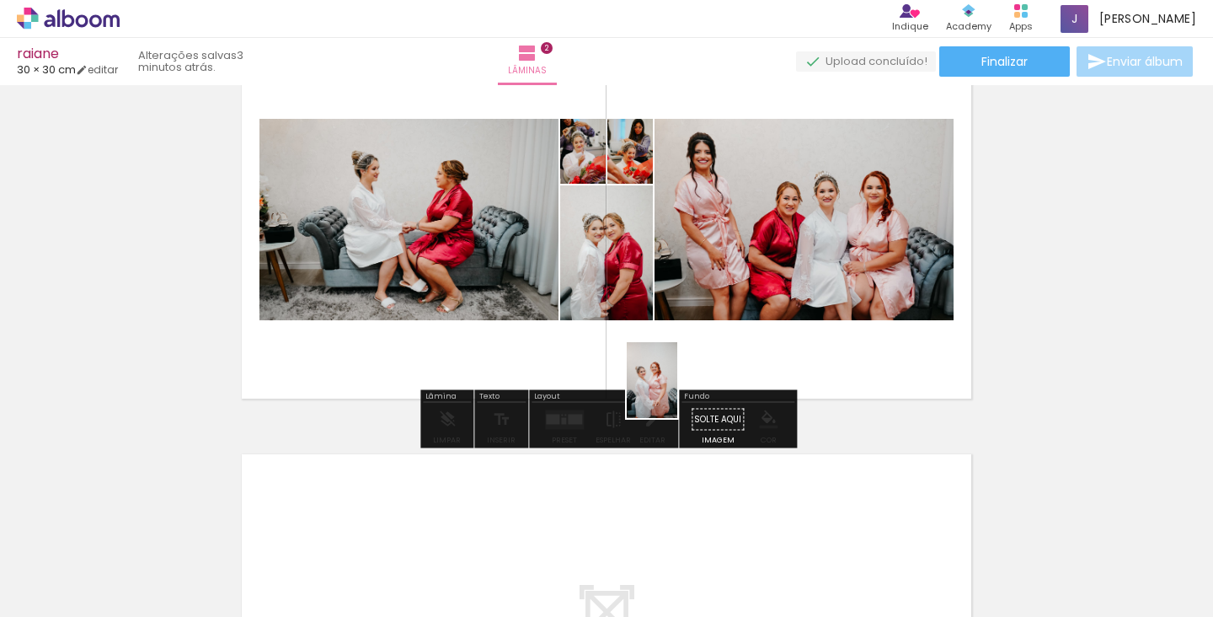
drag, startPoint x: 414, startPoint y: 579, endPoint x: 676, endPoint y: 392, distance: 321.6
click at [676, 392] on quentale-workspace at bounding box center [606, 308] width 1213 height 617
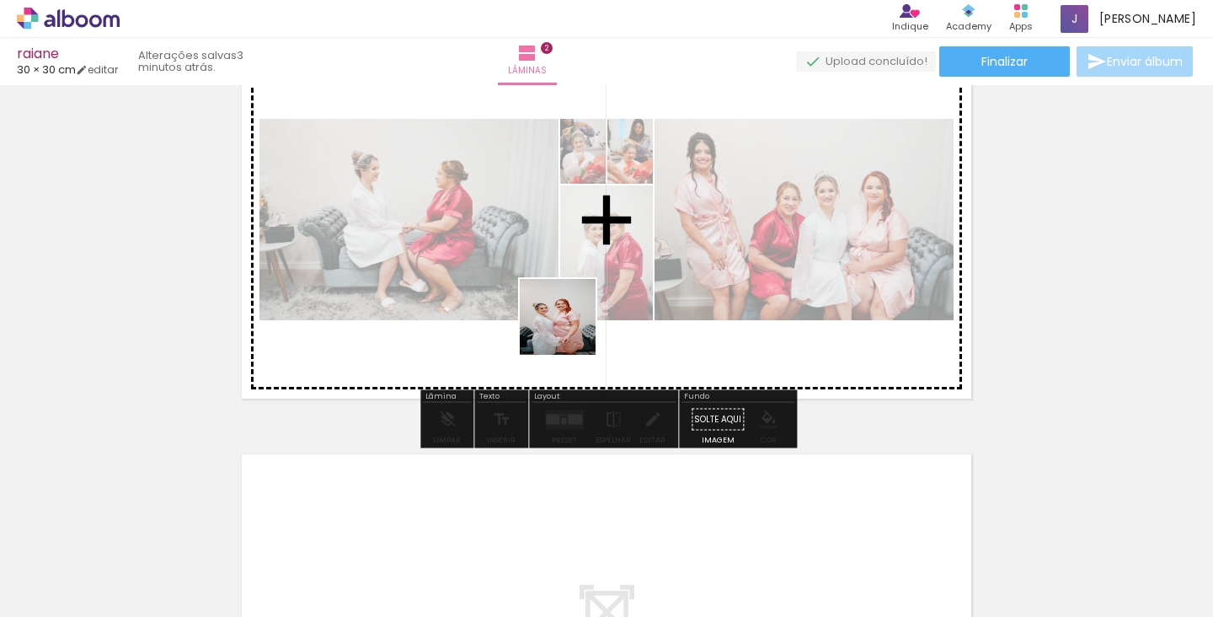
drag, startPoint x: 411, startPoint y: 566, endPoint x: 788, endPoint y: 174, distance: 543.9
click at [788, 174] on quentale-workspace at bounding box center [606, 308] width 1213 height 617
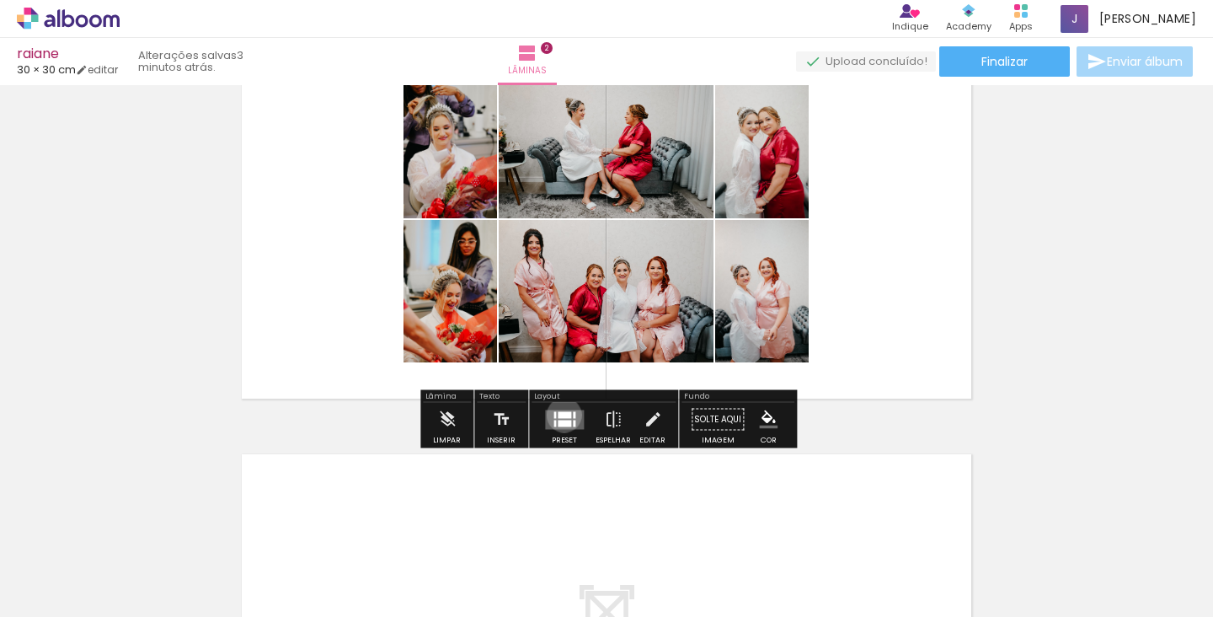
click at [560, 414] on div at bounding box center [564, 414] width 13 height 7
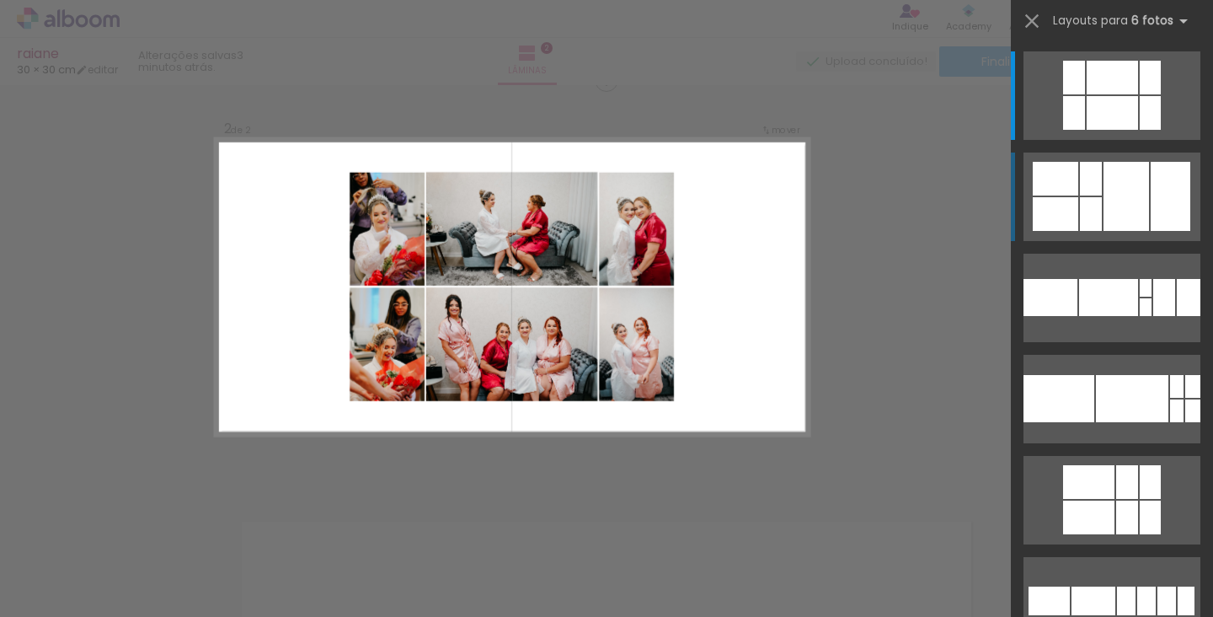
scroll to position [435, 0]
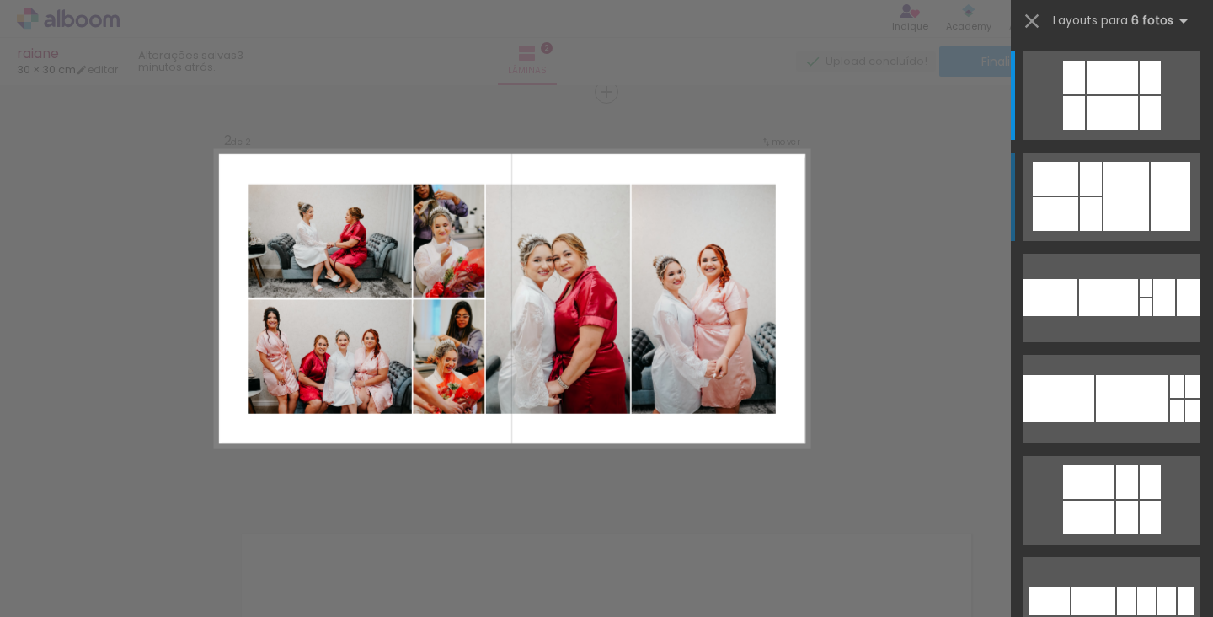
click at [1092, 186] on div at bounding box center [1091, 179] width 22 height 34
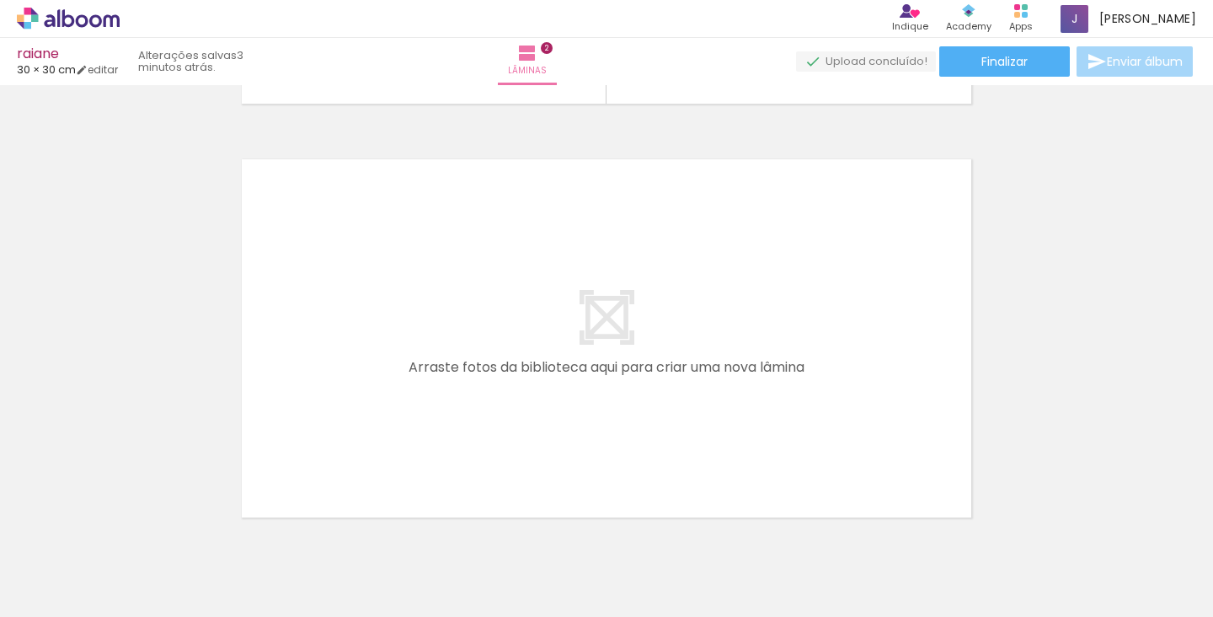
scroll to position [0, 8408]
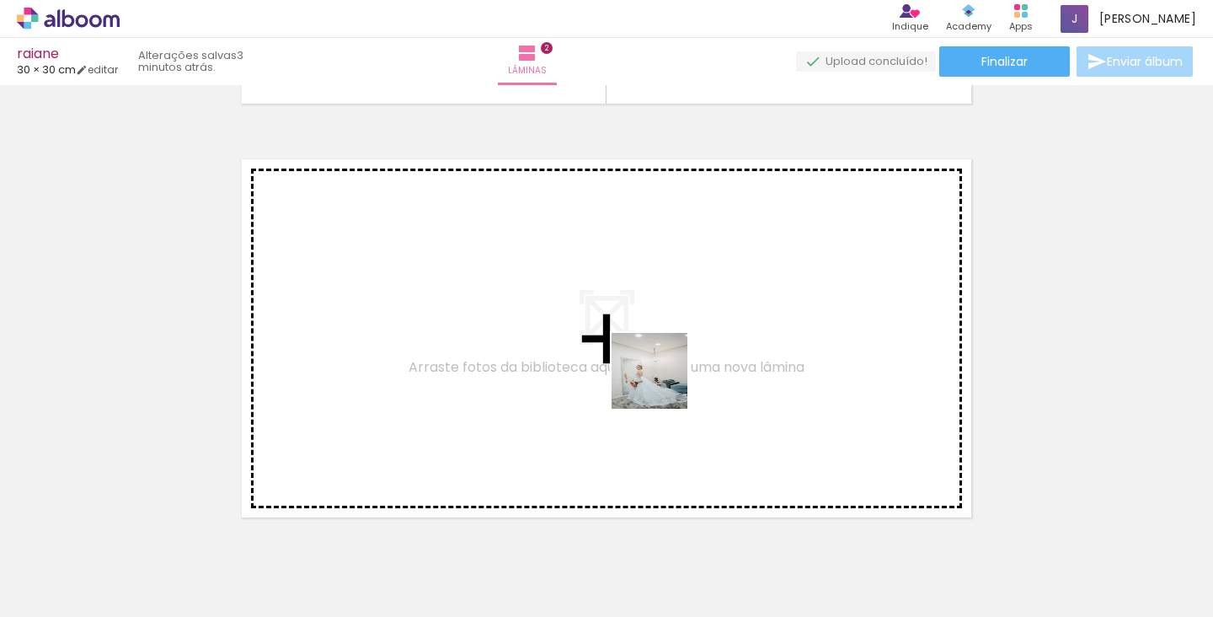
drag, startPoint x: 652, startPoint y: 571, endPoint x: 669, endPoint y: 354, distance: 218.0
click at [669, 354] on quentale-workspace at bounding box center [606, 308] width 1213 height 617
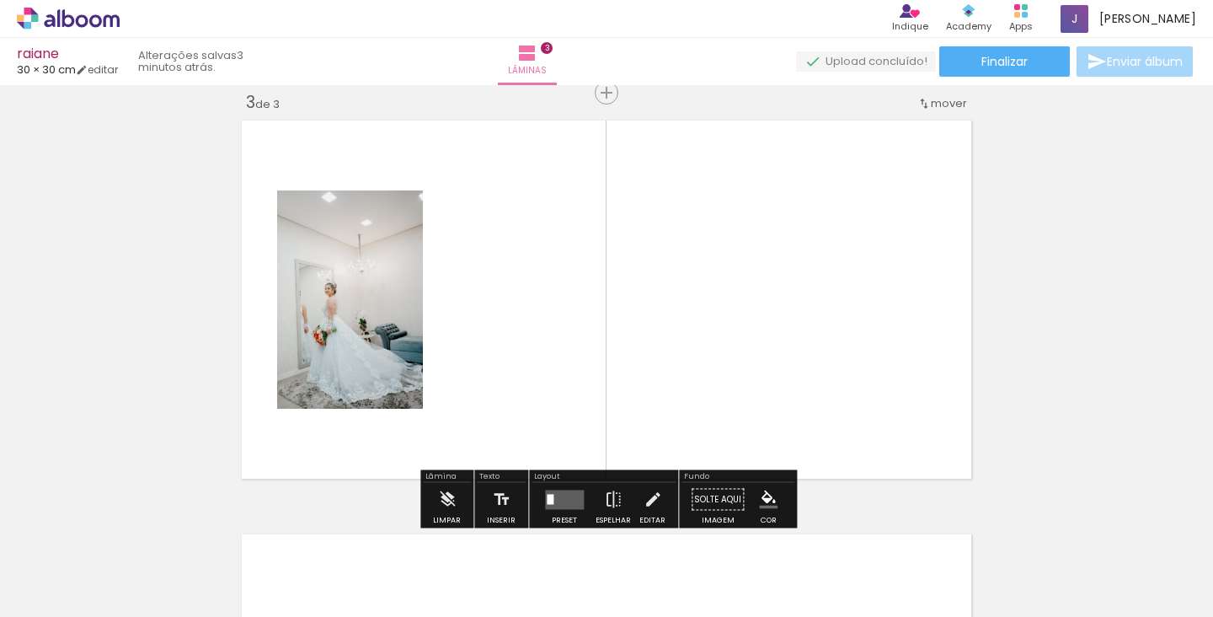
scroll to position [848, 0]
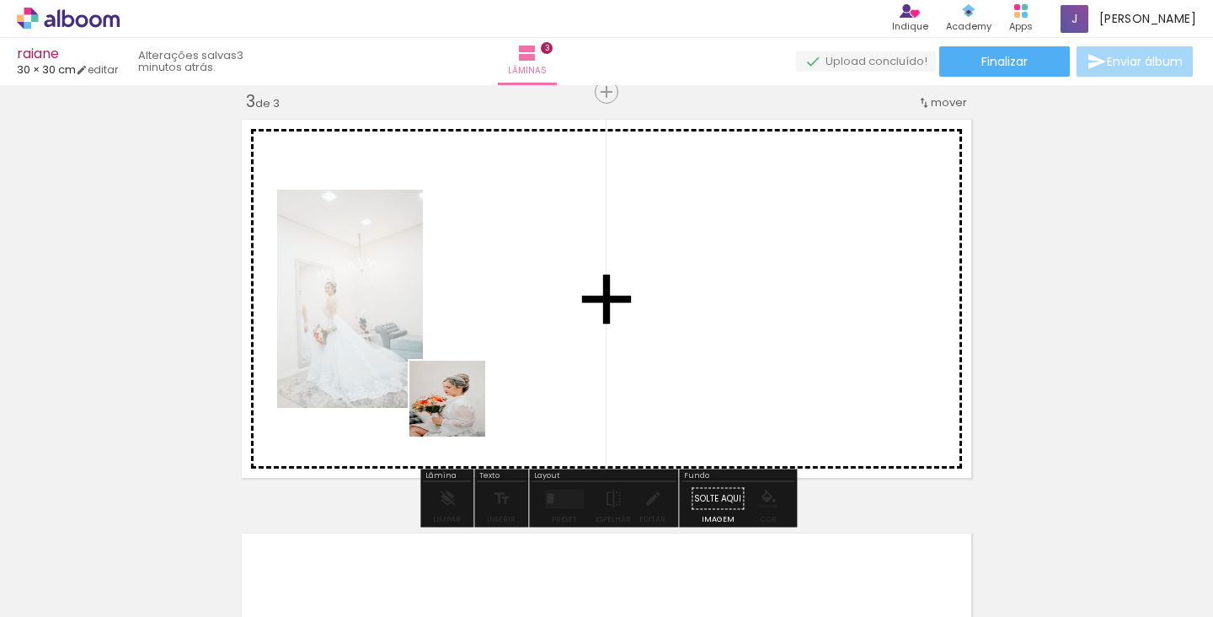
drag, startPoint x: 450, startPoint y: 520, endPoint x: 462, endPoint y: 337, distance: 183.2
click at [462, 337] on quentale-workspace at bounding box center [606, 308] width 1213 height 617
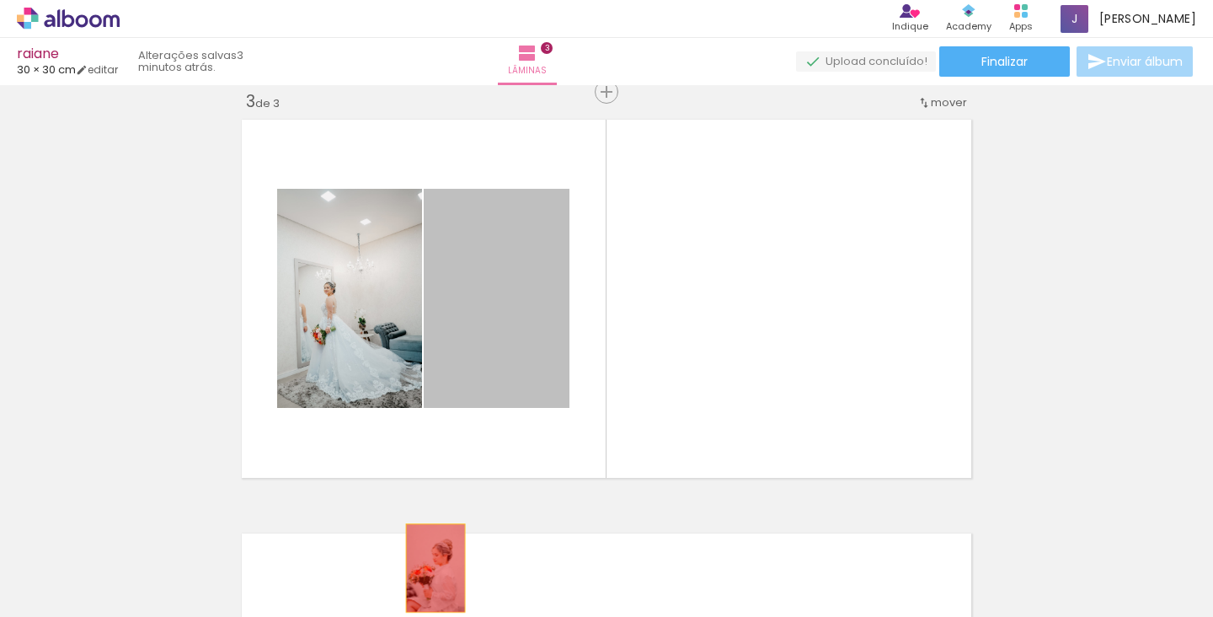
drag, startPoint x: 543, startPoint y: 248, endPoint x: 435, endPoint y: 566, distance: 335.6
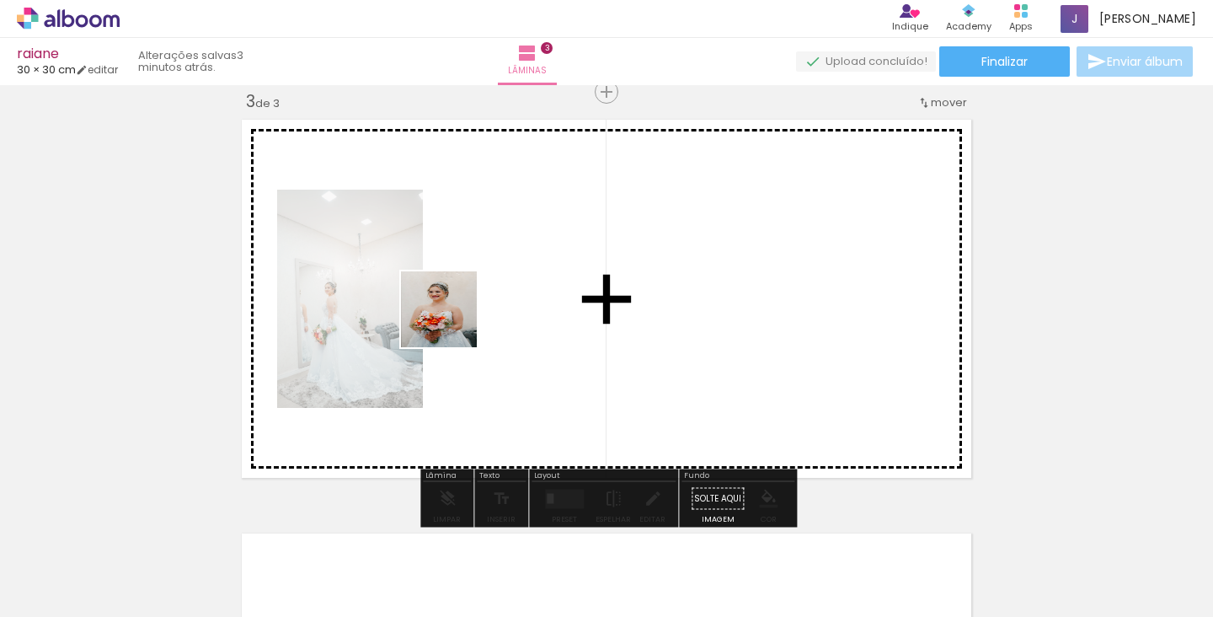
drag, startPoint x: 358, startPoint y: 575, endPoint x: 460, endPoint y: 313, distance: 281.1
click at [460, 313] on quentale-workspace at bounding box center [606, 308] width 1213 height 617
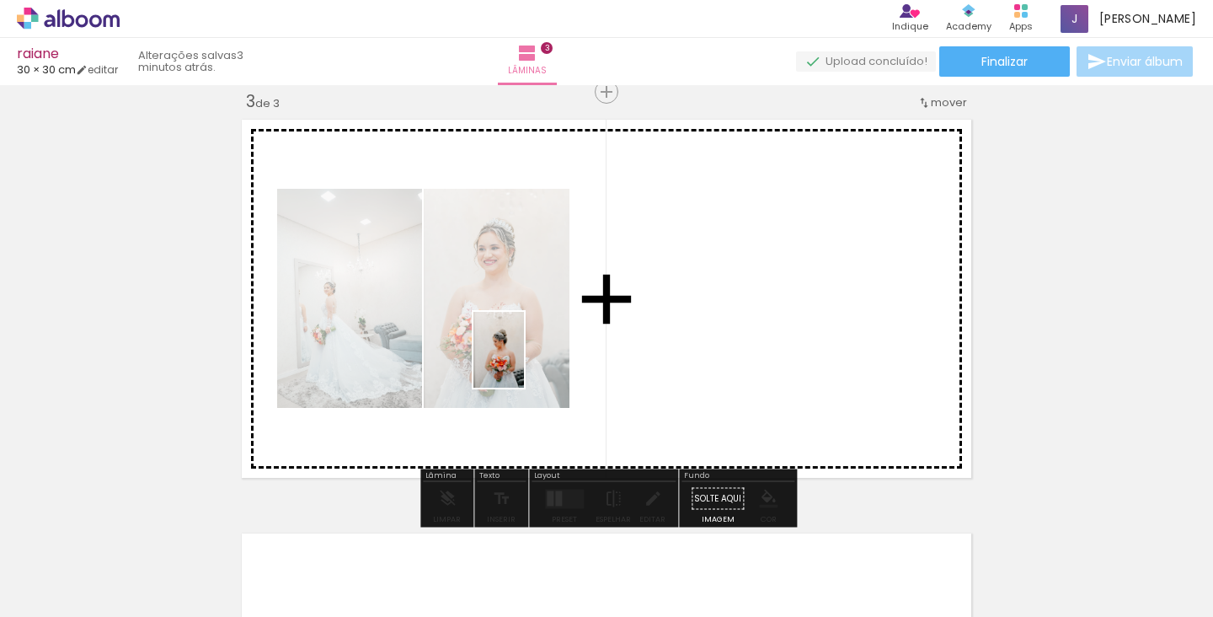
drag, startPoint x: 238, startPoint y: 556, endPoint x: 524, endPoint y: 362, distance: 345.7
click at [524, 362] on quentale-workspace at bounding box center [606, 308] width 1213 height 617
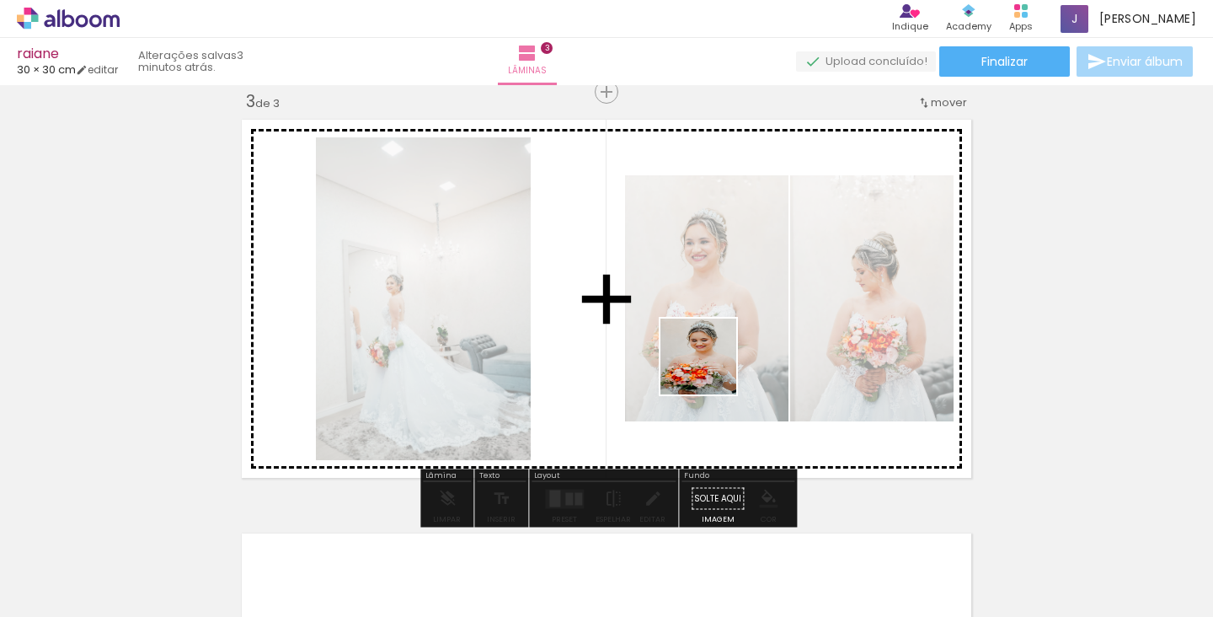
drag, startPoint x: 164, startPoint y: 569, endPoint x: 719, endPoint y: 366, distance: 591.0
click at [719, 366] on quentale-workspace at bounding box center [606, 308] width 1213 height 617
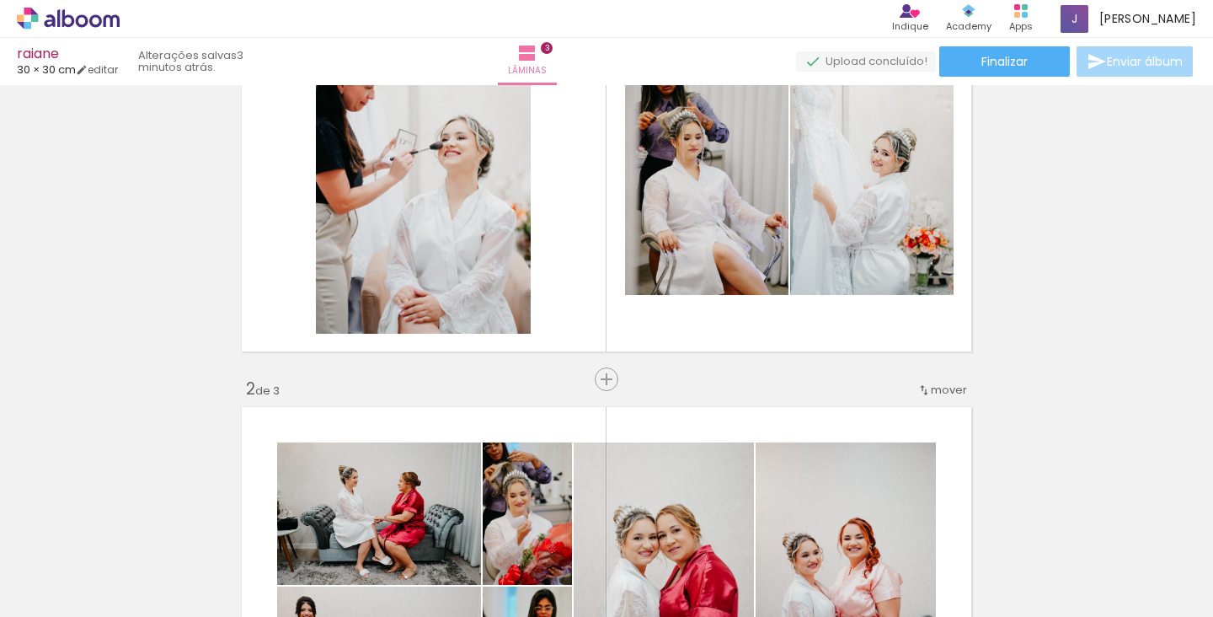
scroll to position [146, 0]
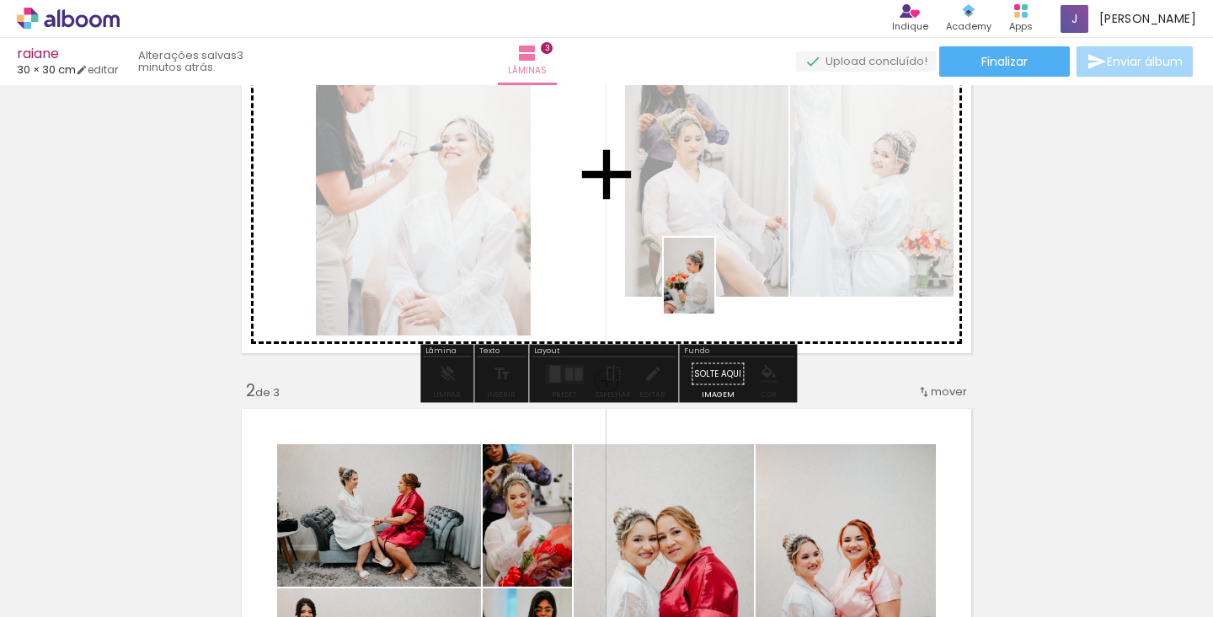
drag, startPoint x: 721, startPoint y: 568, endPoint x: 714, endPoint y: 288, distance: 279.7
click at [714, 288] on quentale-workspace at bounding box center [606, 308] width 1213 height 617
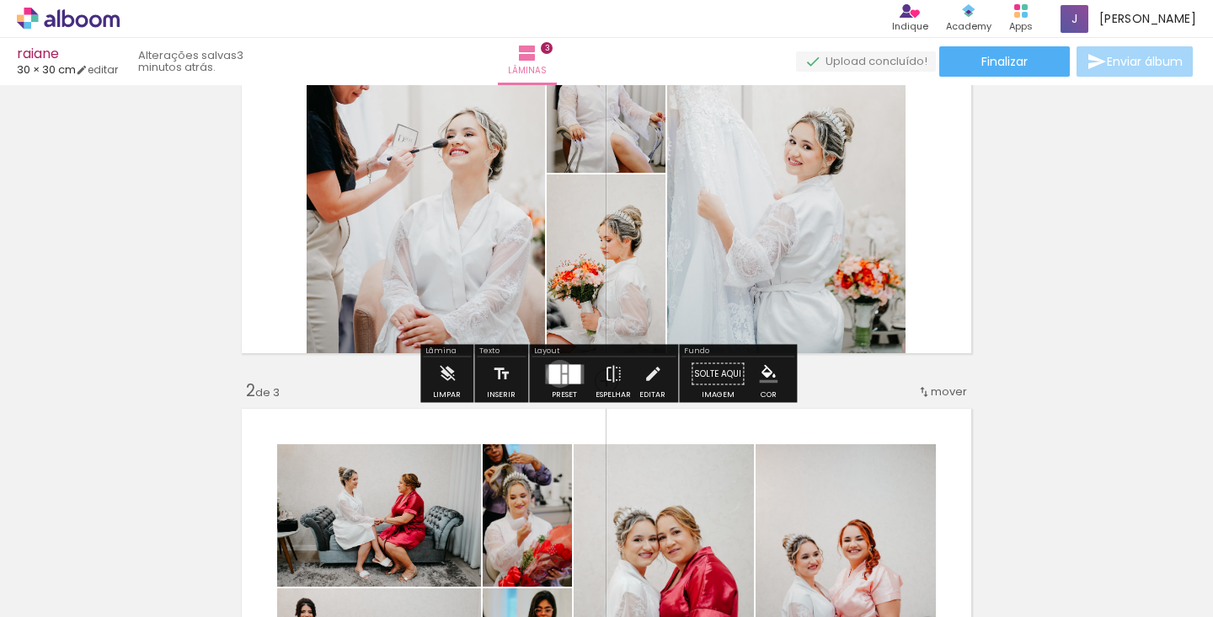
click at [556, 373] on div at bounding box center [554, 373] width 12 height 19
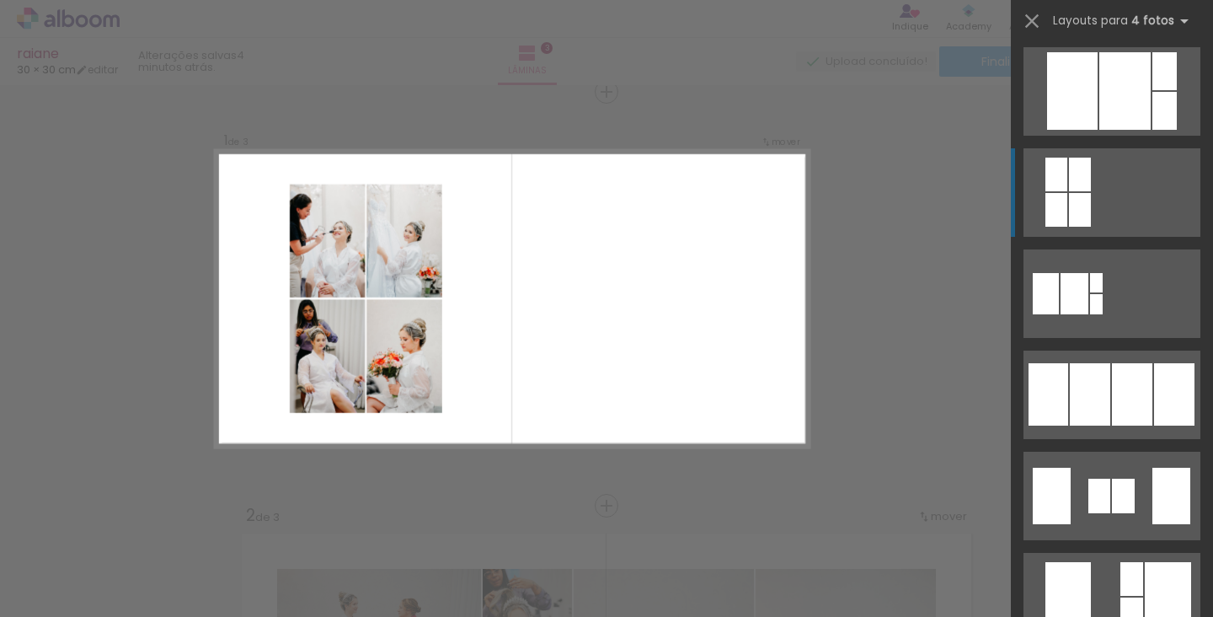
scroll to position [919, 0]
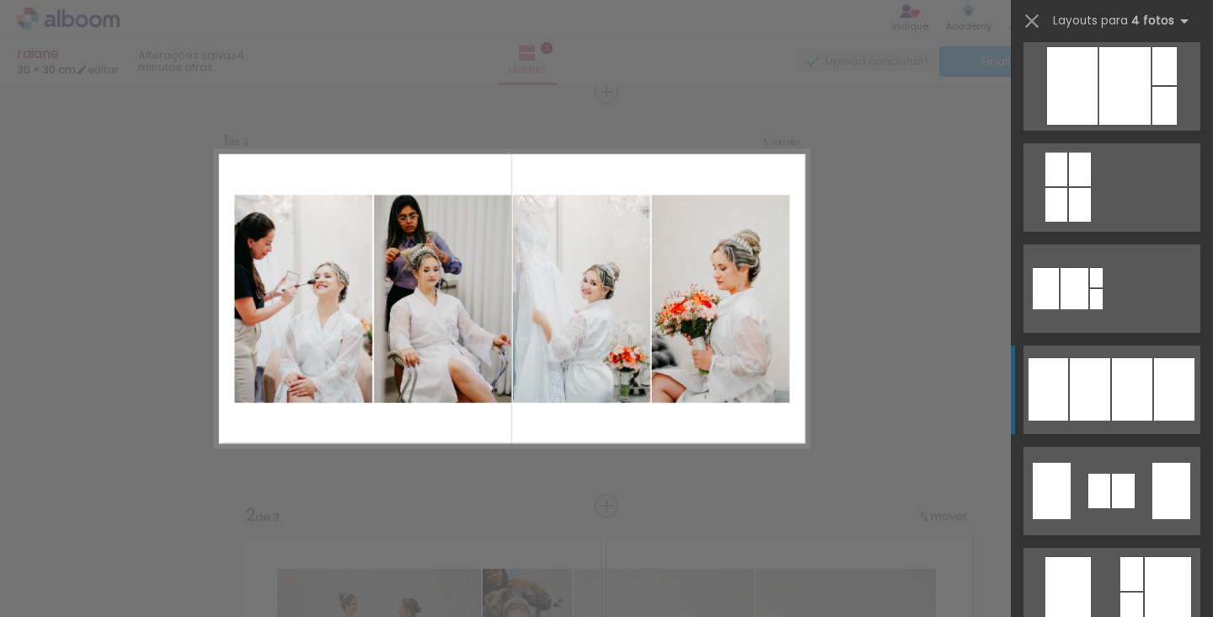
click at [1137, 412] on div at bounding box center [1132, 389] width 40 height 62
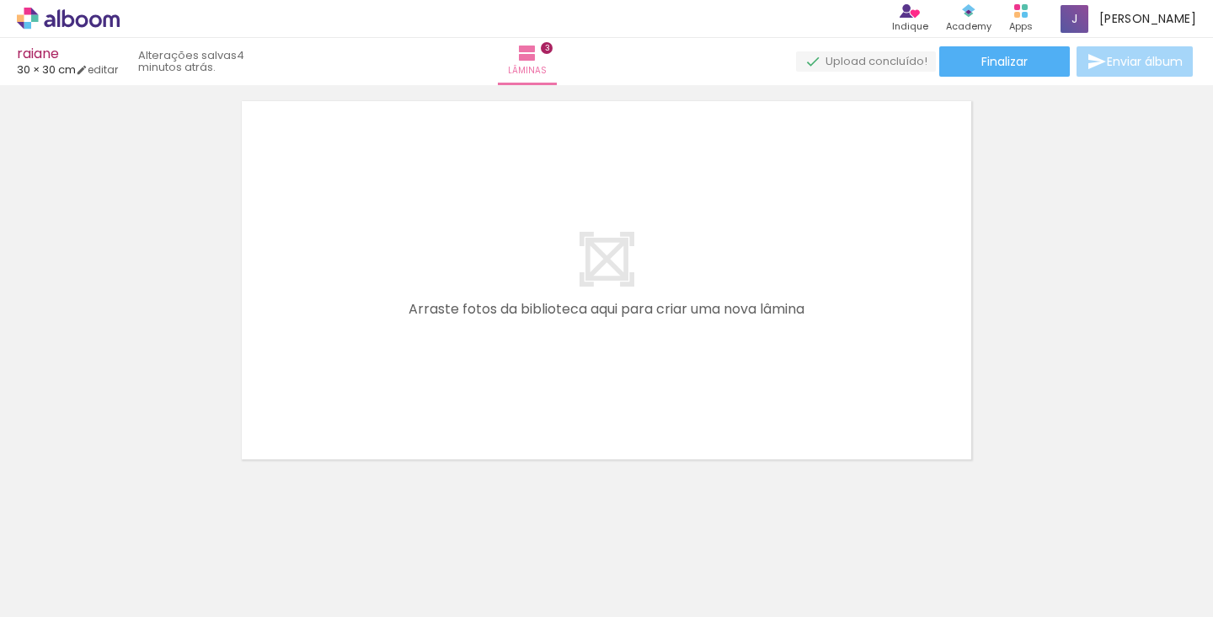
scroll to position [0, 7676]
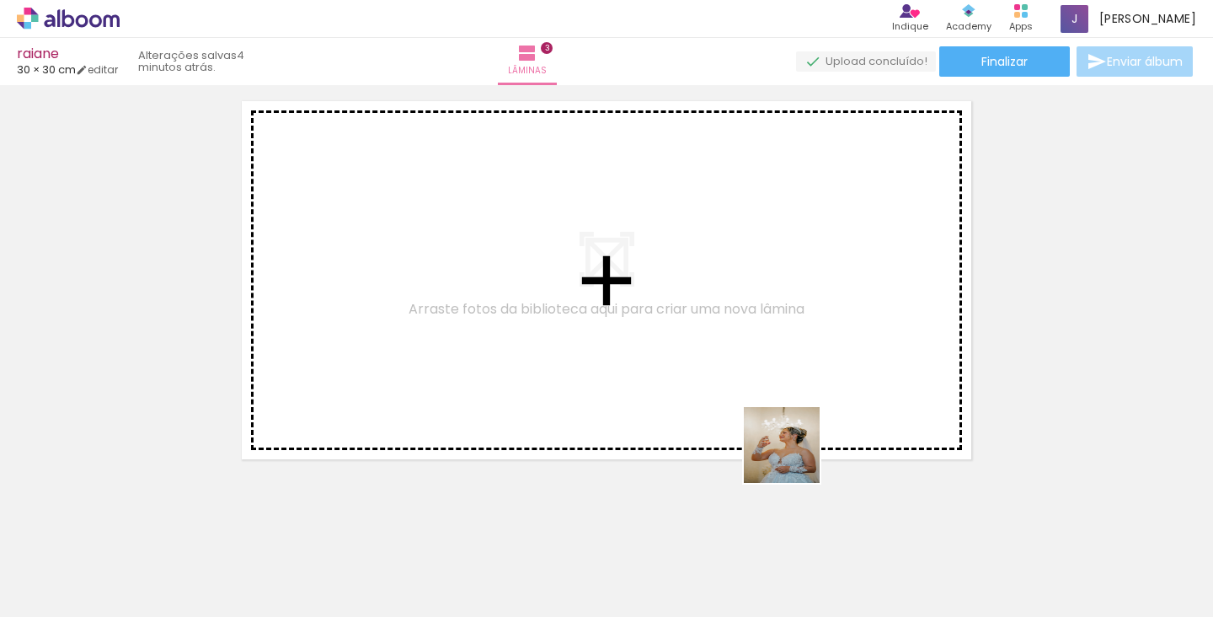
drag, startPoint x: 794, startPoint y: 577, endPoint x: 786, endPoint y: 311, distance: 266.3
click at [786, 311] on quentale-workspace at bounding box center [606, 308] width 1213 height 617
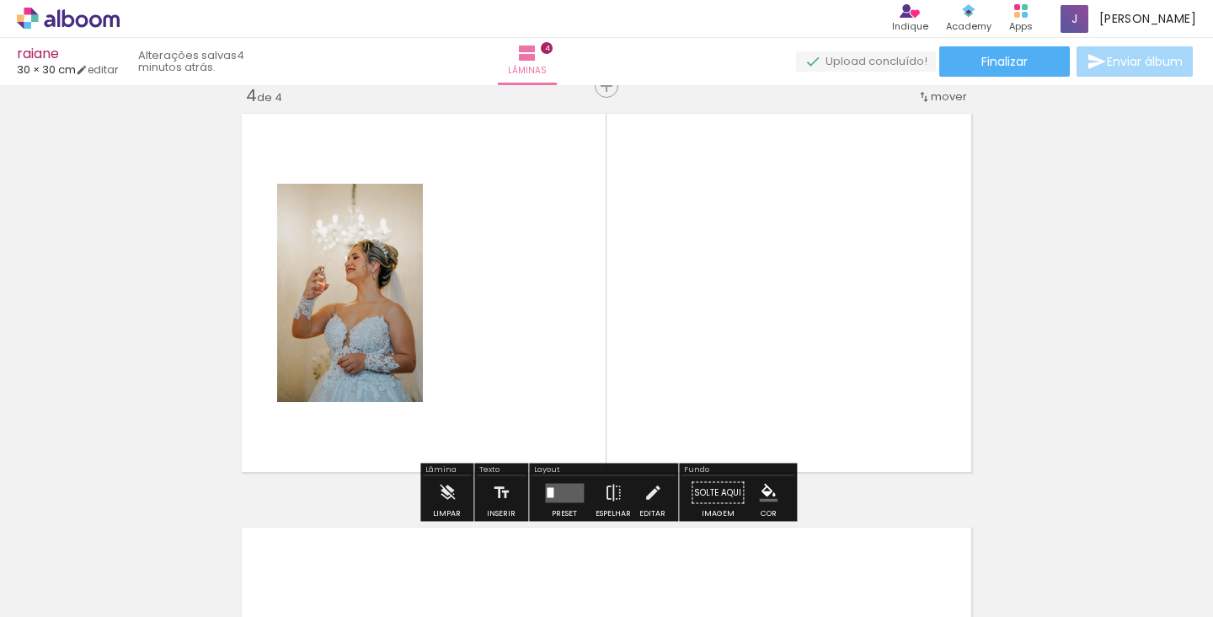
scroll to position [1262, 0]
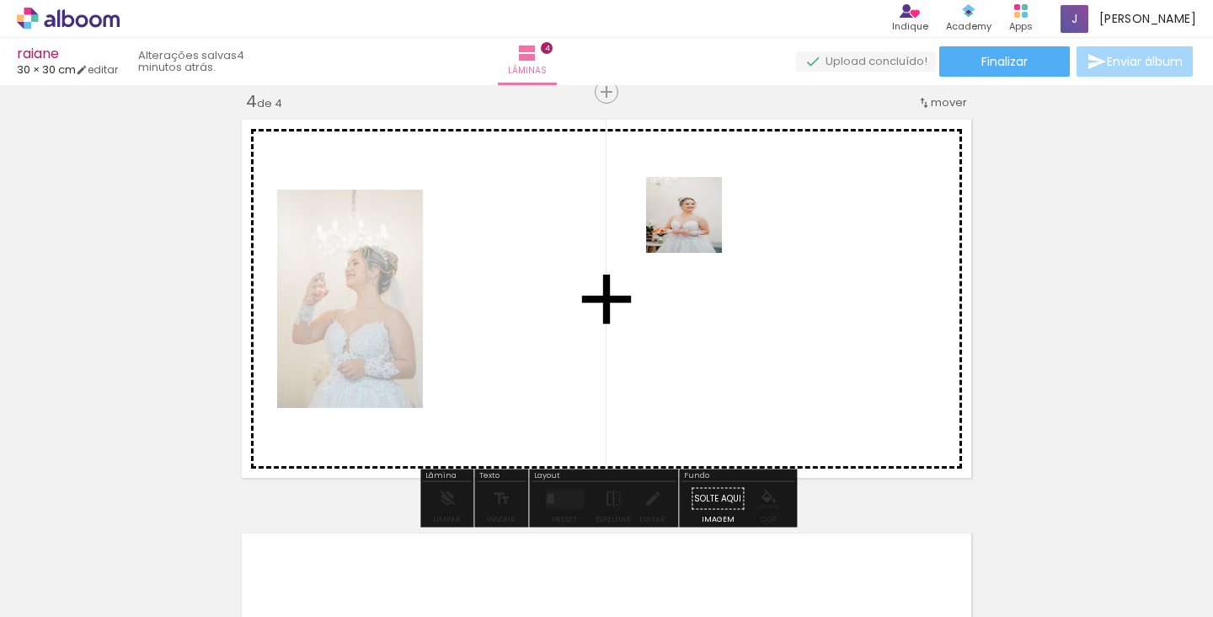
drag, startPoint x: 702, startPoint y: 532, endPoint x: 697, endPoint y: 225, distance: 307.5
click at [697, 225] on quentale-workspace at bounding box center [606, 308] width 1213 height 617
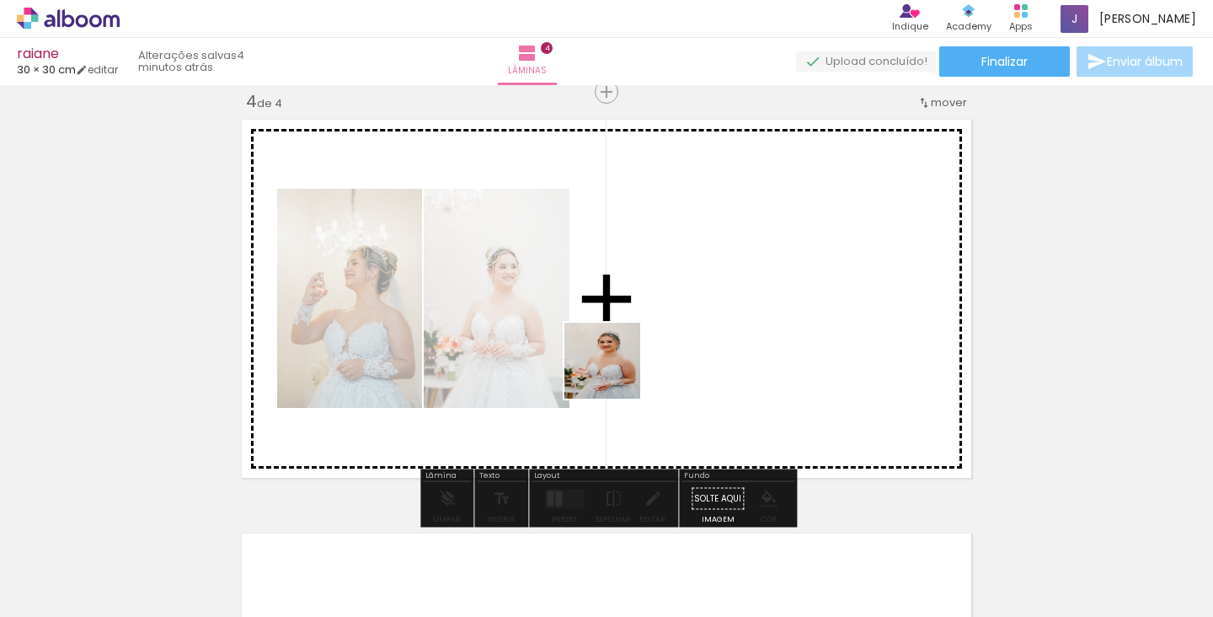
drag, startPoint x: 608, startPoint y: 543, endPoint x: 613, endPoint y: 345, distance: 198.0
click at [613, 345] on quentale-workspace at bounding box center [606, 308] width 1213 height 617
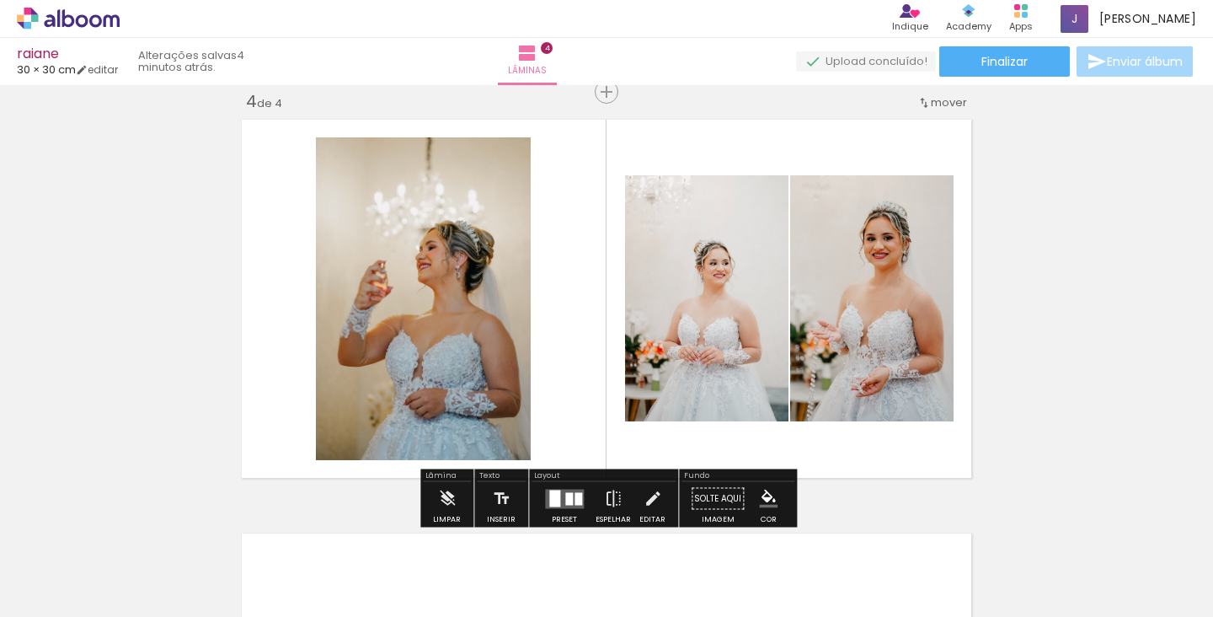
scroll to position [0, 8412]
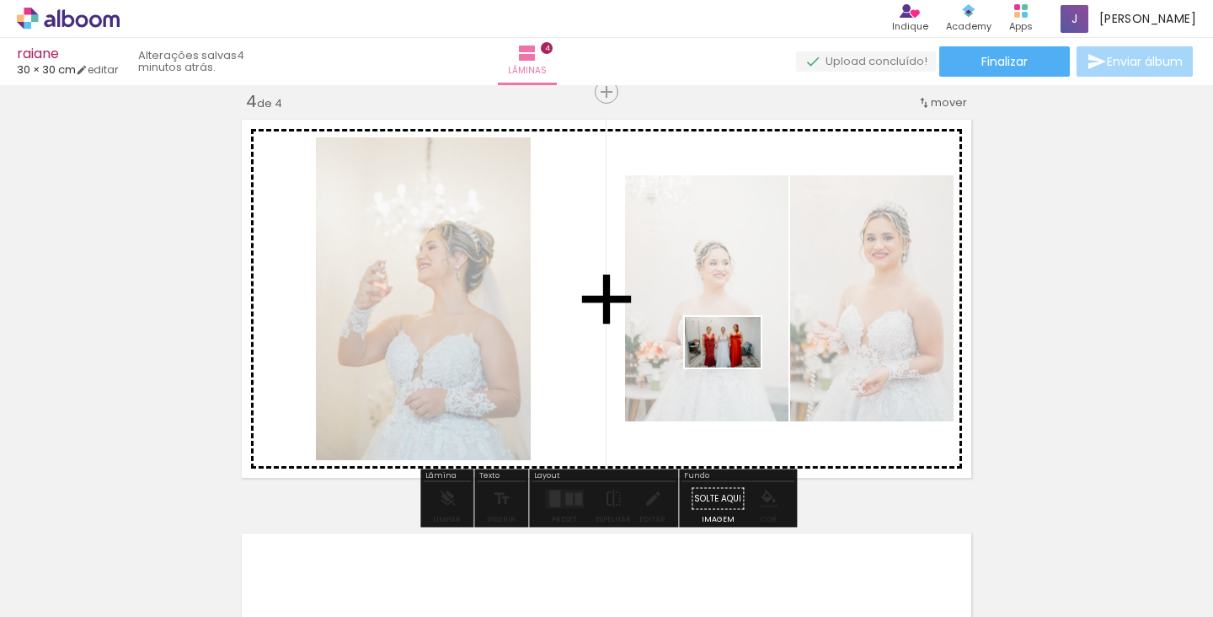
drag, startPoint x: 543, startPoint y: 557, endPoint x: 735, endPoint y: 367, distance: 269.8
click at [735, 367] on quentale-workspace at bounding box center [606, 308] width 1213 height 617
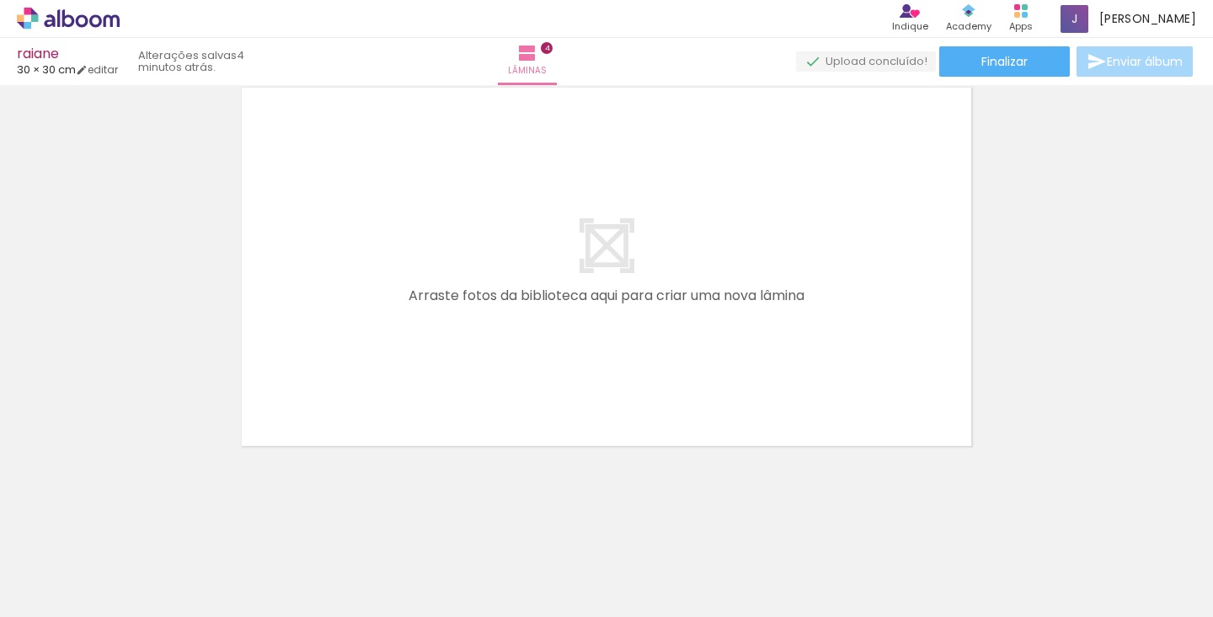
scroll to position [0, 7302]
drag, startPoint x: 894, startPoint y: 565, endPoint x: 714, endPoint y: 354, distance: 277.3
click at [714, 354] on quentale-workspace at bounding box center [606, 308] width 1213 height 617
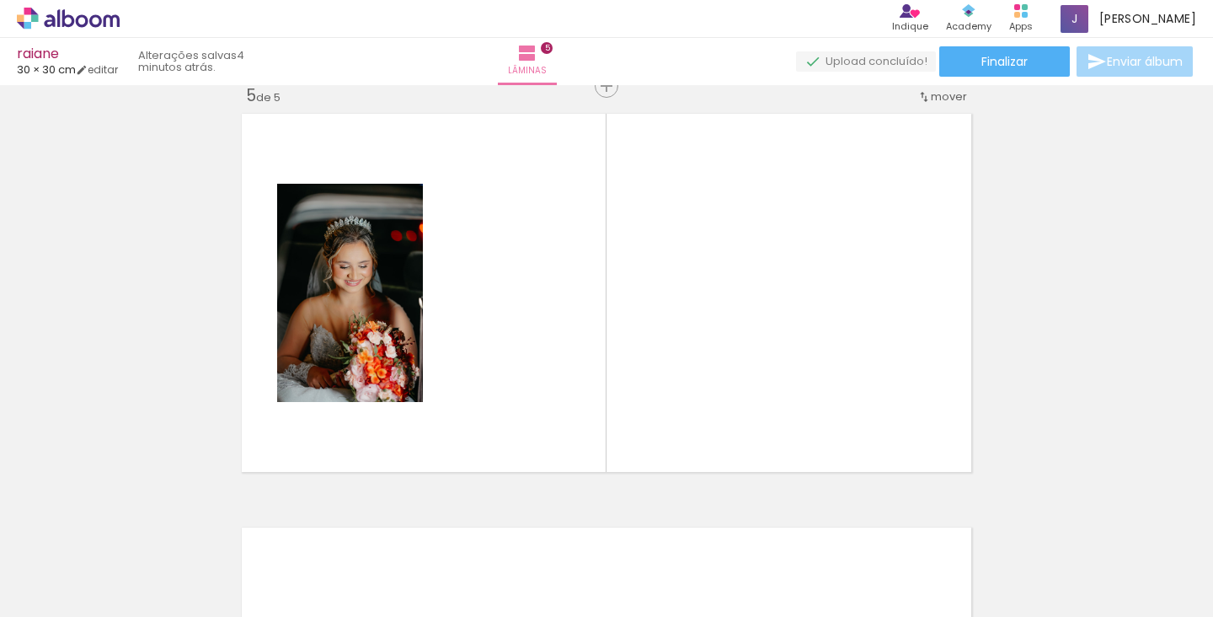
scroll to position [1675, 0]
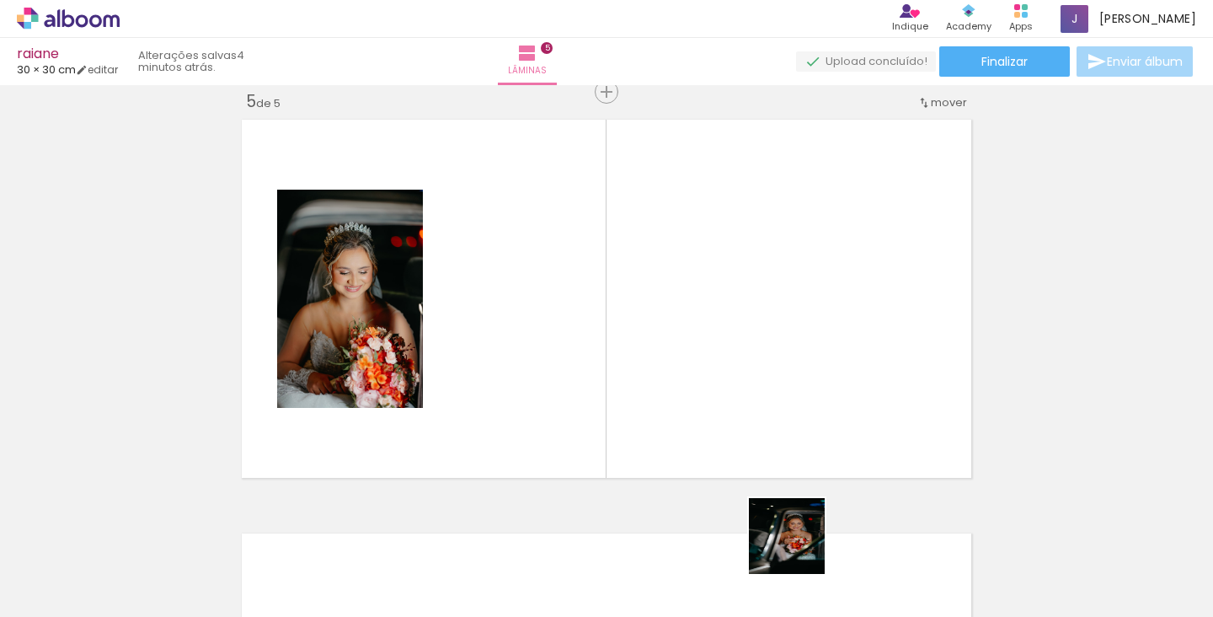
drag, startPoint x: 802, startPoint y: 567, endPoint x: 696, endPoint y: 319, distance: 269.4
click at [696, 319] on quentale-workspace at bounding box center [606, 308] width 1213 height 617
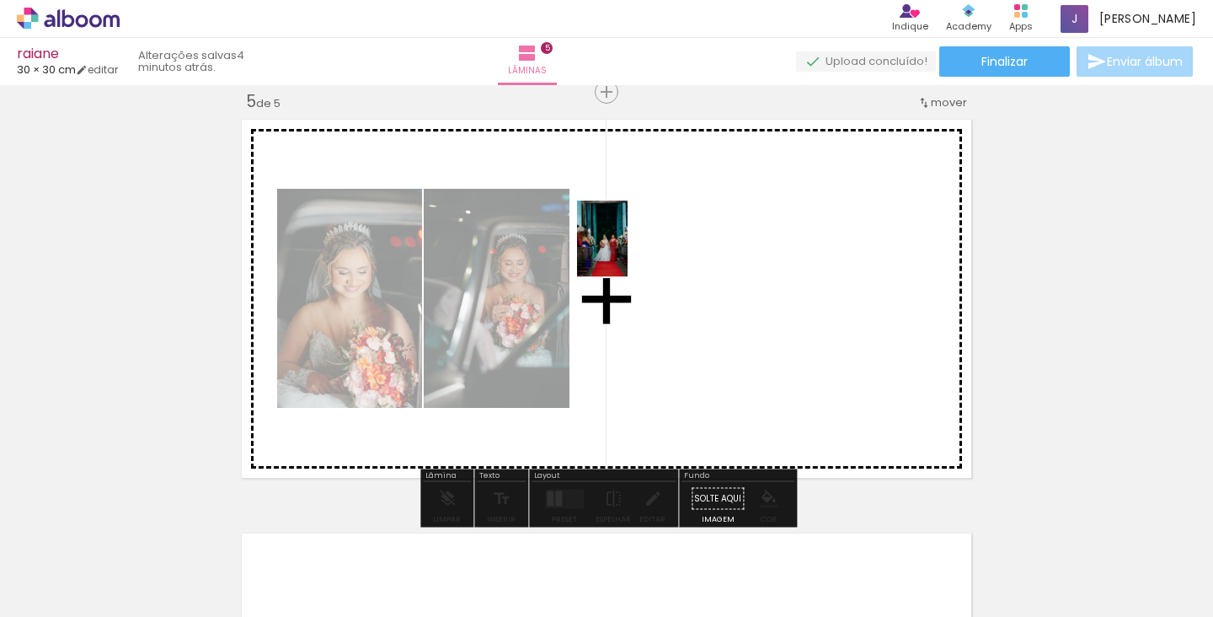
drag, startPoint x: 328, startPoint y: 563, endPoint x: 627, endPoint y: 250, distance: 433.1
click at [627, 250] on quentale-workspace at bounding box center [606, 308] width 1213 height 617
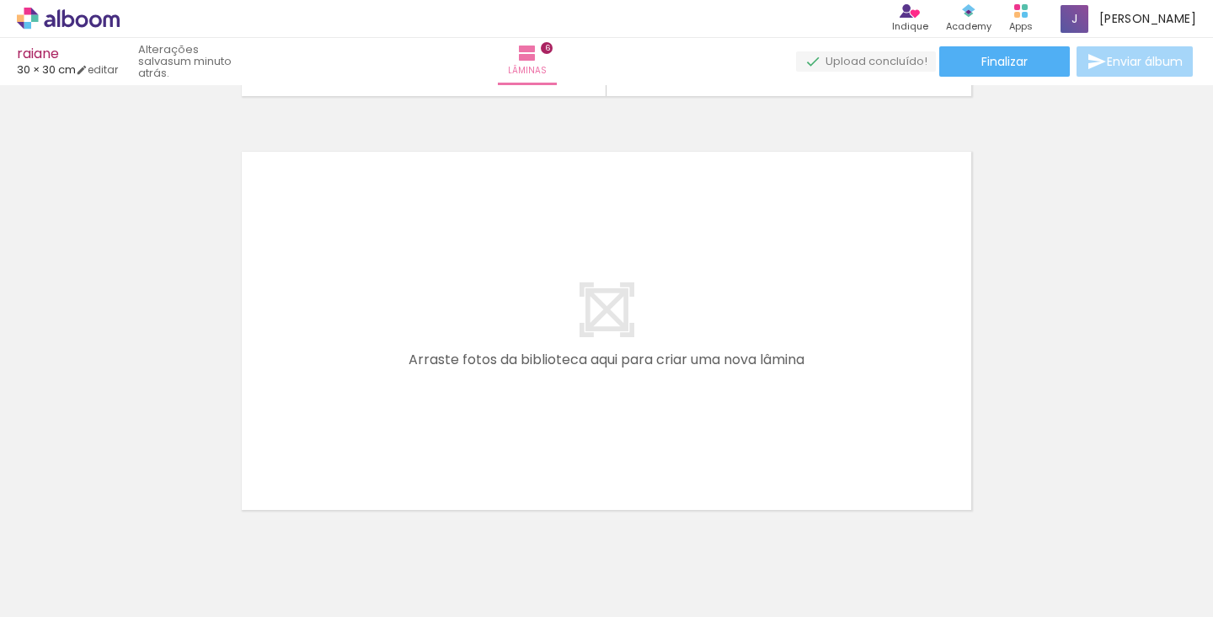
scroll to position [0, 6579]
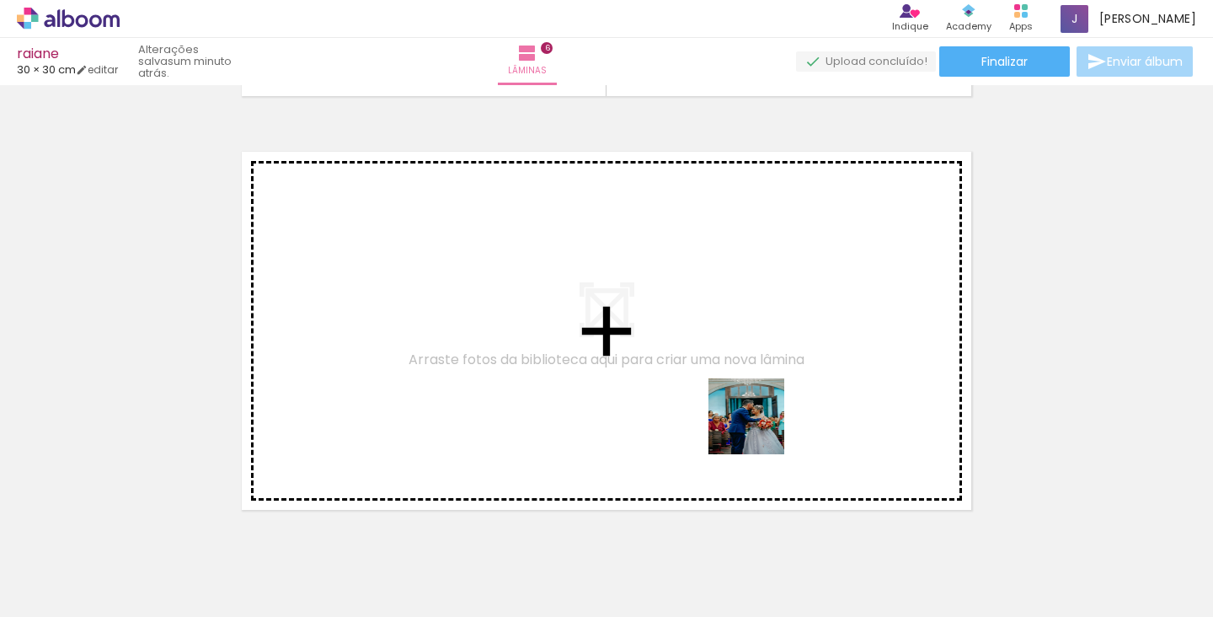
drag, startPoint x: 759, startPoint y: 569, endPoint x: 759, endPoint y: 353, distance: 216.5
click at [759, 353] on quentale-workspace at bounding box center [606, 308] width 1213 height 617
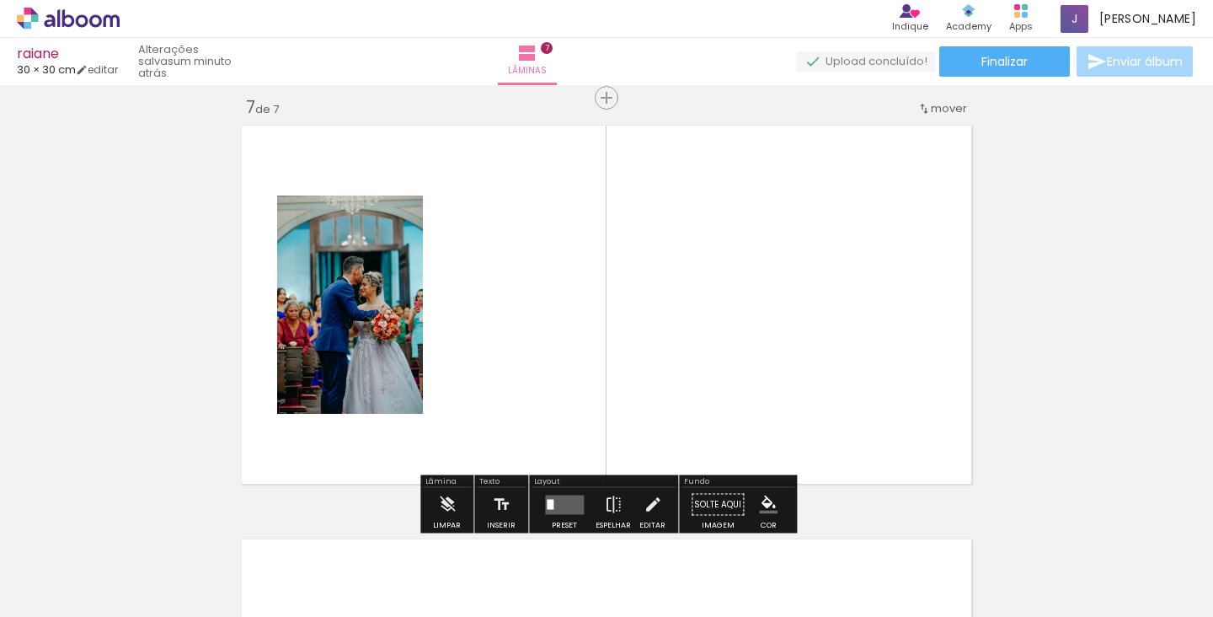
scroll to position [2502, 0]
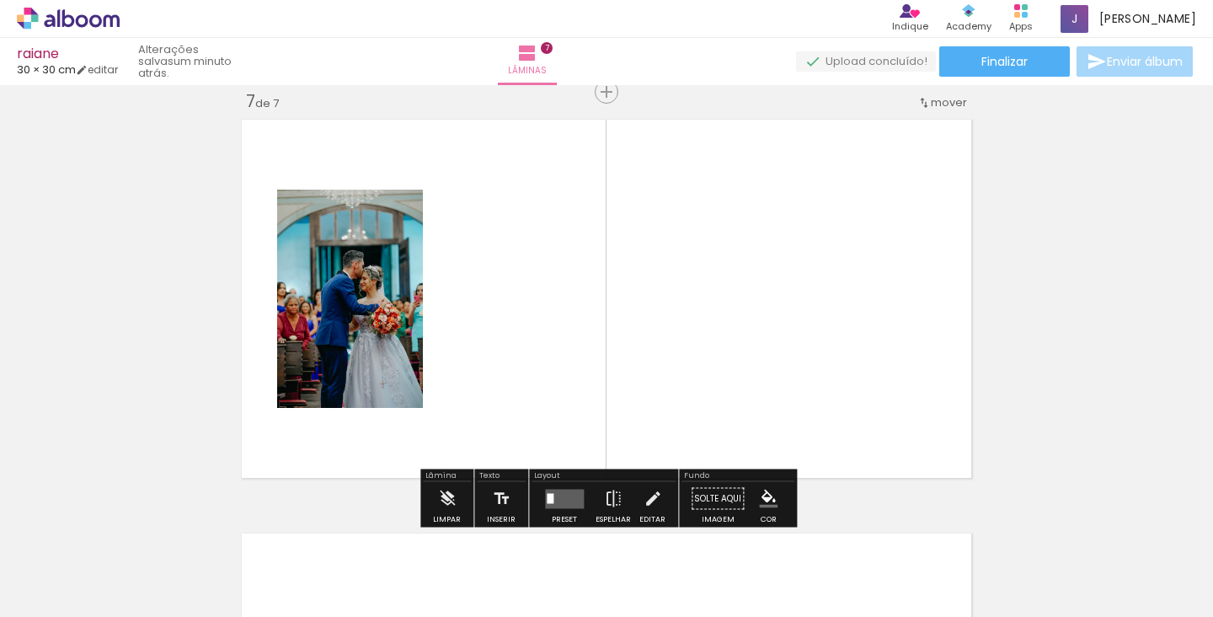
click at [681, 335] on quentale-workspace at bounding box center [606, 308] width 1213 height 617
